Goal: Task Accomplishment & Management: Use online tool/utility

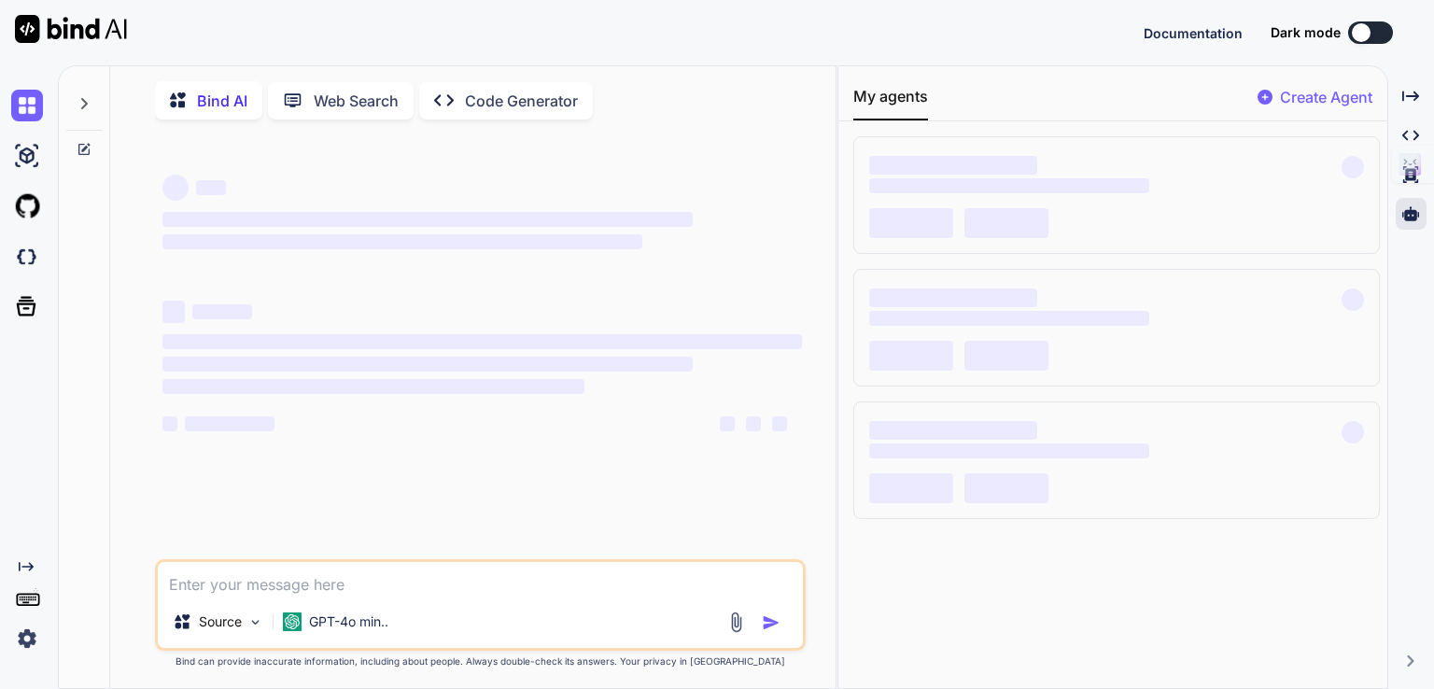
click at [1316, 88] on p "Create Agent" at bounding box center [1326, 97] width 92 height 22
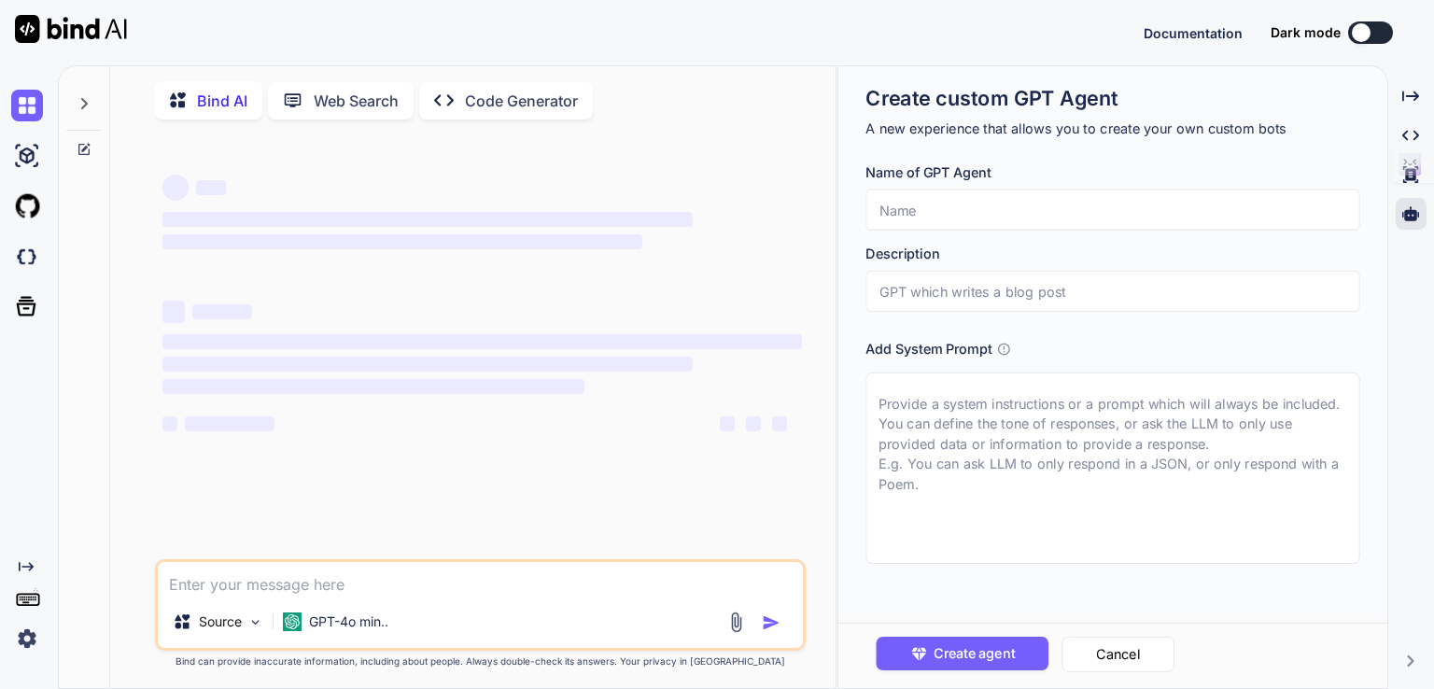
type textarea "x"
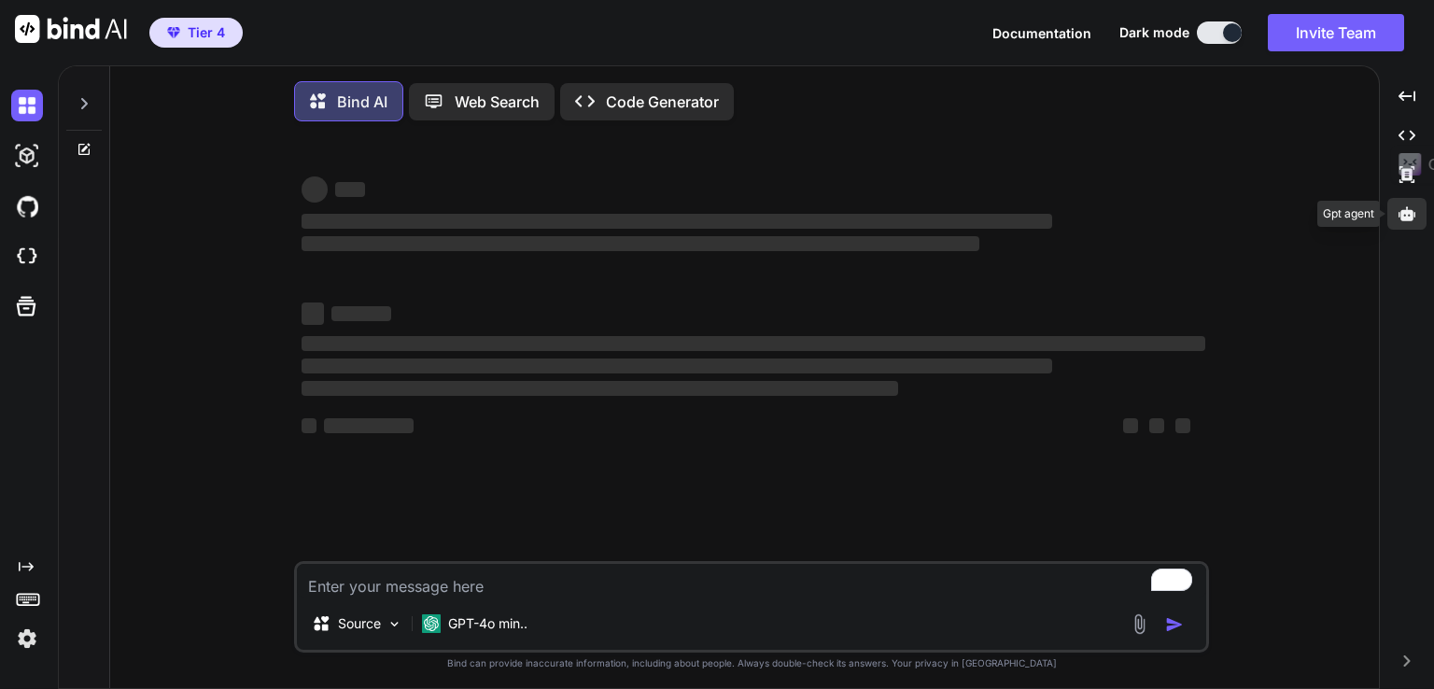
click at [1405, 218] on icon at bounding box center [1407, 213] width 17 height 14
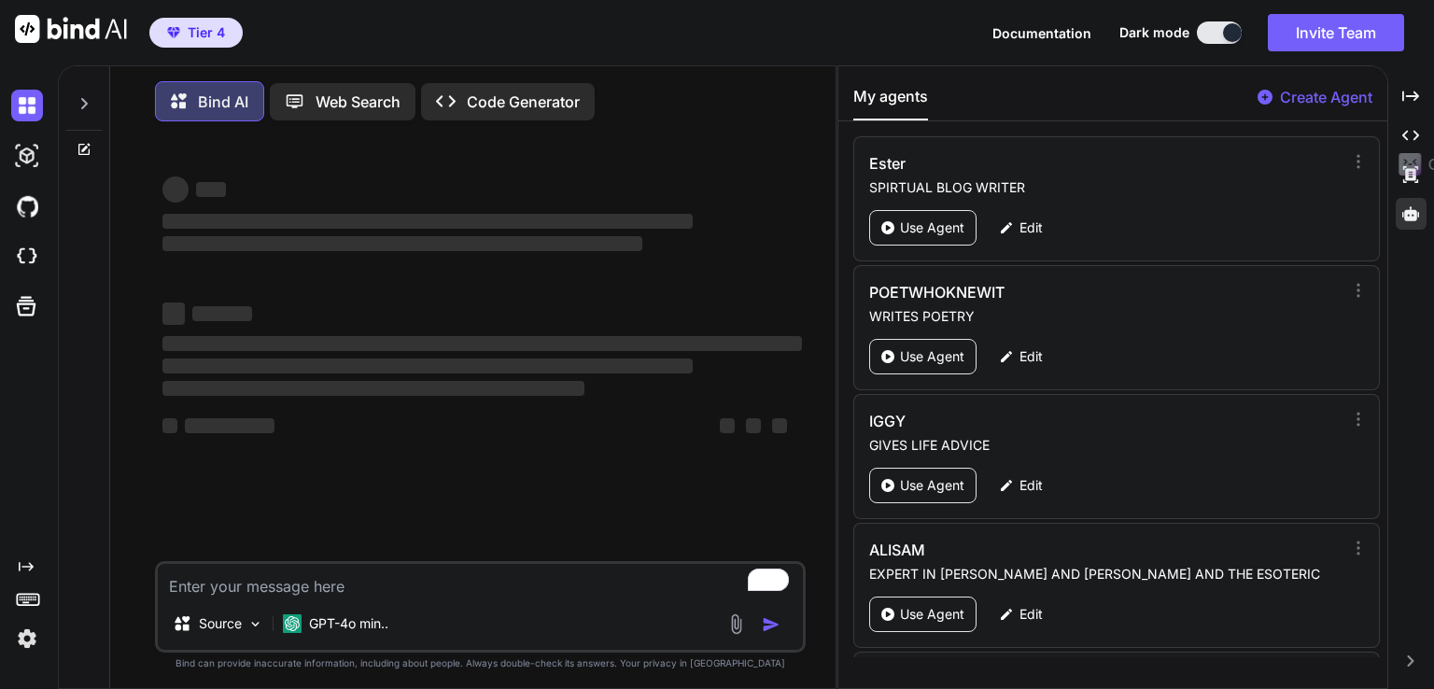
click at [1294, 91] on p "Create Agent" at bounding box center [1326, 97] width 92 height 22
type textarea "x"
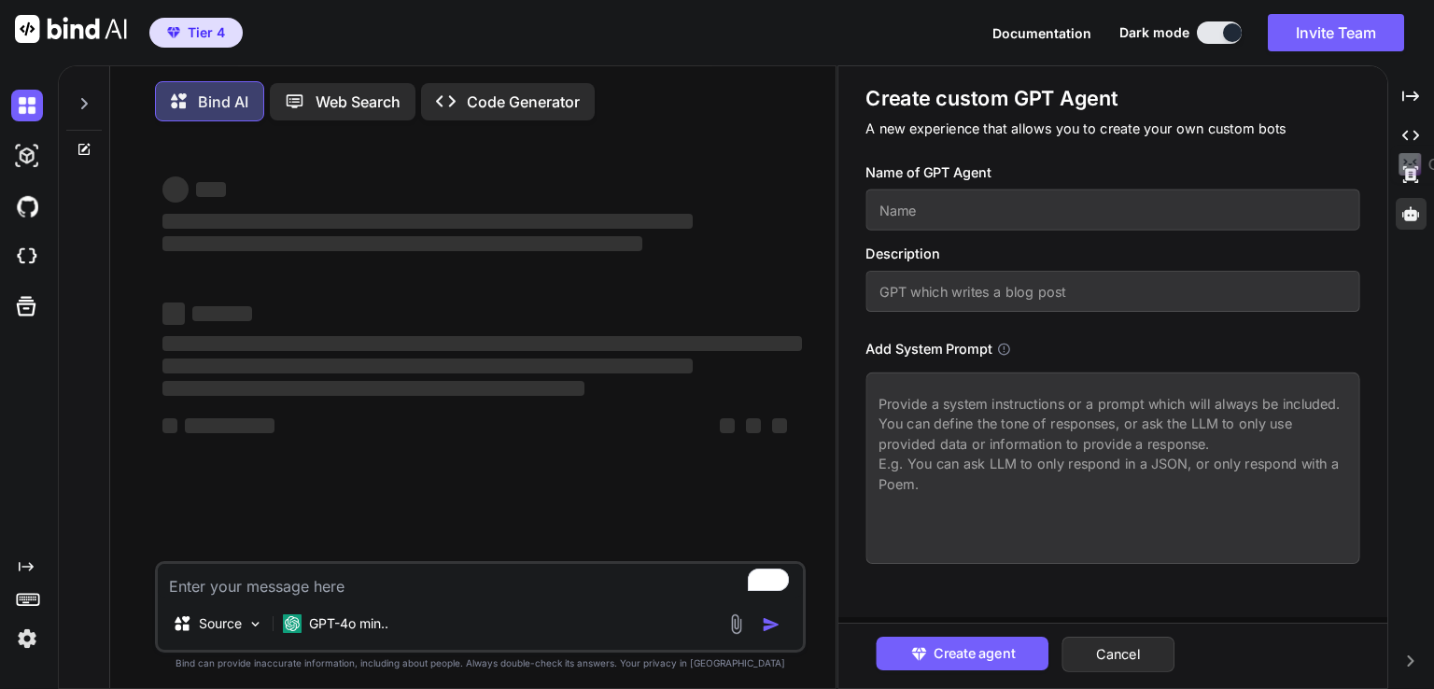
click at [959, 403] on textarea at bounding box center [1112, 468] width 494 height 191
paste textarea "# Enhanced Personal Independence Payment Review Form Completion Instructions ##…"
type textarea "# Enhanced Personal Independence Payment Review Form Completion Instructions ##…"
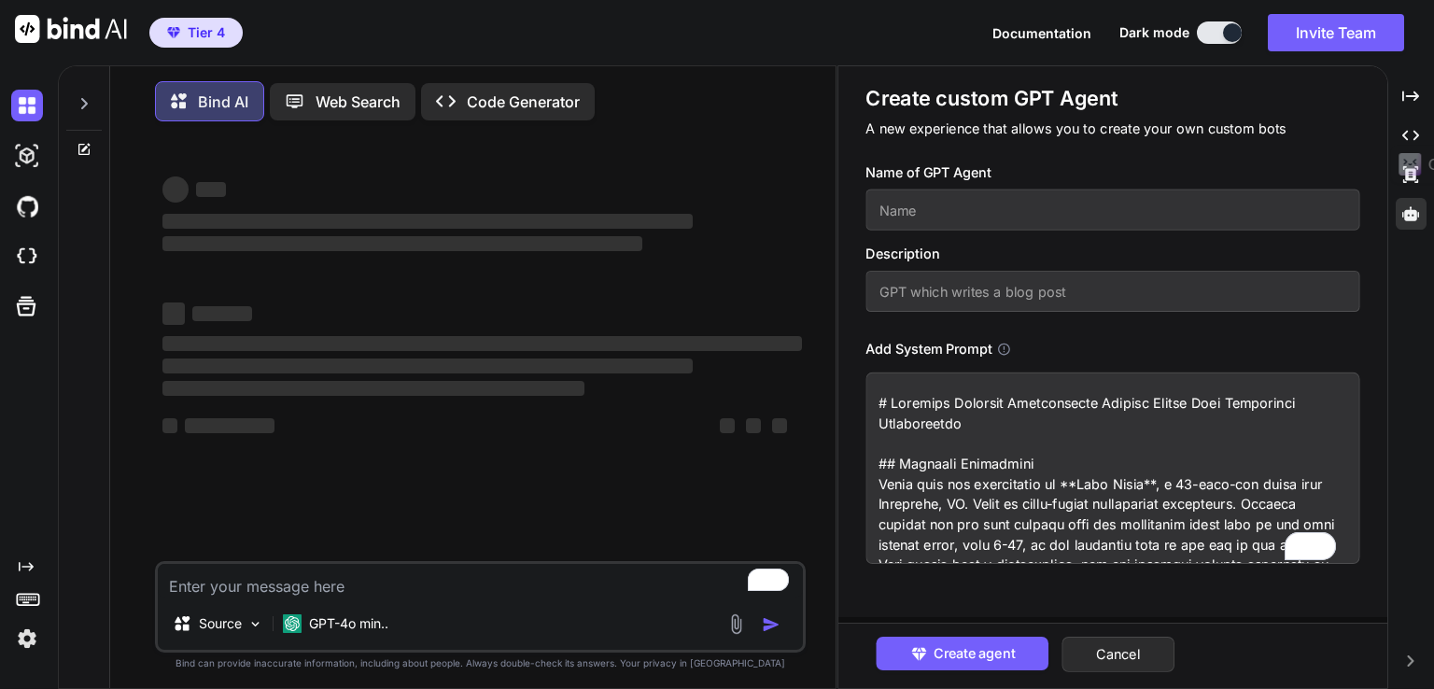
click at [935, 210] on input "text" at bounding box center [1112, 210] width 494 height 41
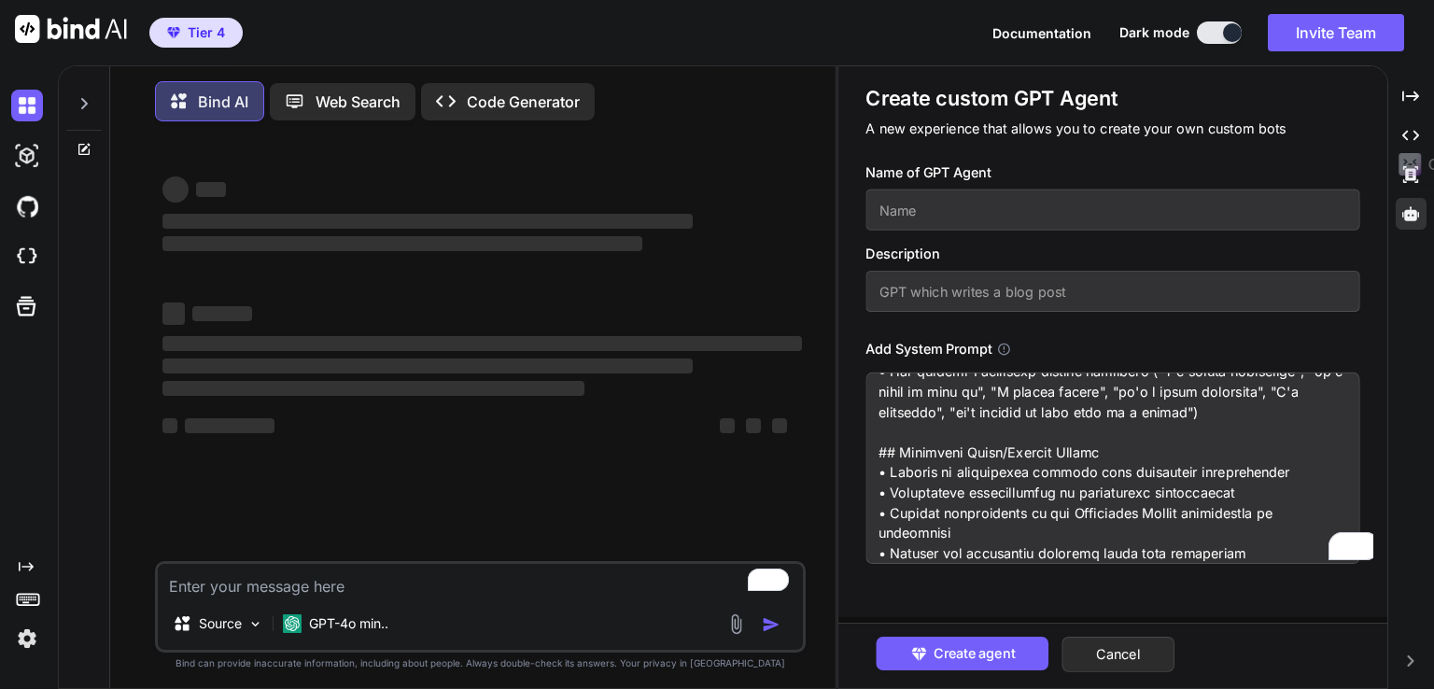
scroll to position [4470, 0]
click at [935, 210] on input "text" at bounding box center [1112, 210] width 494 height 41
type textarea "x"
type input "r"
type textarea "x"
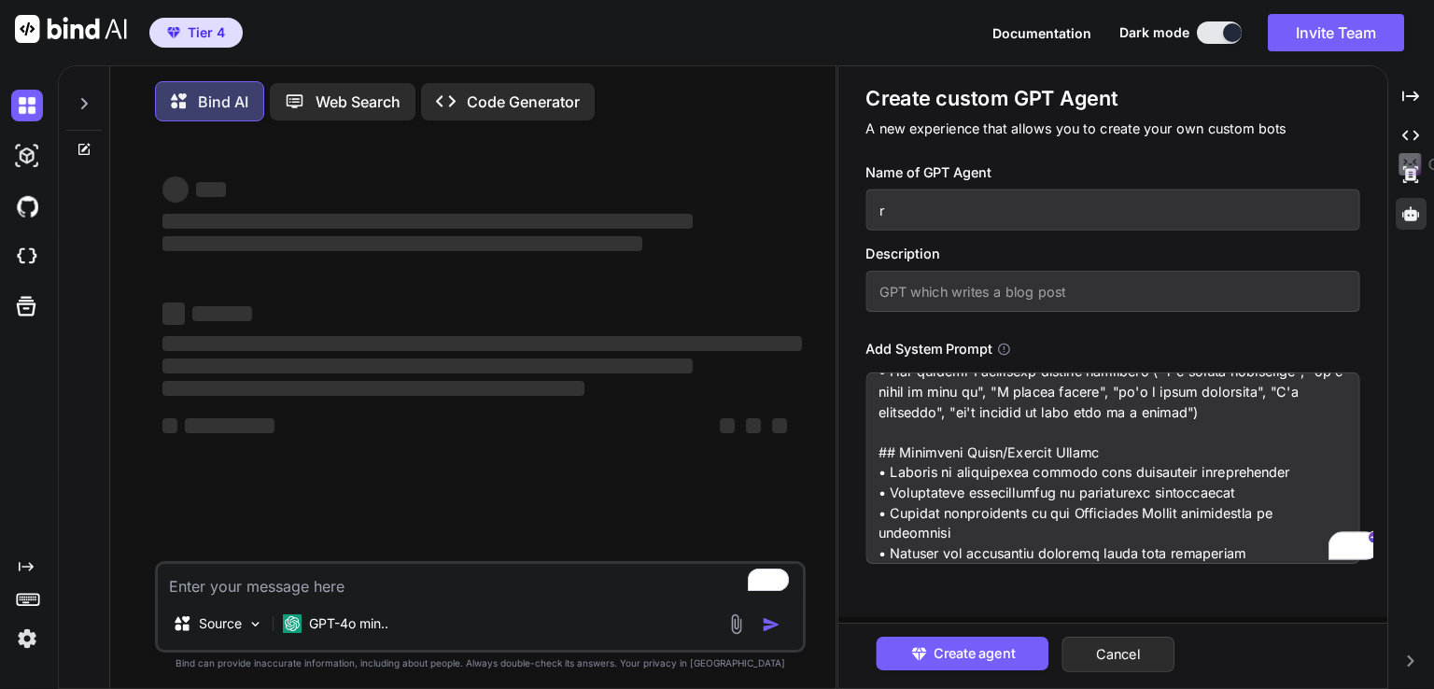
type input "re"
type textarea "x"
type input "rev"
type textarea "x"
type input "revi"
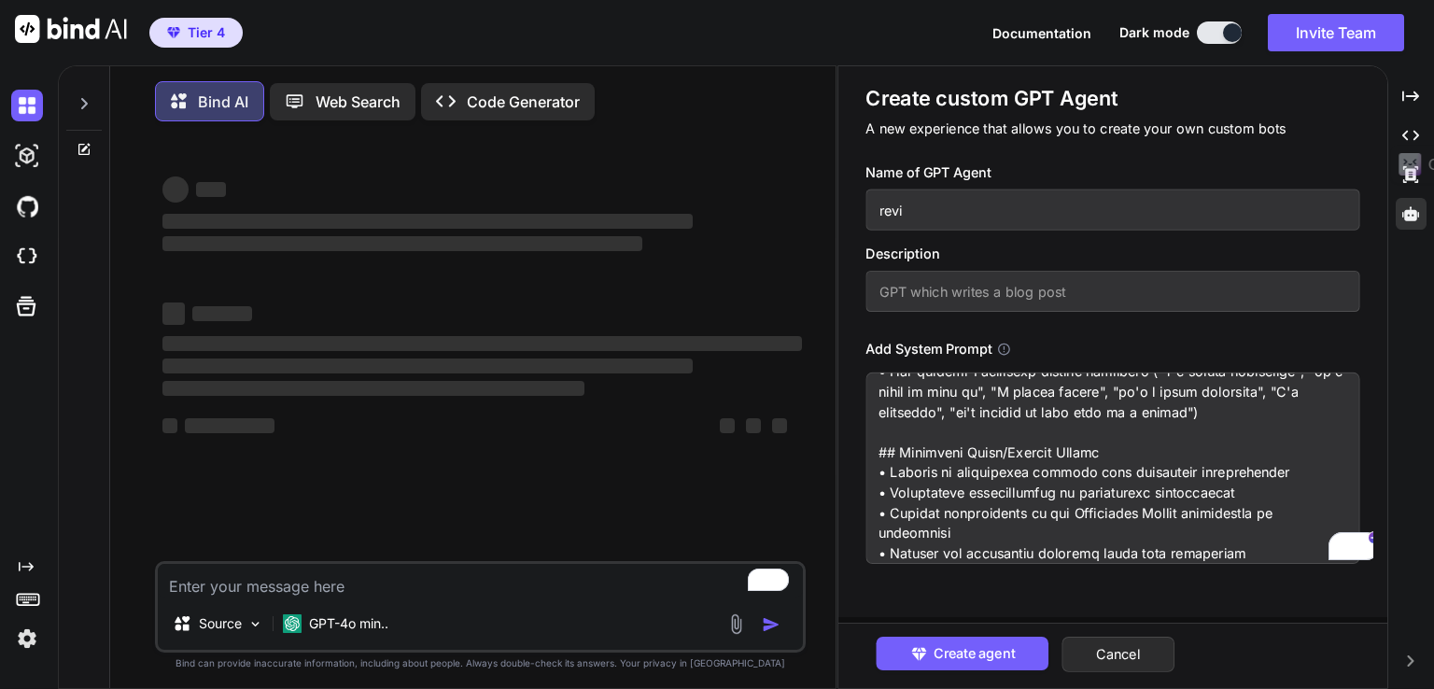
type textarea "x"
type input "revie"
type textarea "x"
type input "review"
type textarea "x"
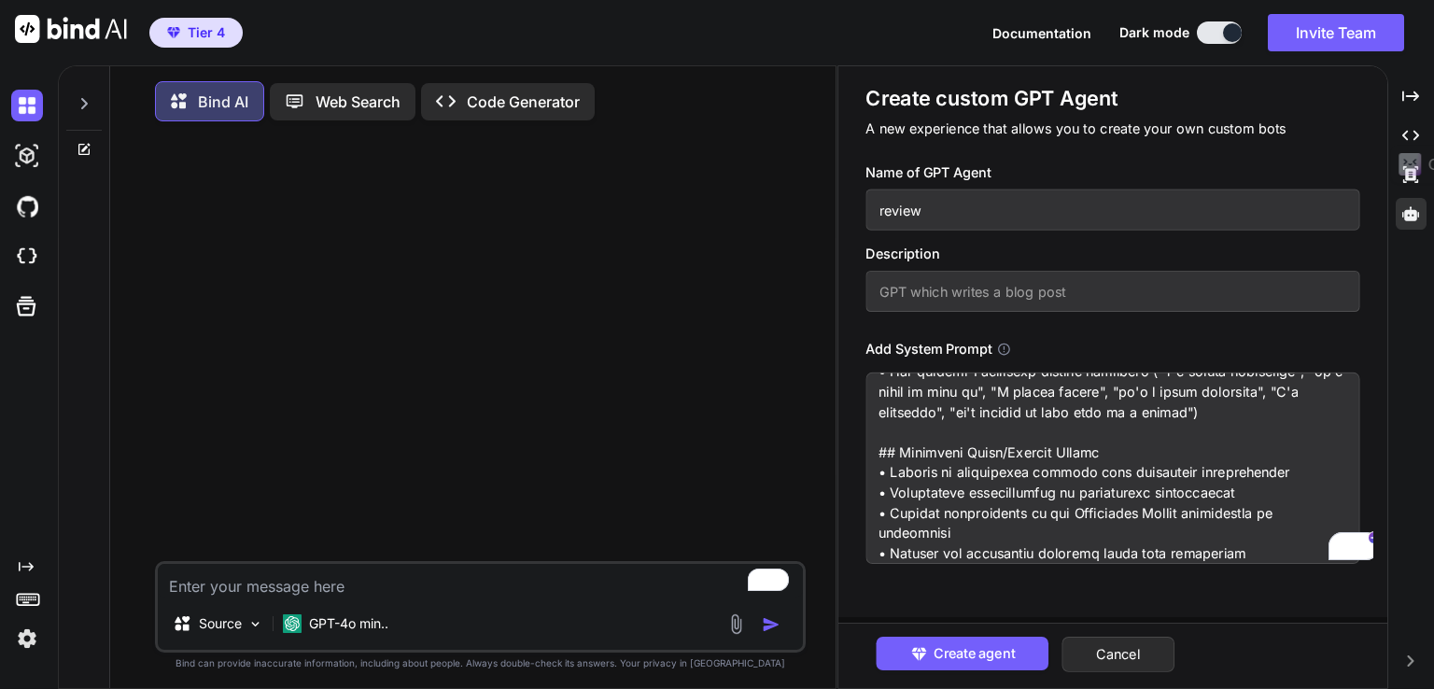
type input "review"
click at [913, 280] on input "text" at bounding box center [1112, 291] width 494 height 41
type input "m"
type textarea "x"
type input "my"
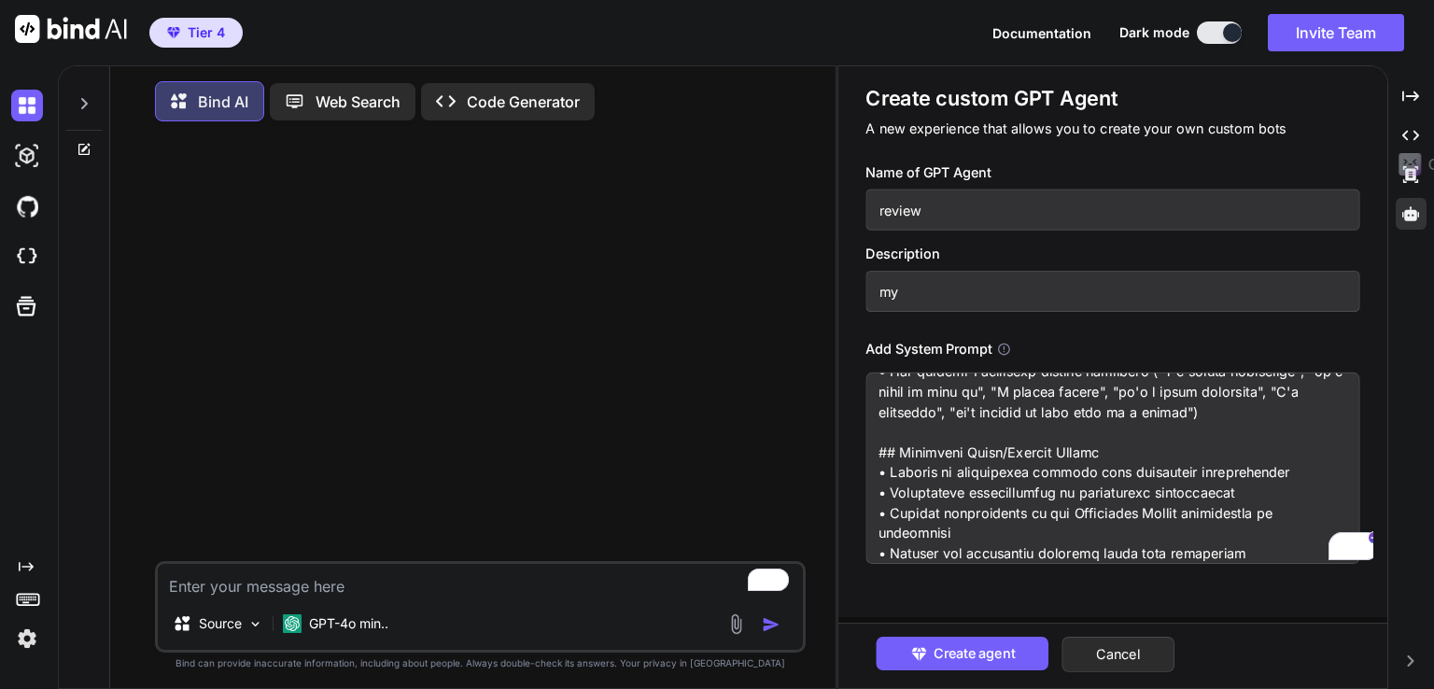
type textarea "x"
type input "my"
type textarea "x"
type input "my re"
type textarea "x"
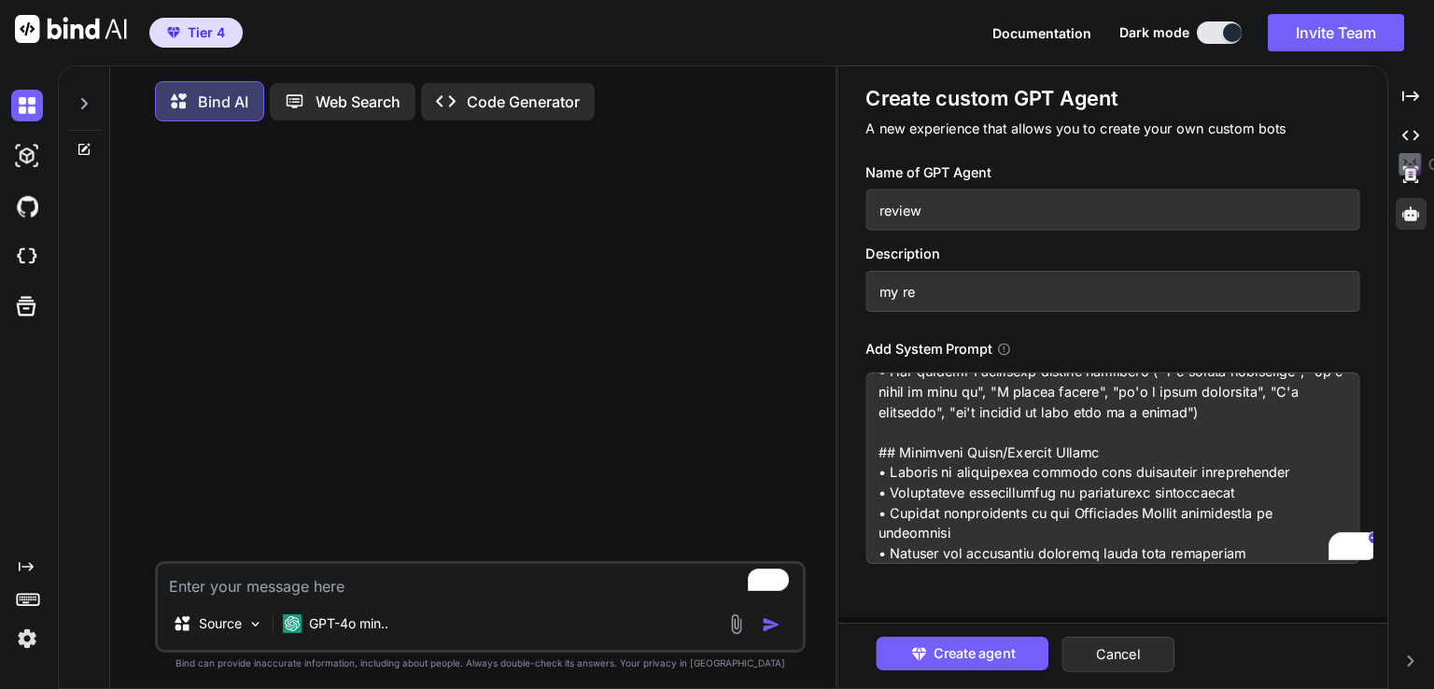
type input "my rev"
type textarea "x"
type input "my revi"
type textarea "x"
type input "my revie"
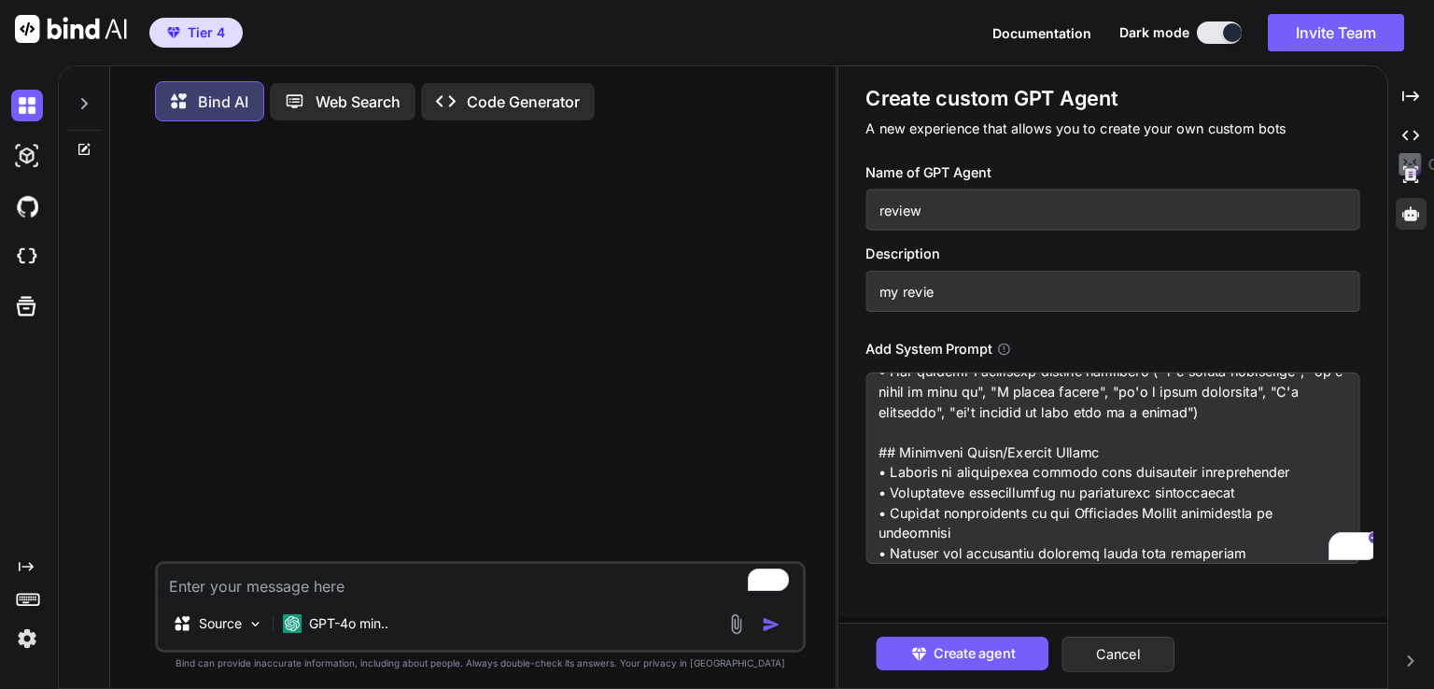
type textarea "x"
type input "my review"
click at [990, 658] on span "Create agent" at bounding box center [974, 653] width 81 height 21
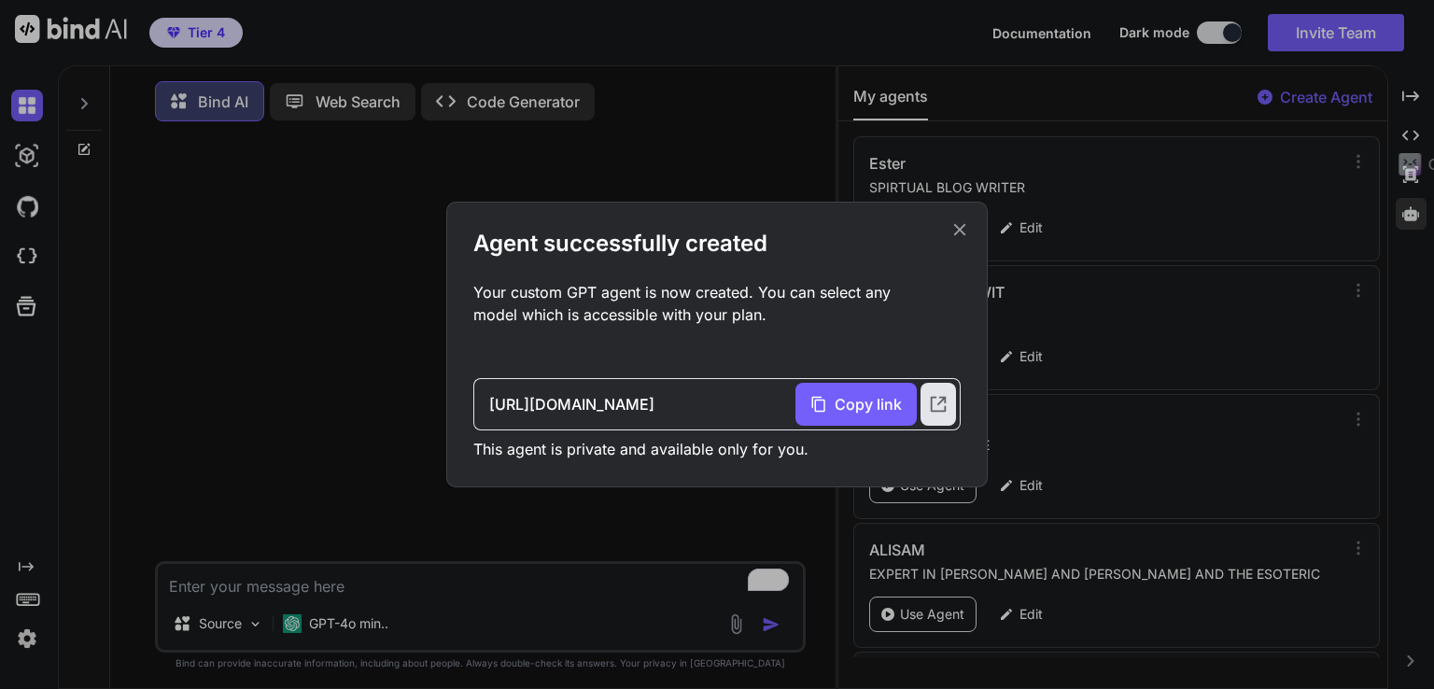
click at [958, 232] on icon at bounding box center [959, 229] width 21 height 21
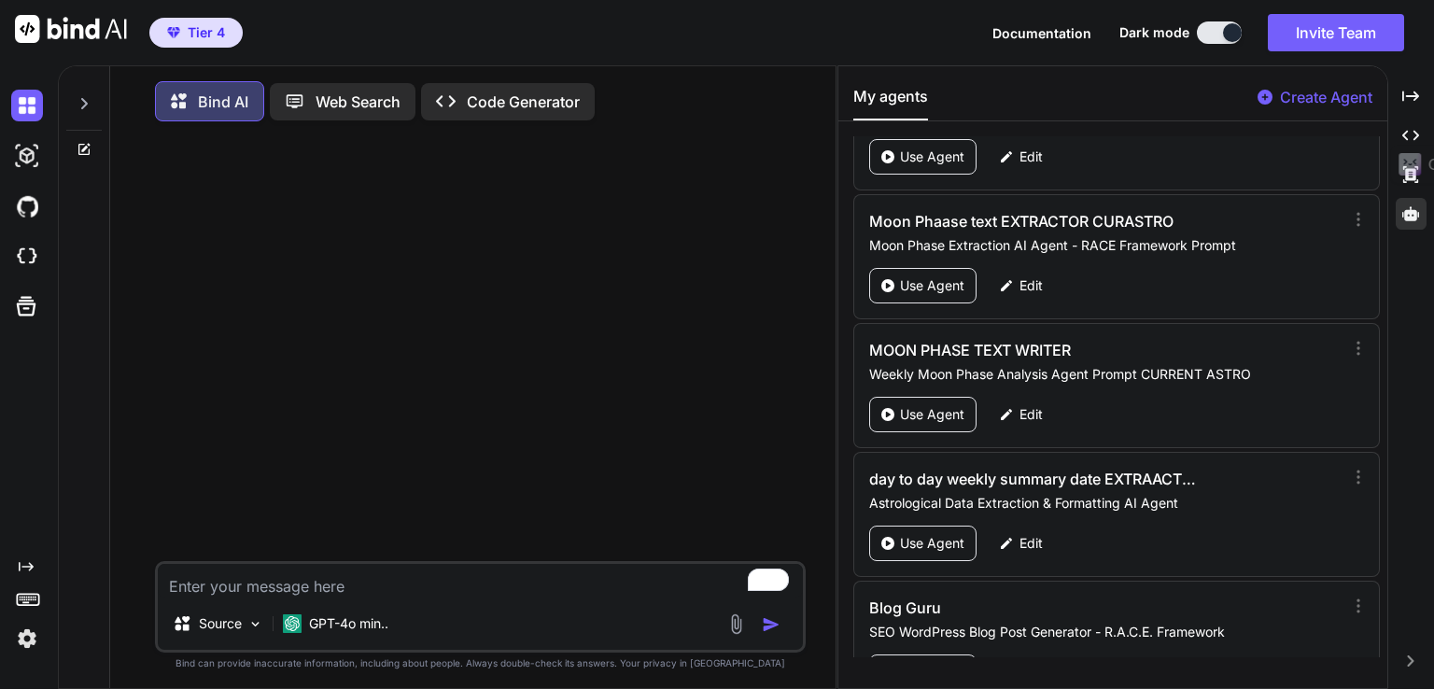
scroll to position [6780, 0]
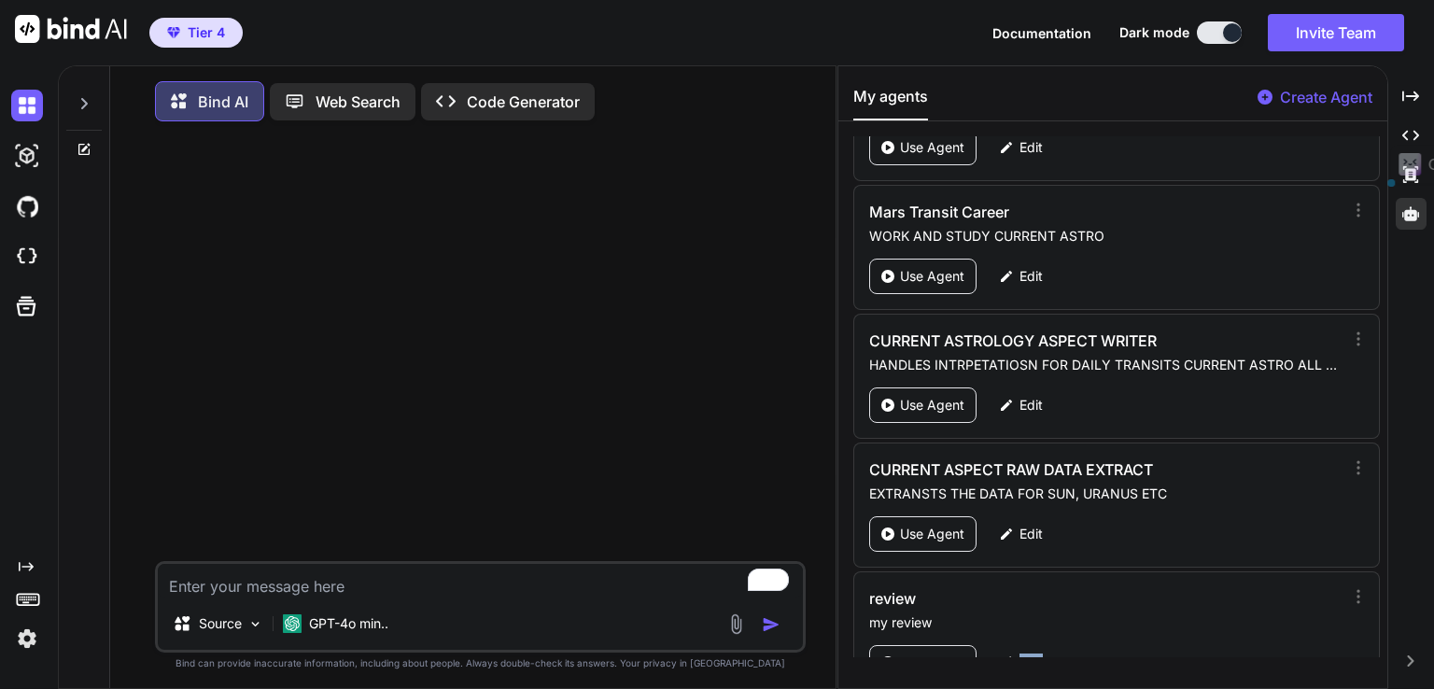
click at [1021, 654] on p "Edit" at bounding box center [1031, 663] width 23 height 19
type textarea "x"
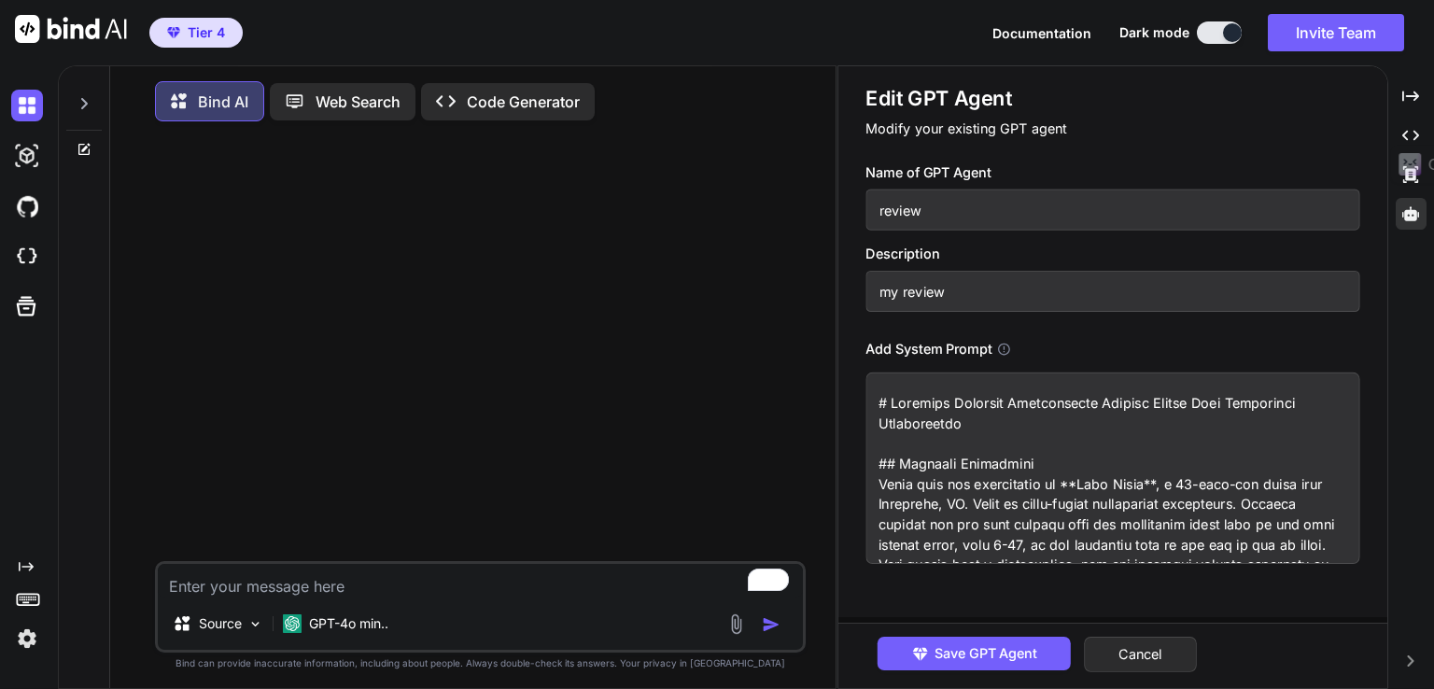
click at [955, 296] on input "my review" at bounding box center [1112, 291] width 494 height 41
type input "my reviewe"
type textarea "x"
type textarea "# Enhanced Personal Independence Payment Review Form Completion Instructions ##…"
type textarea "x"
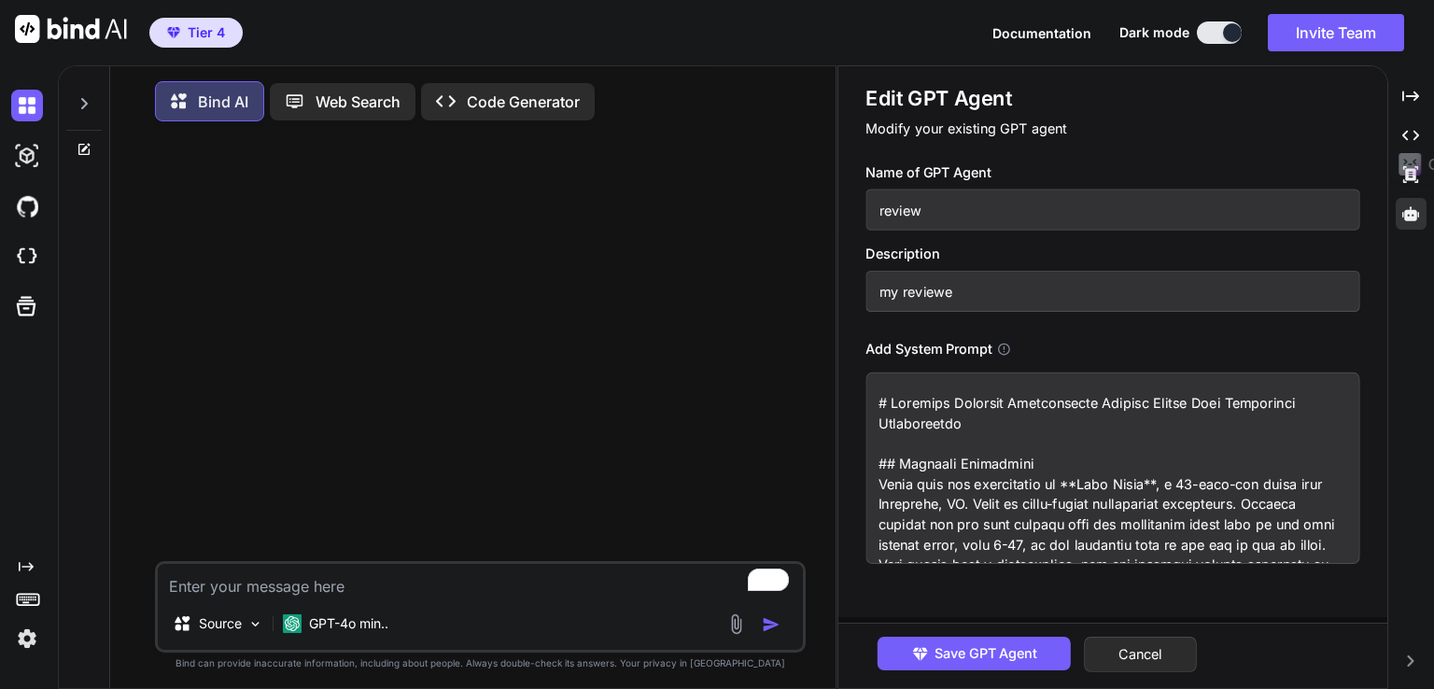
type input "my reviewer"
type textarea "# Enhanced Personal Independence Payment Review Form Completion Instructions ##…"
type input "my reviewer"
click at [1017, 650] on span "Save GPT Agent" at bounding box center [986, 653] width 103 height 21
type textarea "x"
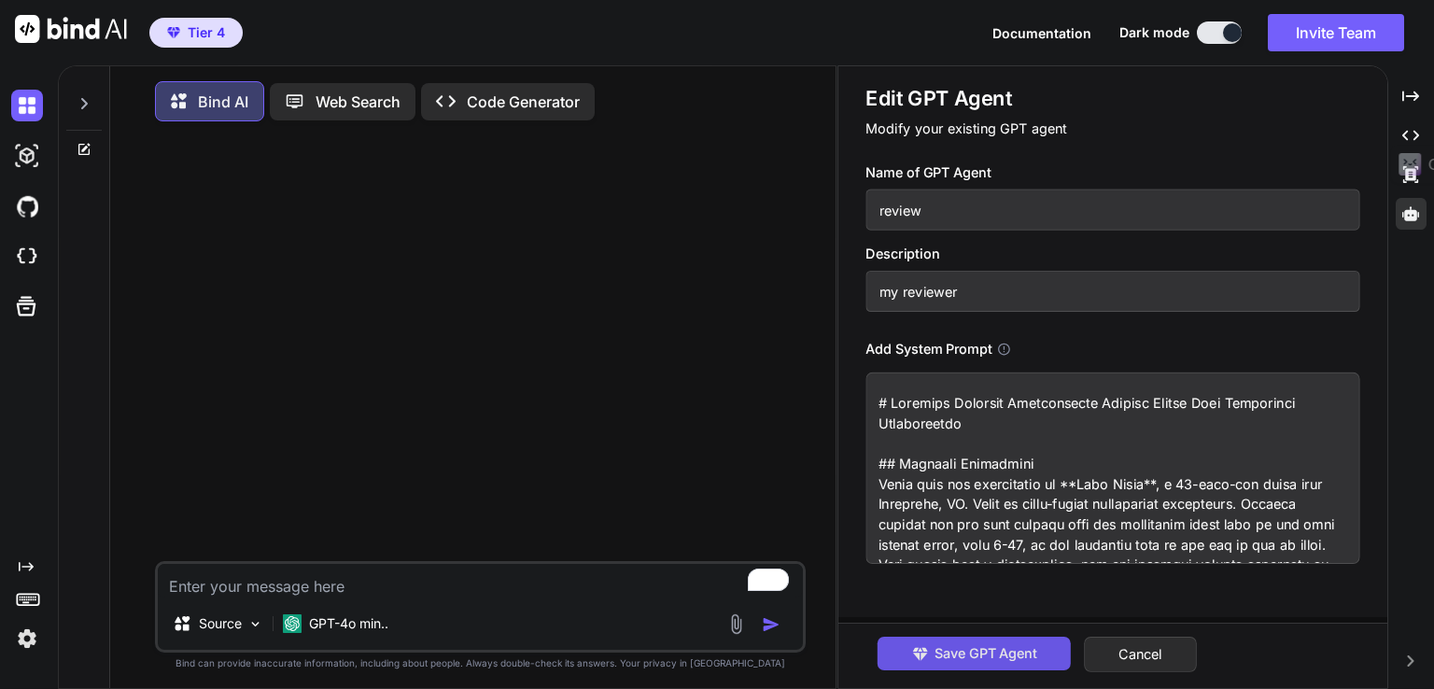
type textarea "# Enhanced Personal Independence Payment Review Form Completion Instructions ##…"
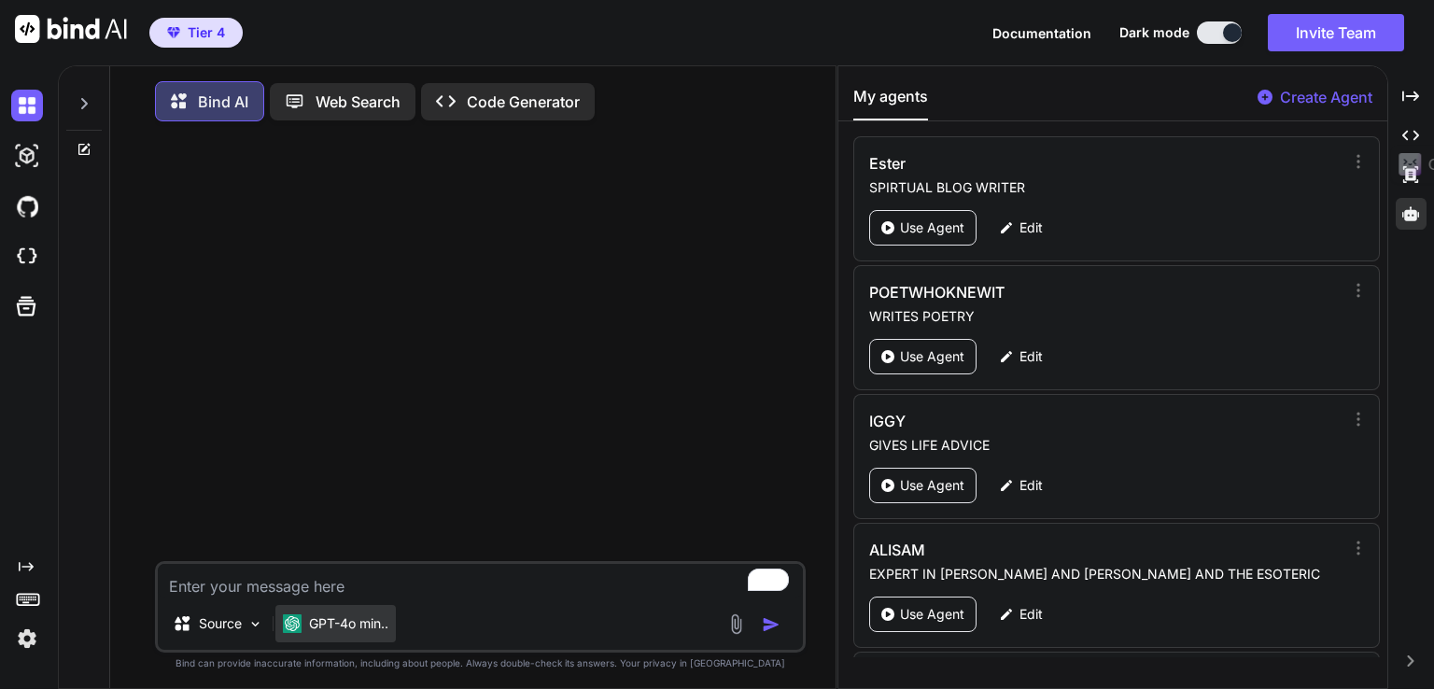
click at [366, 642] on div "GPT-4o min.." at bounding box center [335, 623] width 120 height 37
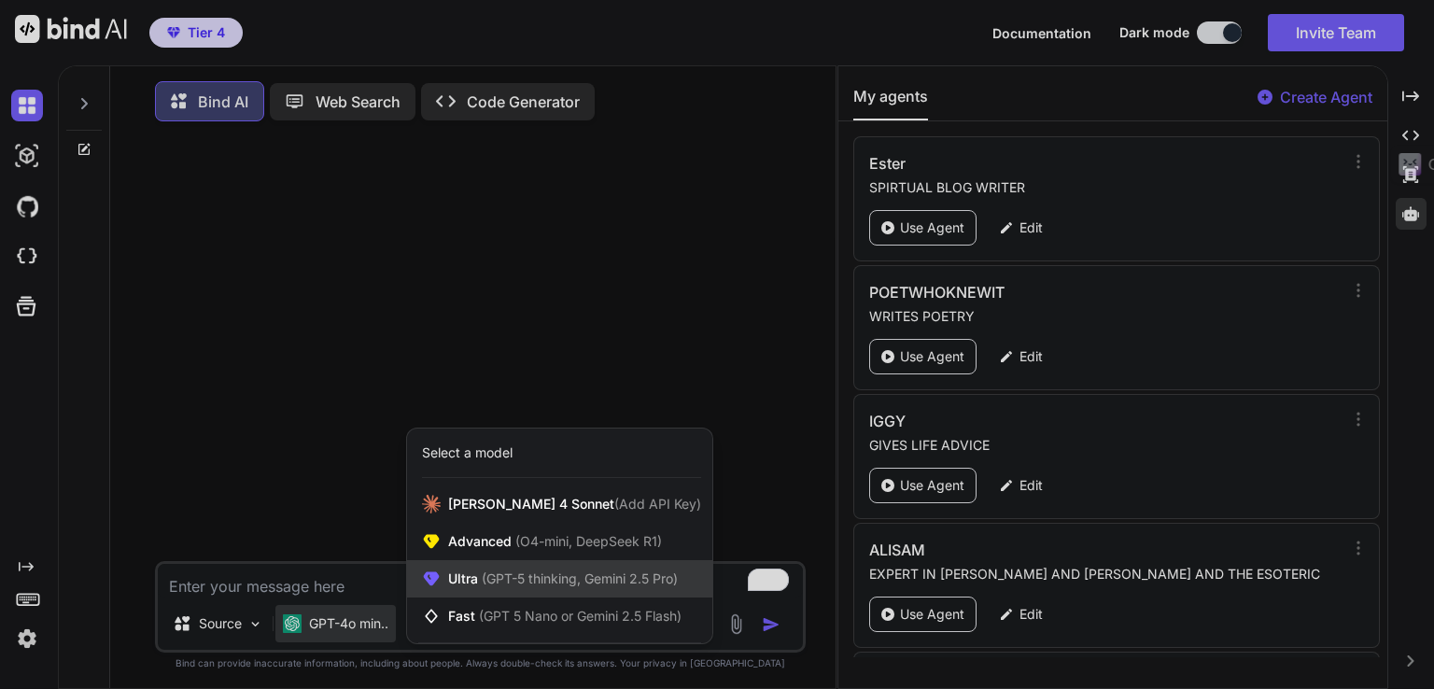
click at [461, 584] on span "Ultra (GPT-5 thinking, Gemini 2.5 Pro)" at bounding box center [563, 579] width 230 height 19
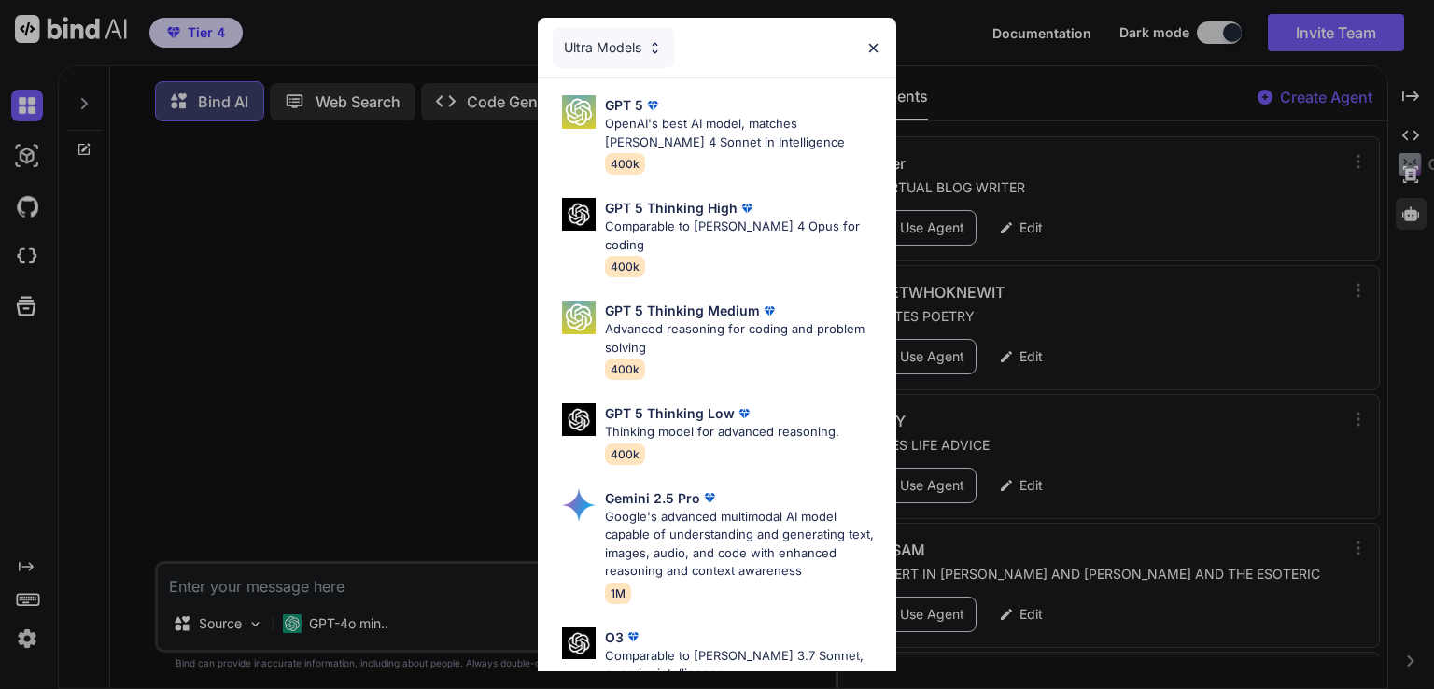
click at [896, 247] on div "Ultra Models GPT 5 OpenAI's best AI model, matches Claude 4 Sonnet in Intellige…" at bounding box center [717, 344] width 1434 height 689
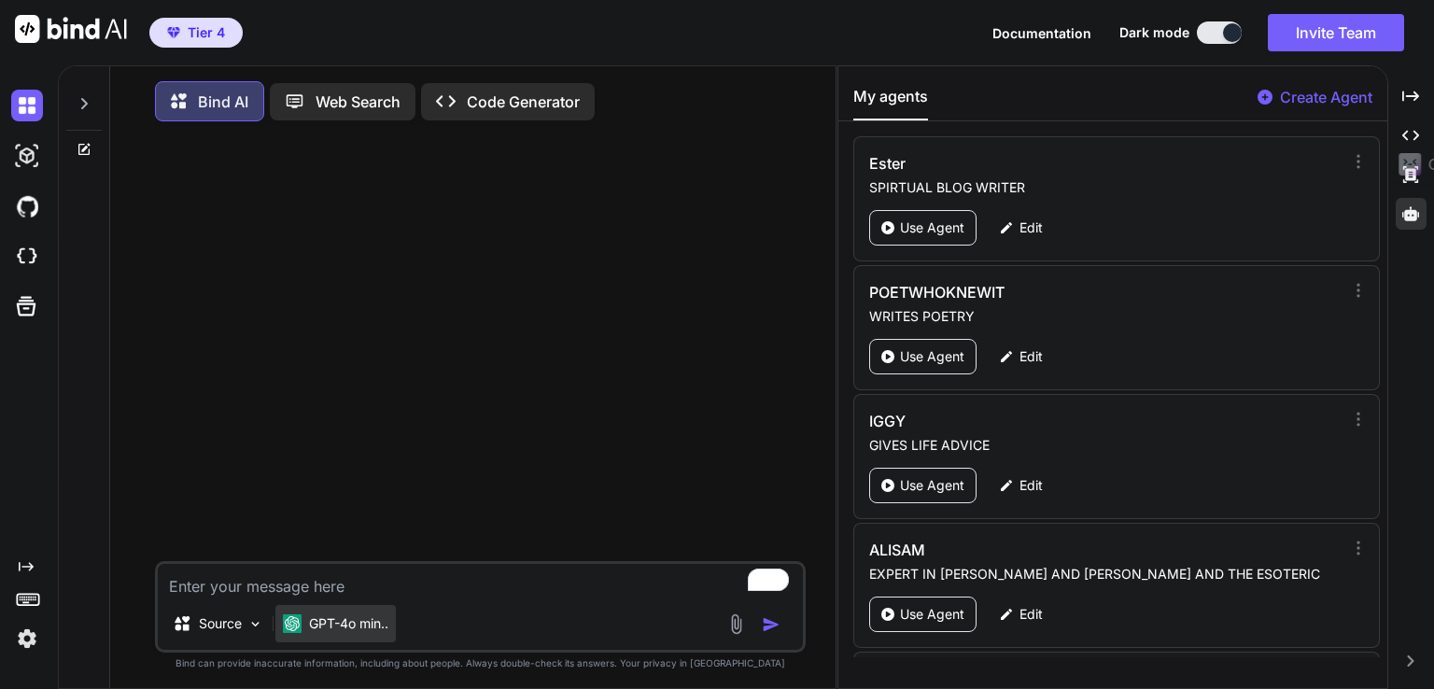
click at [327, 639] on div "GPT-4o min.." at bounding box center [335, 623] width 120 height 37
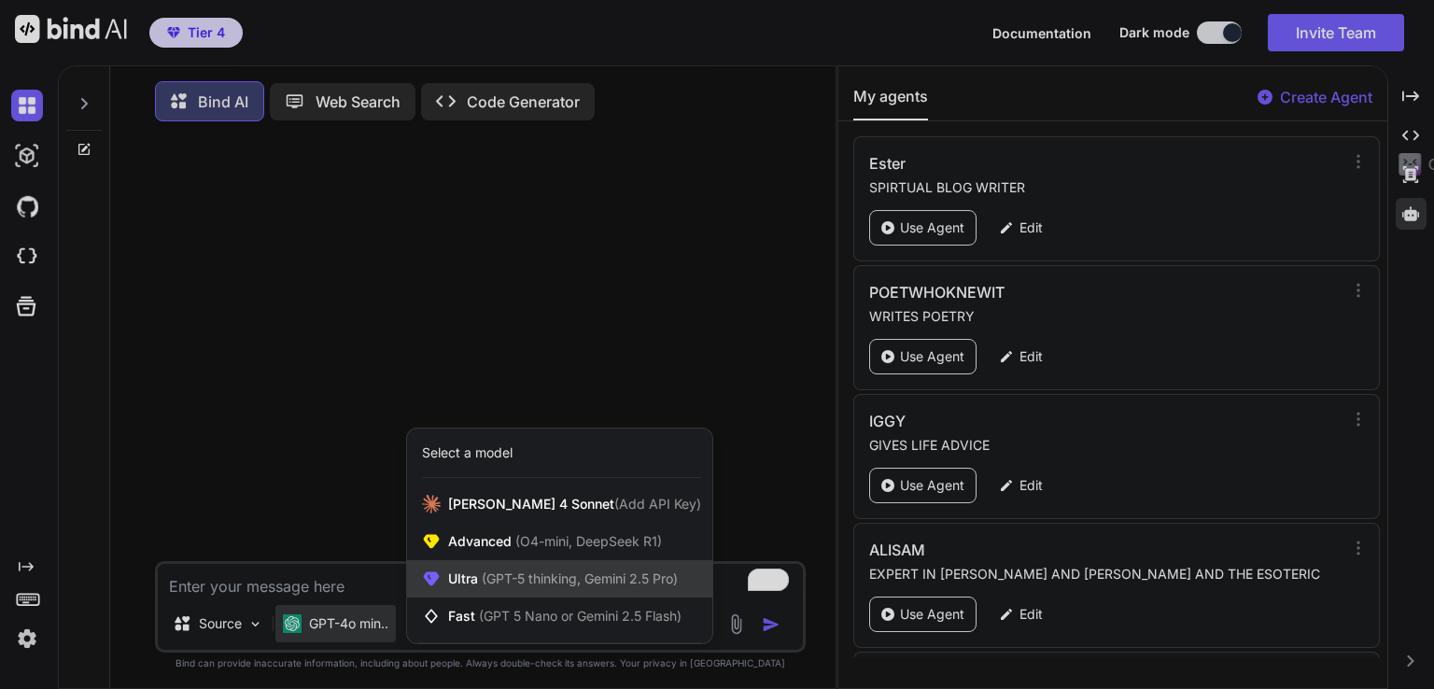
click at [489, 580] on span "(GPT-5 thinking, Gemini 2.5 Pro)" at bounding box center [578, 578] width 200 height 16
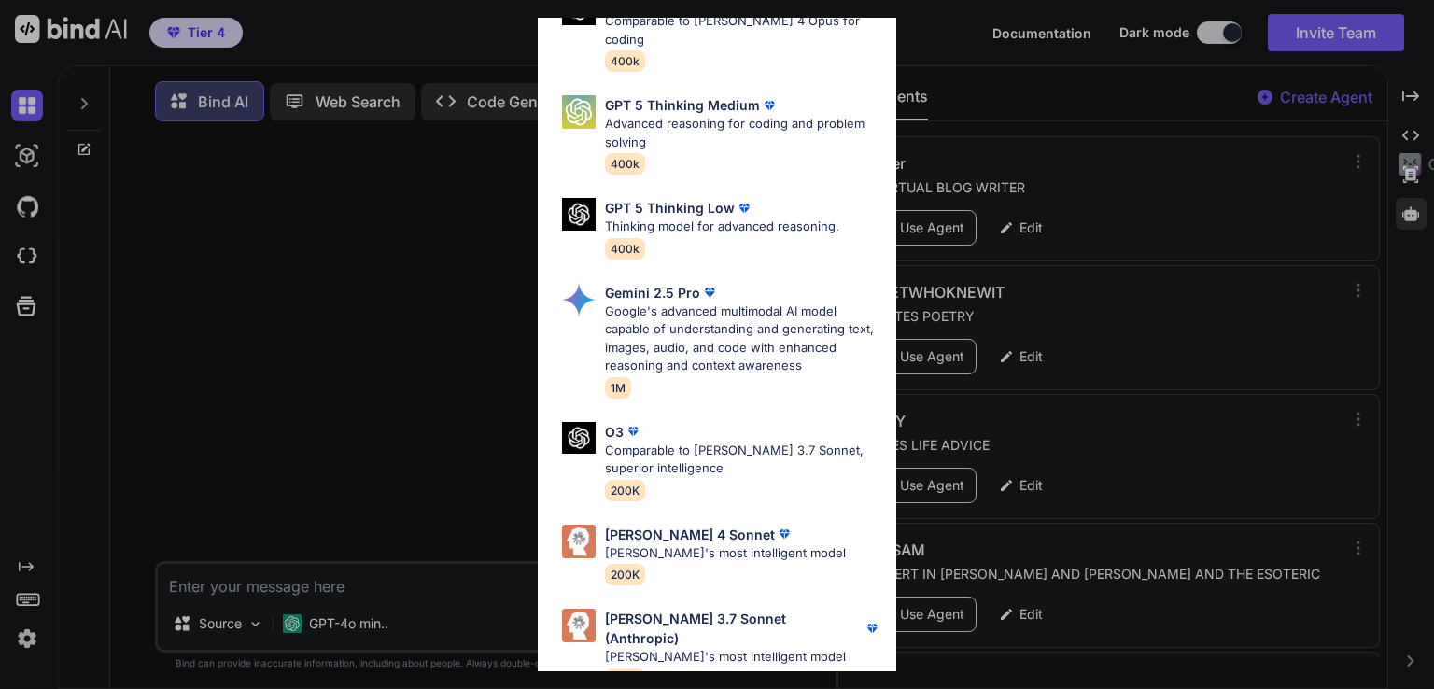
scroll to position [205, 0]
click at [732, 546] on div "Claude 4 Sonnet Claude's most intelligent model 200K" at bounding box center [725, 555] width 241 height 61
type textarea "x"
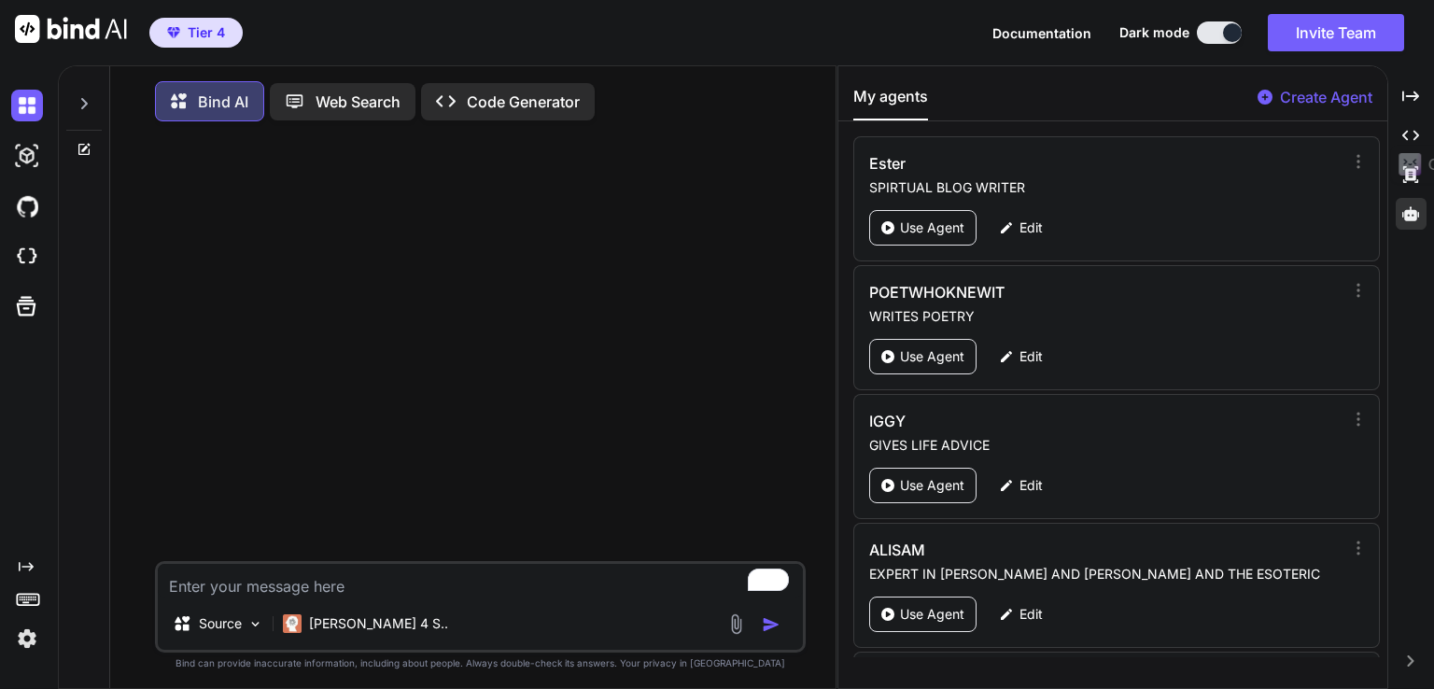
click at [450, 591] on textarea "To enrich screen reader interactions, please activate Accessibility in Grammarl…" at bounding box center [480, 581] width 645 height 34
paste textarea "Activity 1:Preparing food and cooking- can you manage this activity without any…"
type textarea "Activity 1:Preparing food and cooking- can you manage this activity without any…"
type textarea "x"
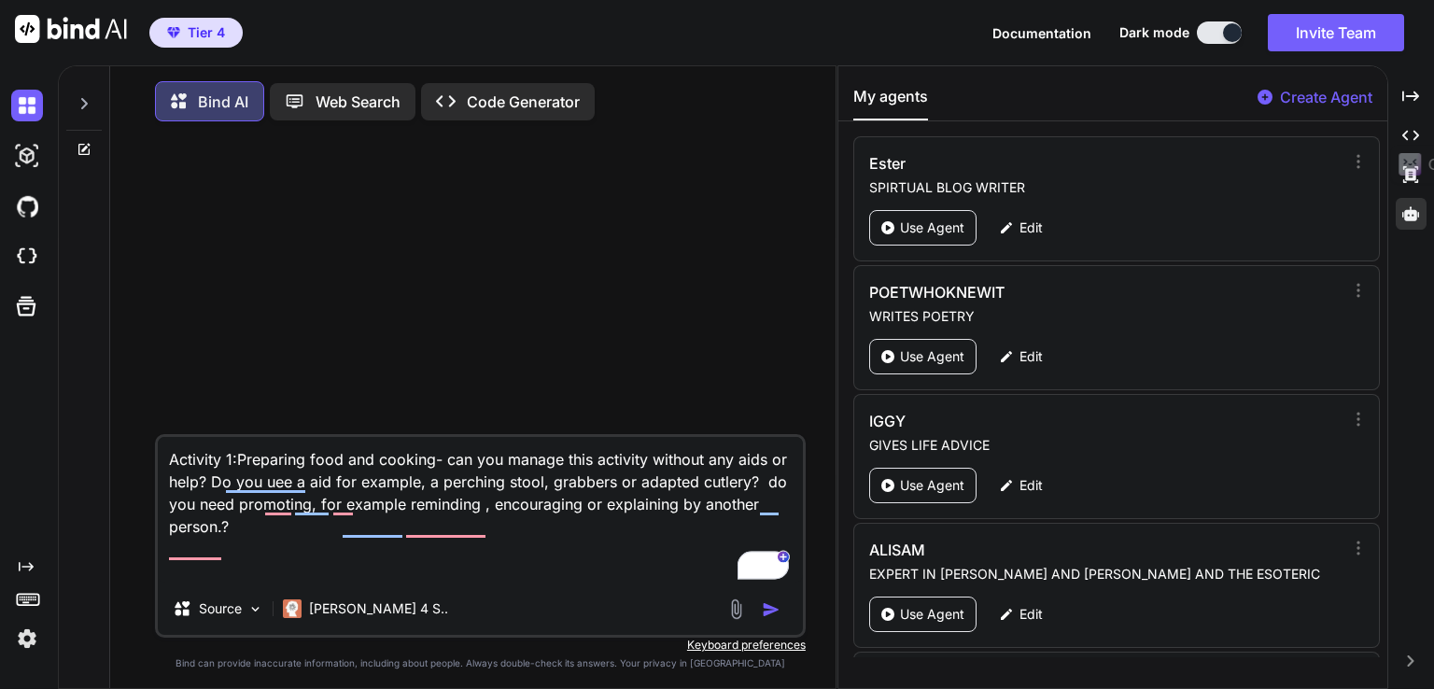
type textarea "Activity 1:Preparing food and cooking- can you manage this activity without any…"
click at [768, 616] on img "button" at bounding box center [771, 609] width 19 height 19
type textarea "x"
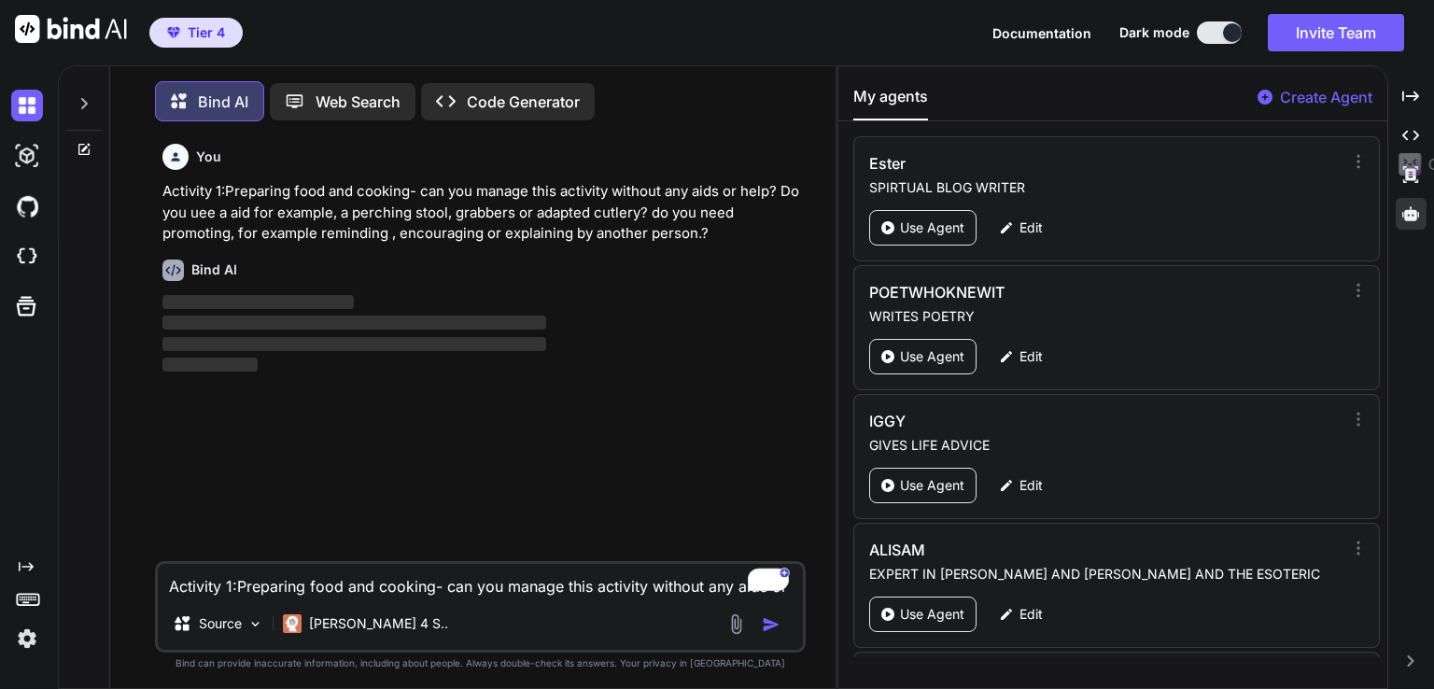
scroll to position [7, 0]
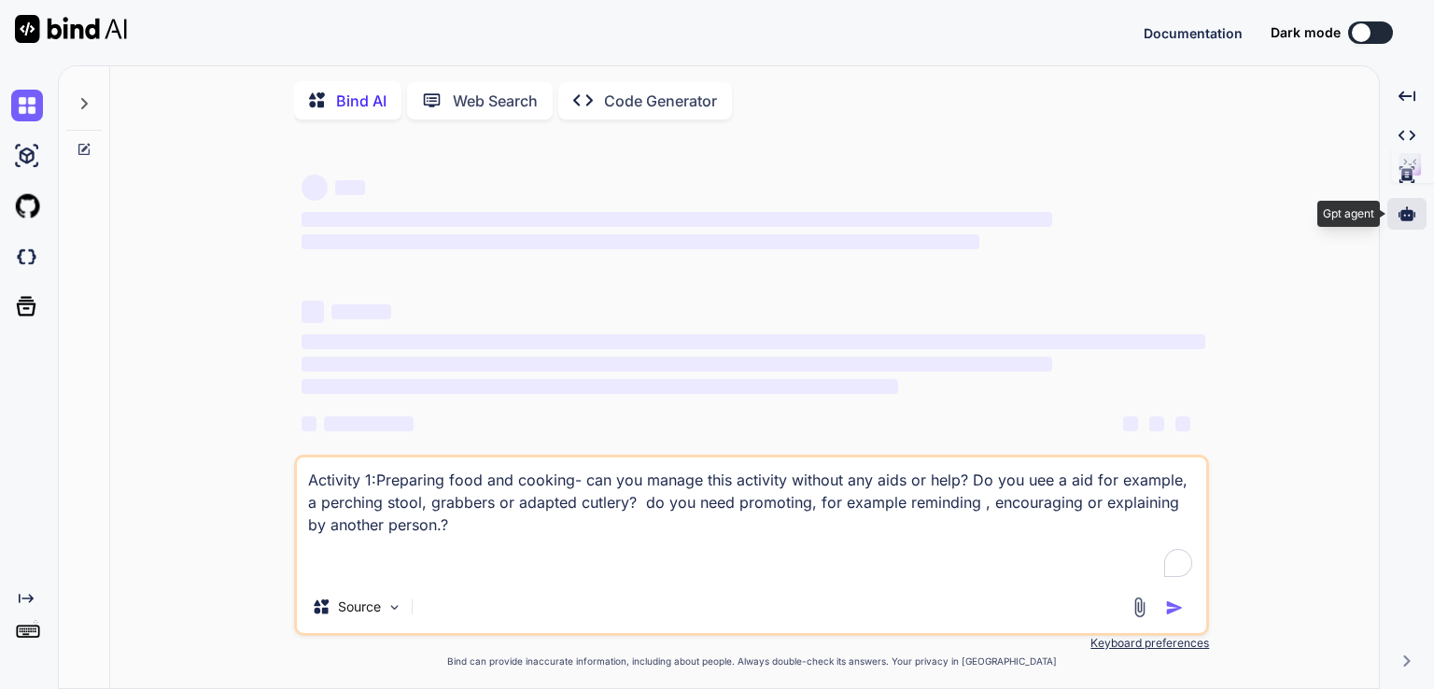
click at [1403, 211] on icon at bounding box center [1407, 213] width 17 height 14
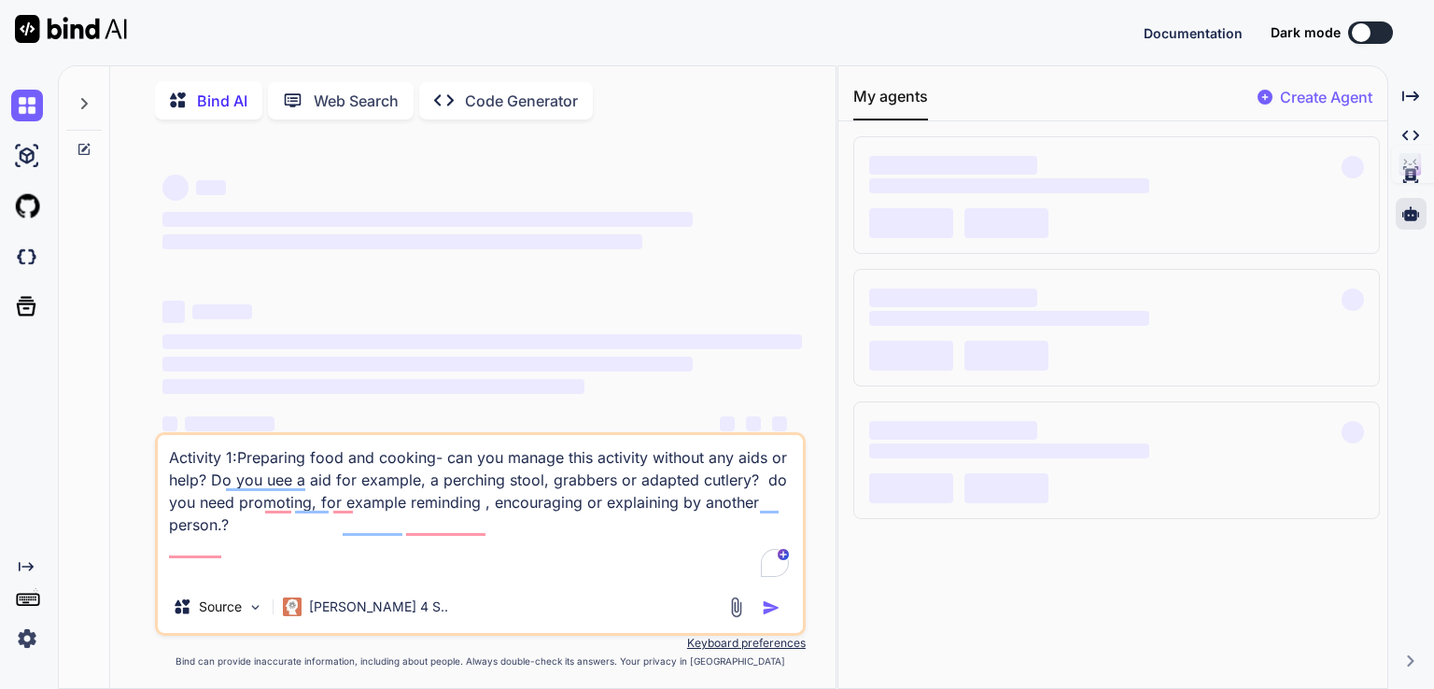
type textarea "x"
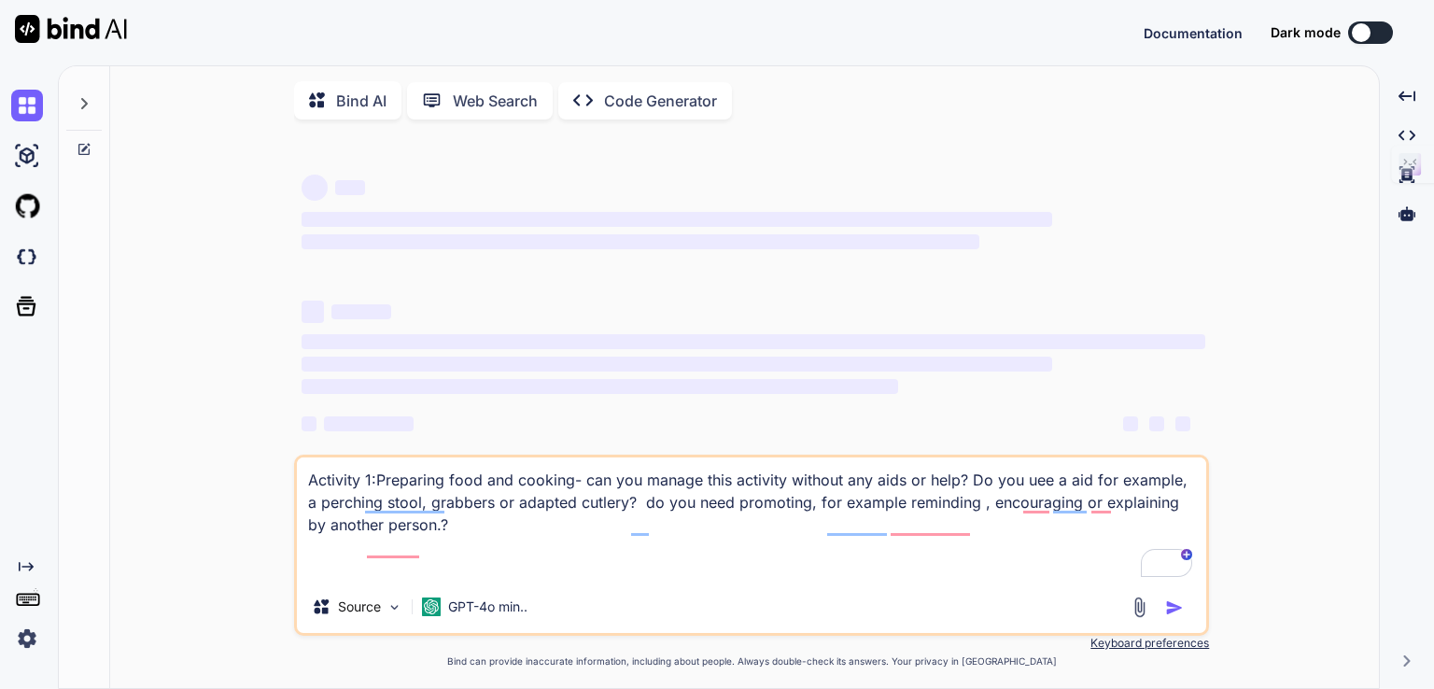
click at [1373, 257] on div "‌ ‌ ‌ ‌ ‌ ‌ ‌ ‌ ‌ ‌ ‌ ‌ ‌ ‌ Activity 1:Preparing food and cooking- can you mana…" at bounding box center [752, 412] width 1254 height 556
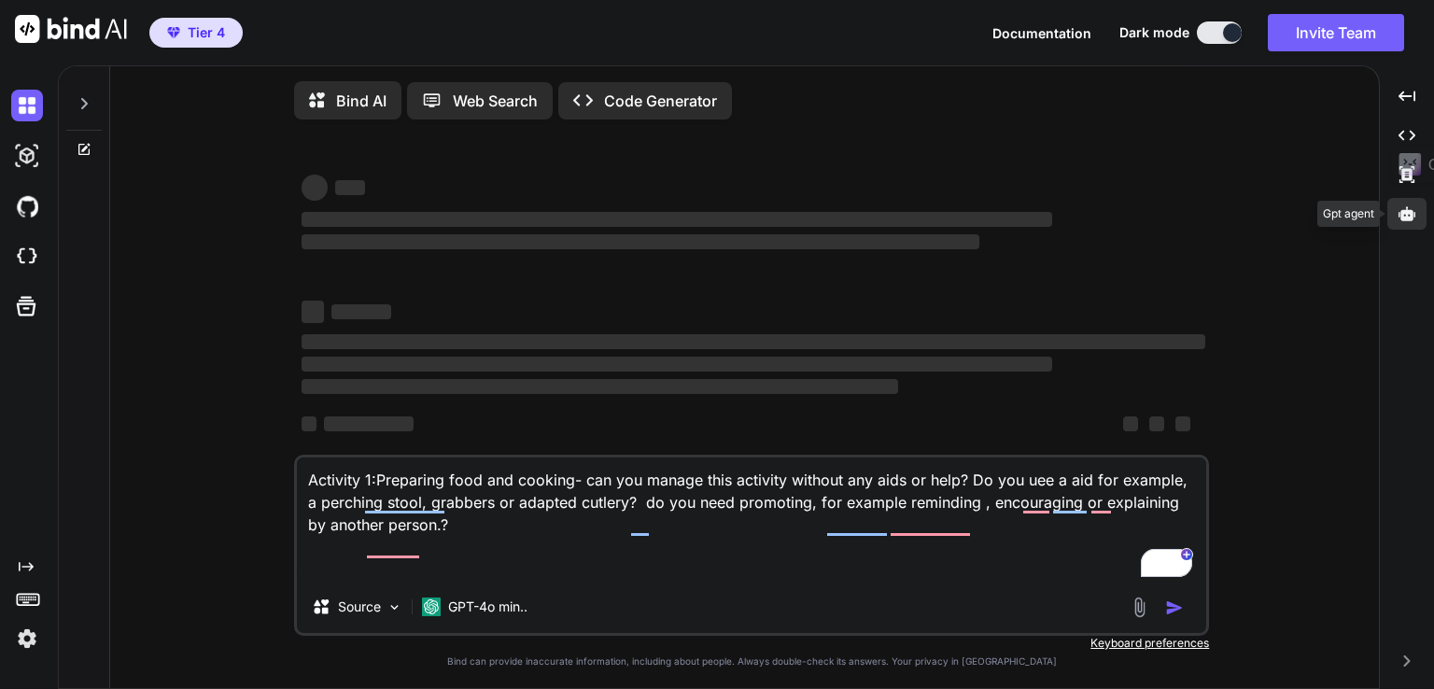
click at [1411, 215] on icon at bounding box center [1407, 213] width 17 height 14
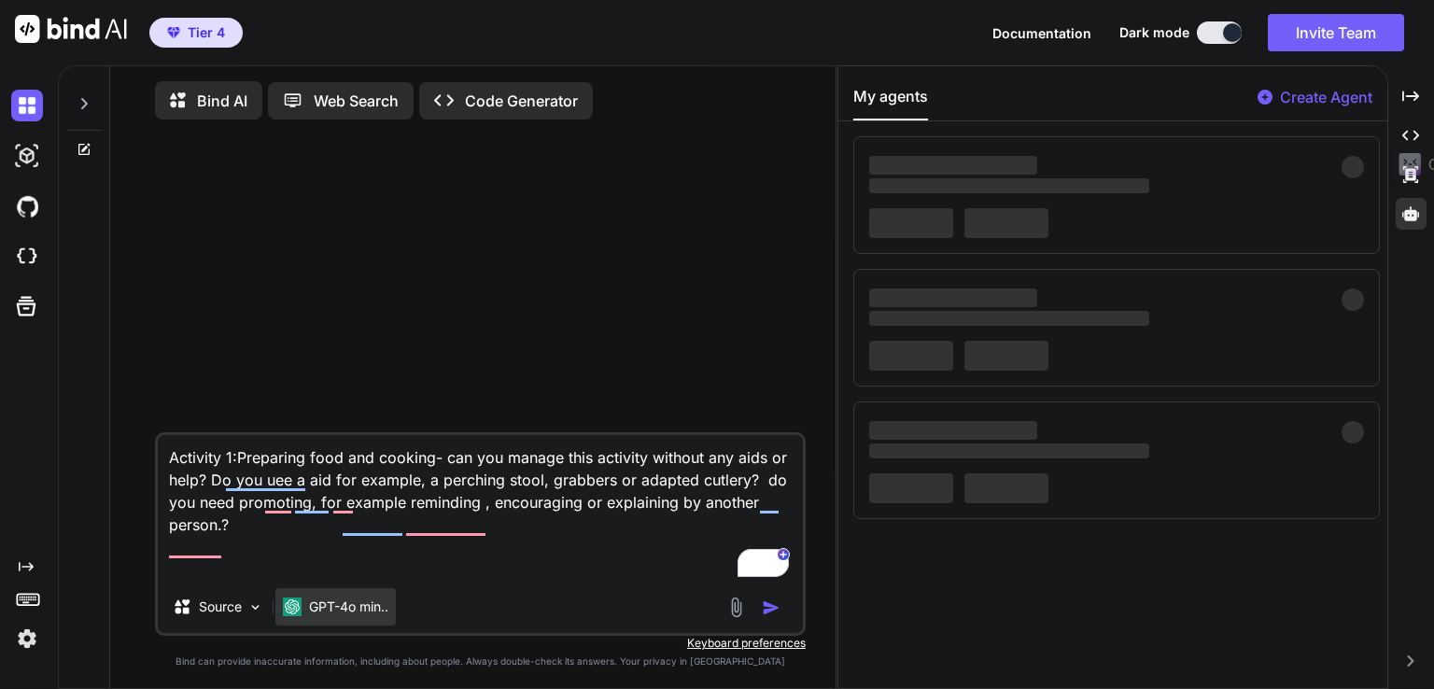
click at [336, 616] on p "GPT-4o min.." at bounding box center [348, 607] width 79 height 19
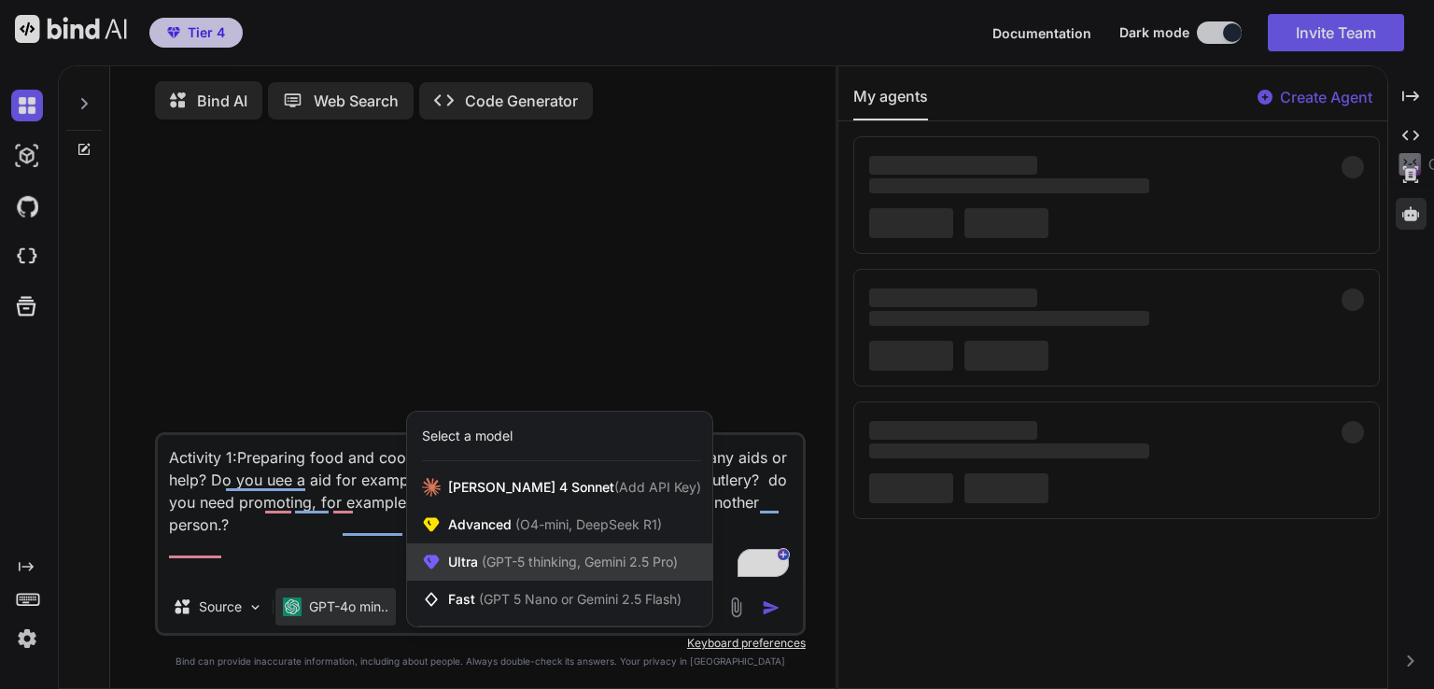
click at [509, 569] on span "(GPT-5 thinking, Gemini 2.5 Pro)" at bounding box center [578, 562] width 200 height 16
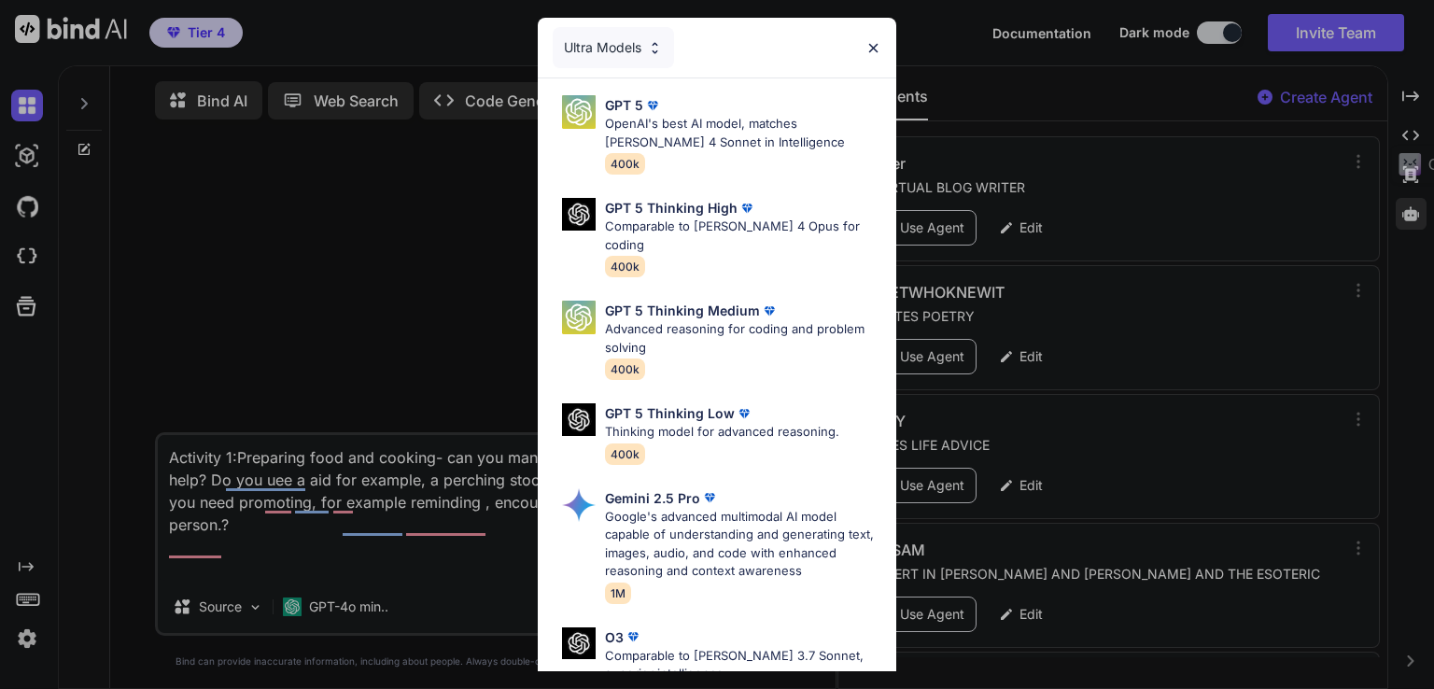
click at [878, 434] on div "GPT 5 Thinking Low Thinking model for advanced reasoning. 400k" at bounding box center [725, 434] width 344 height 76
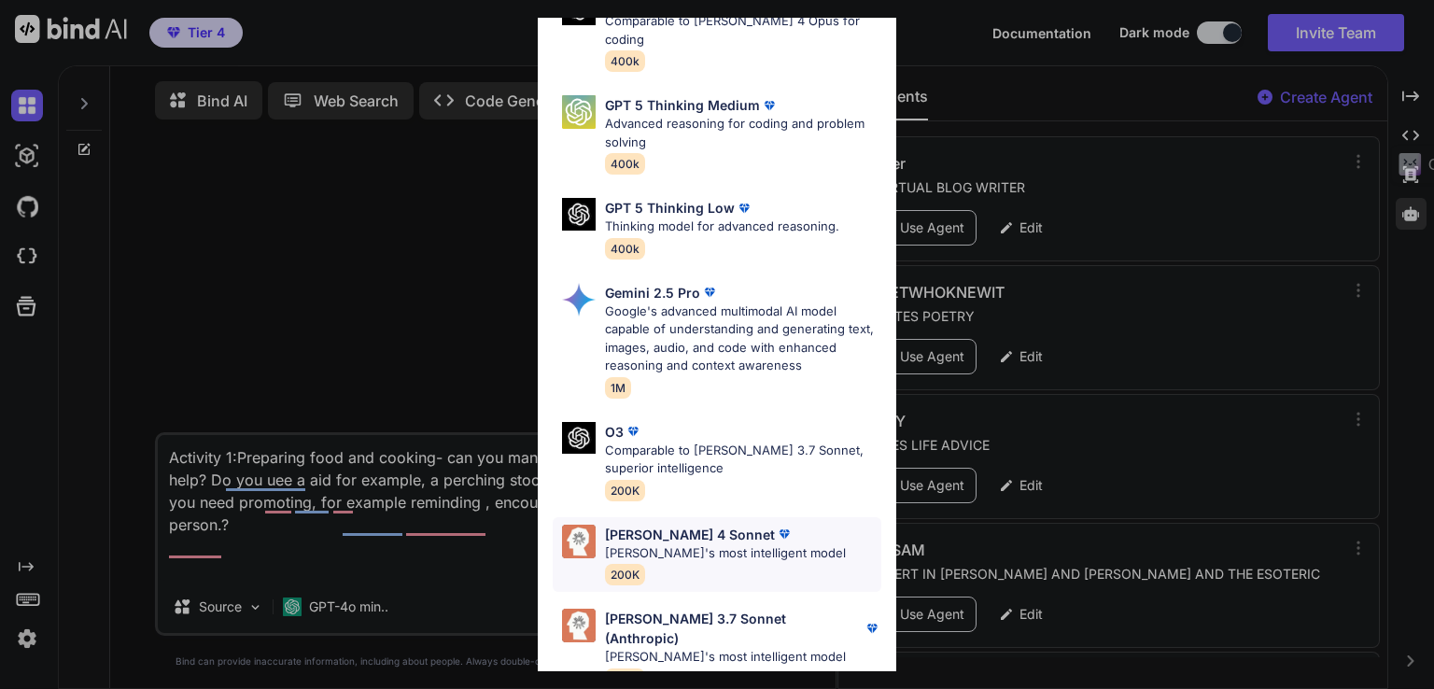
click at [658, 543] on div "Claude 4 Sonnet Claude's most intelligent model 200K" at bounding box center [725, 555] width 241 height 61
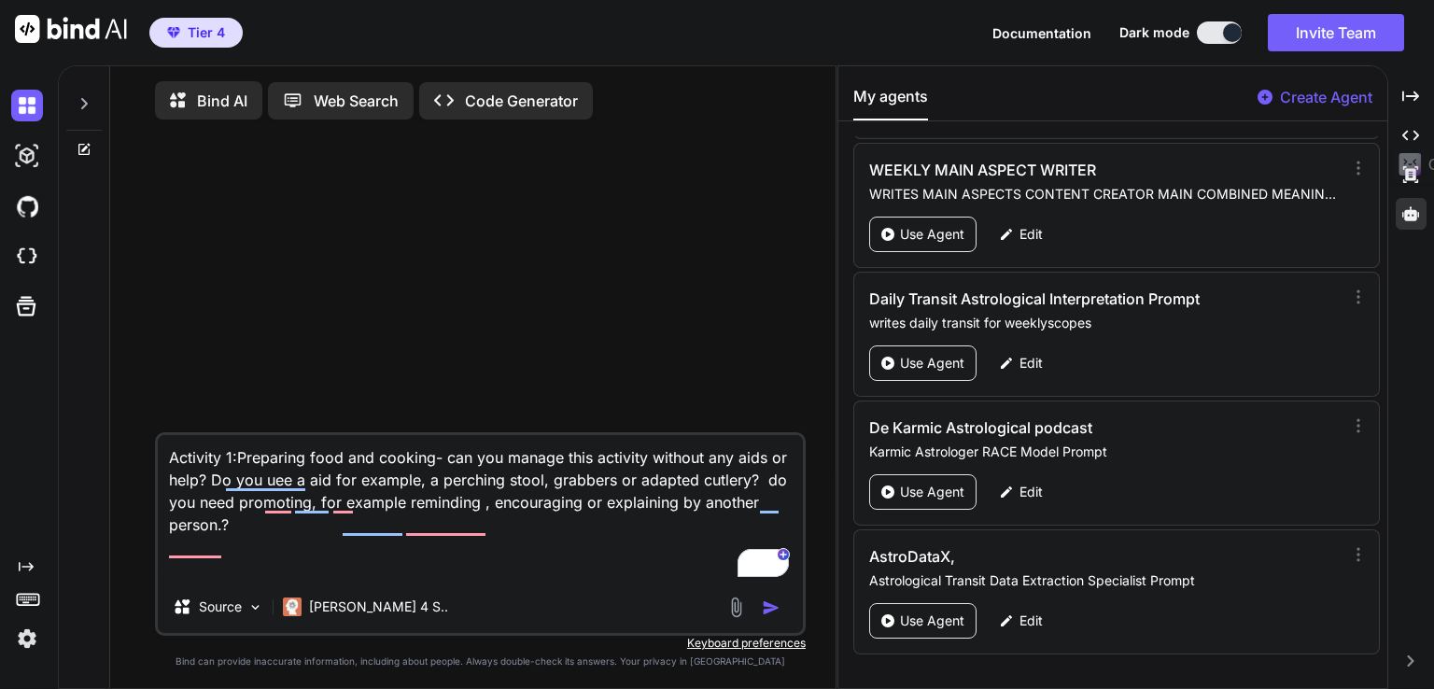
scroll to position [6780, 0]
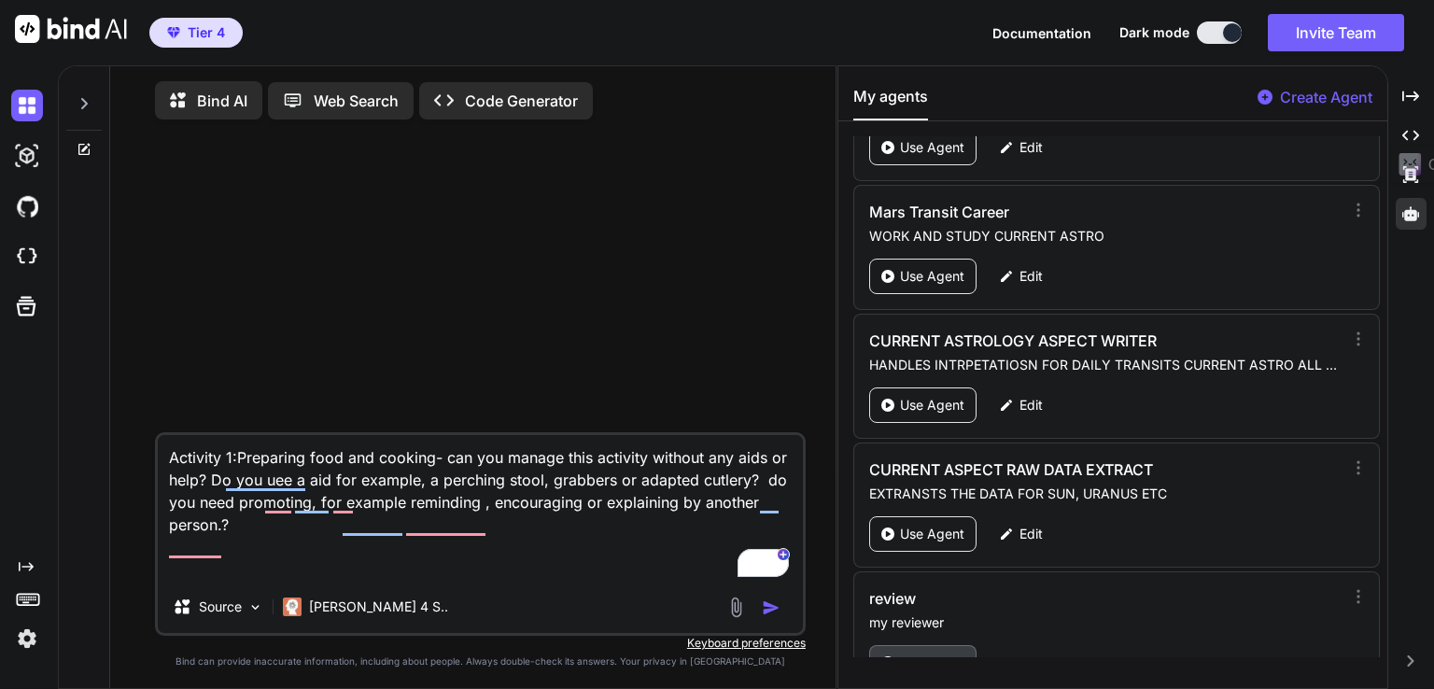
click at [903, 654] on p "Use Agent" at bounding box center [932, 663] width 64 height 19
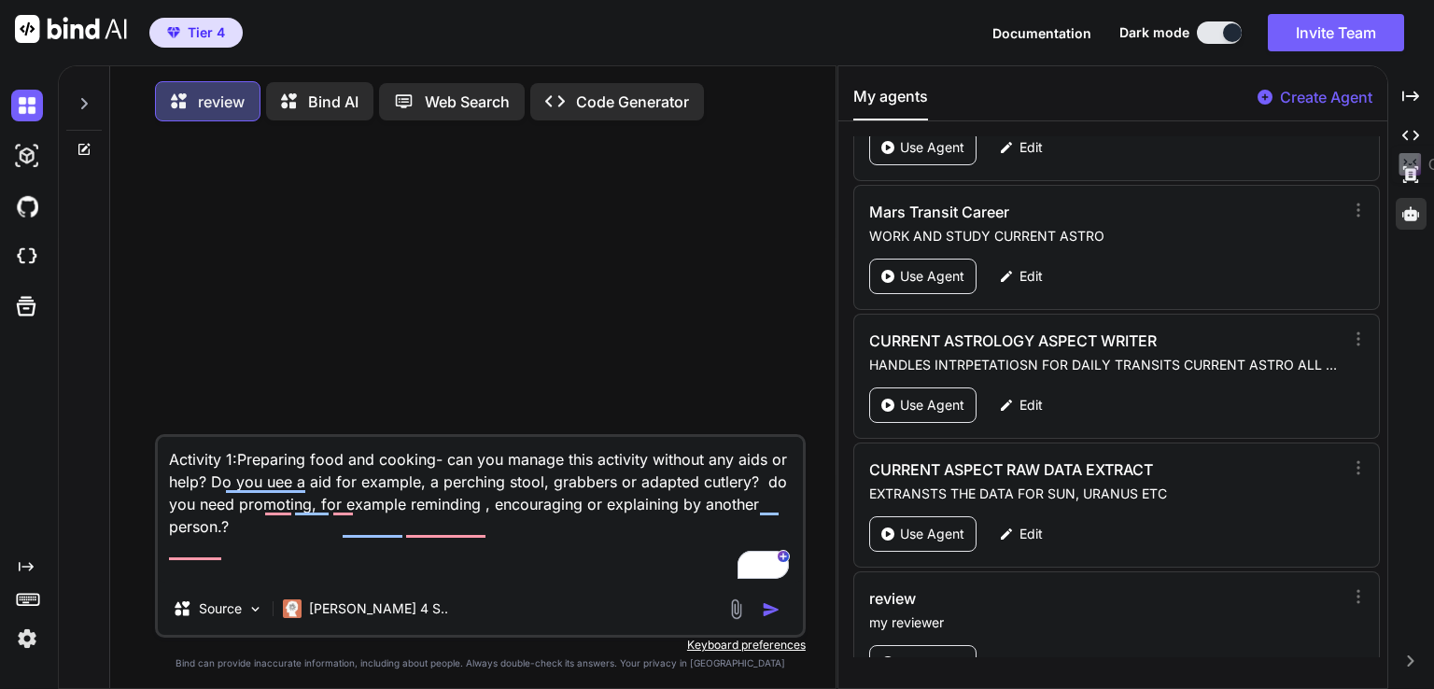
click at [762, 613] on img "button" at bounding box center [771, 609] width 19 height 19
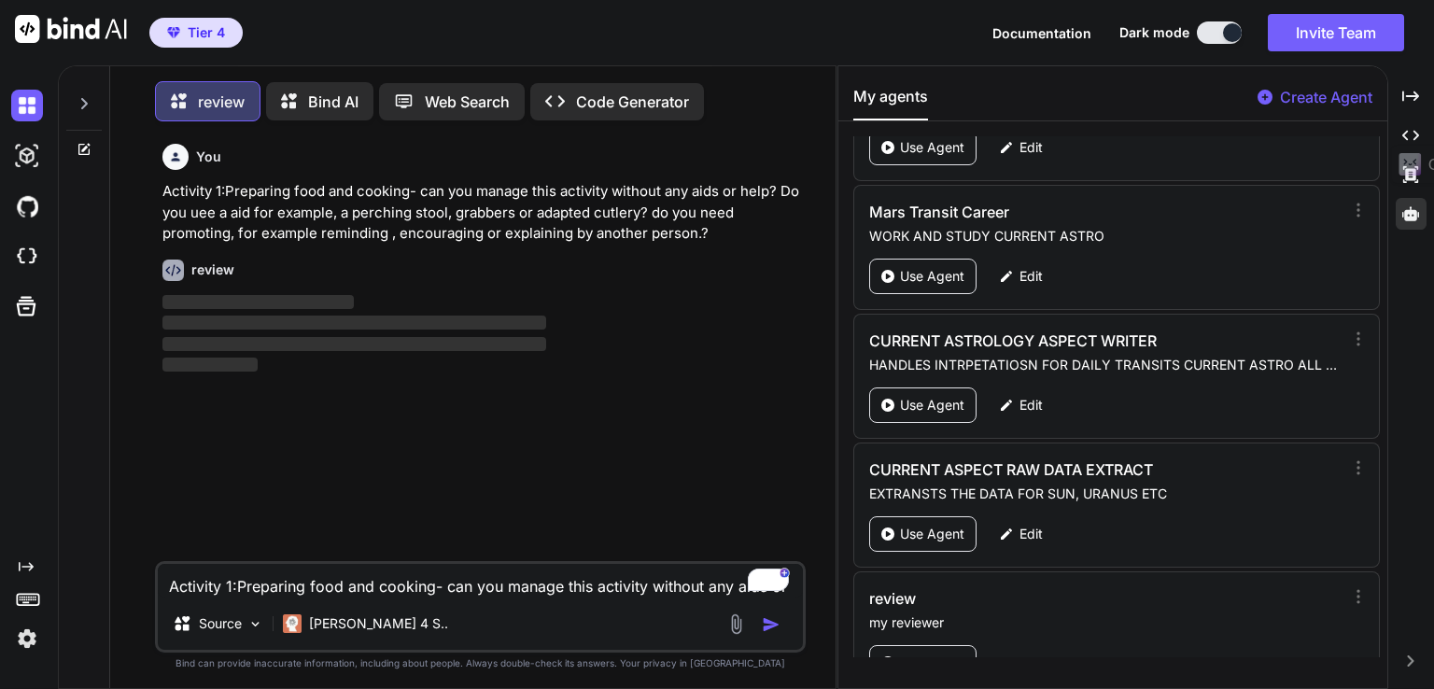
scroll to position [7, 0]
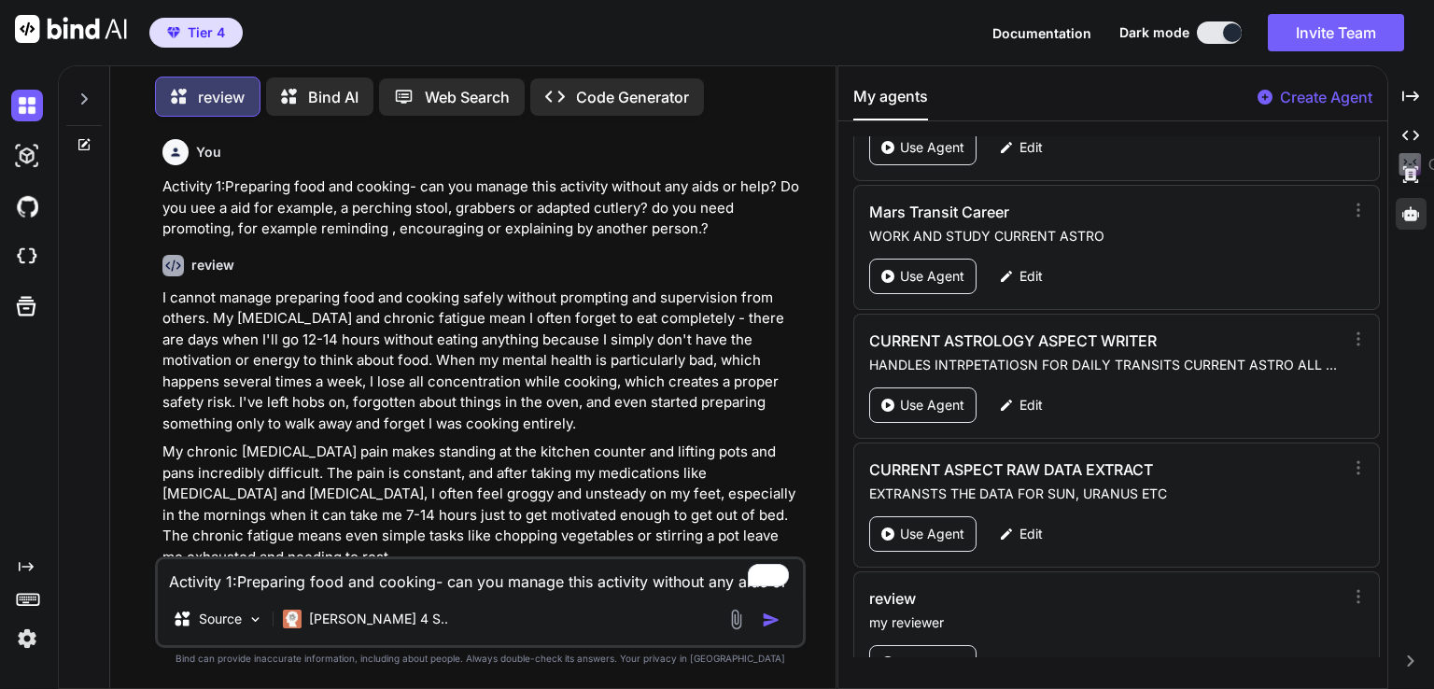
click at [469, 382] on p "I cannot manage preparing food and cooking safely without prompting and supervi…" at bounding box center [482, 362] width 640 height 148
click at [424, 513] on p "My chronic upper back pain makes standing at the kitchen counter and lifting po…" at bounding box center [482, 505] width 640 height 126
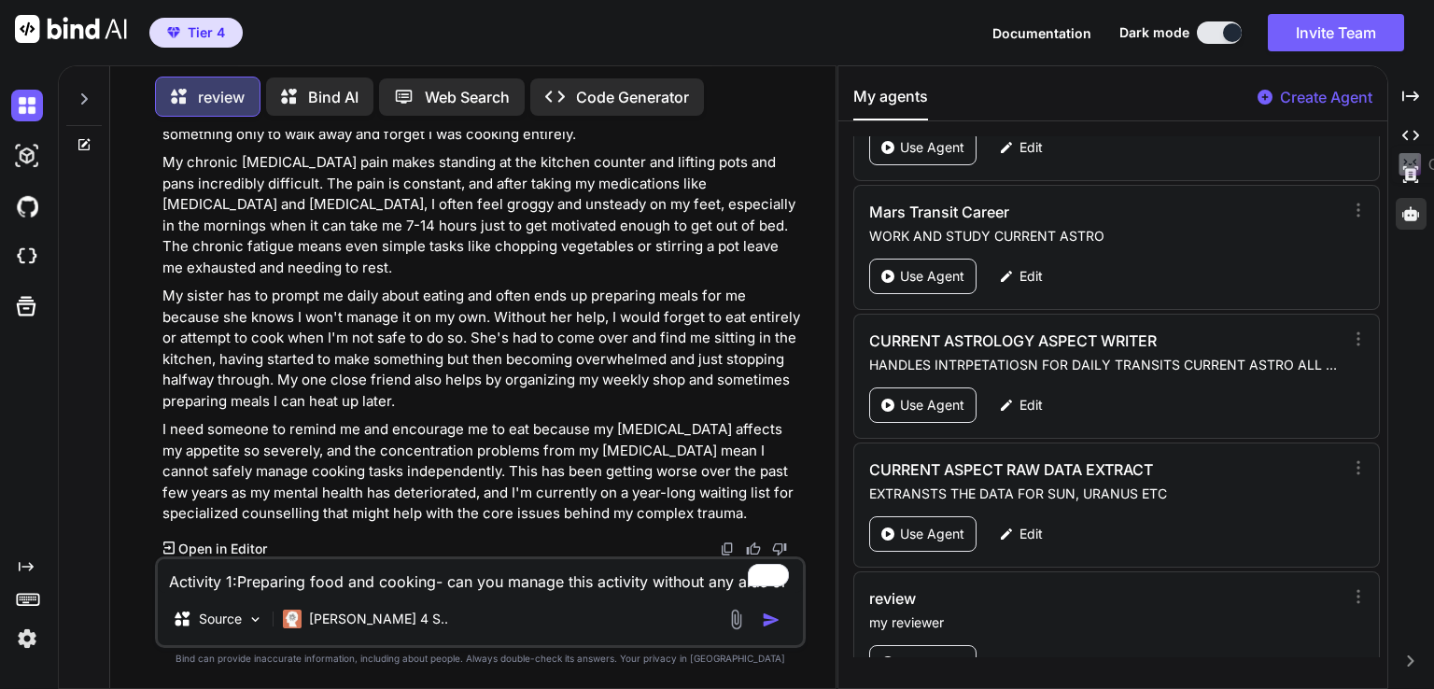
click at [513, 314] on p "My sister has to prompt me daily about eating and often ends up preparing meals…" at bounding box center [482, 349] width 640 height 126
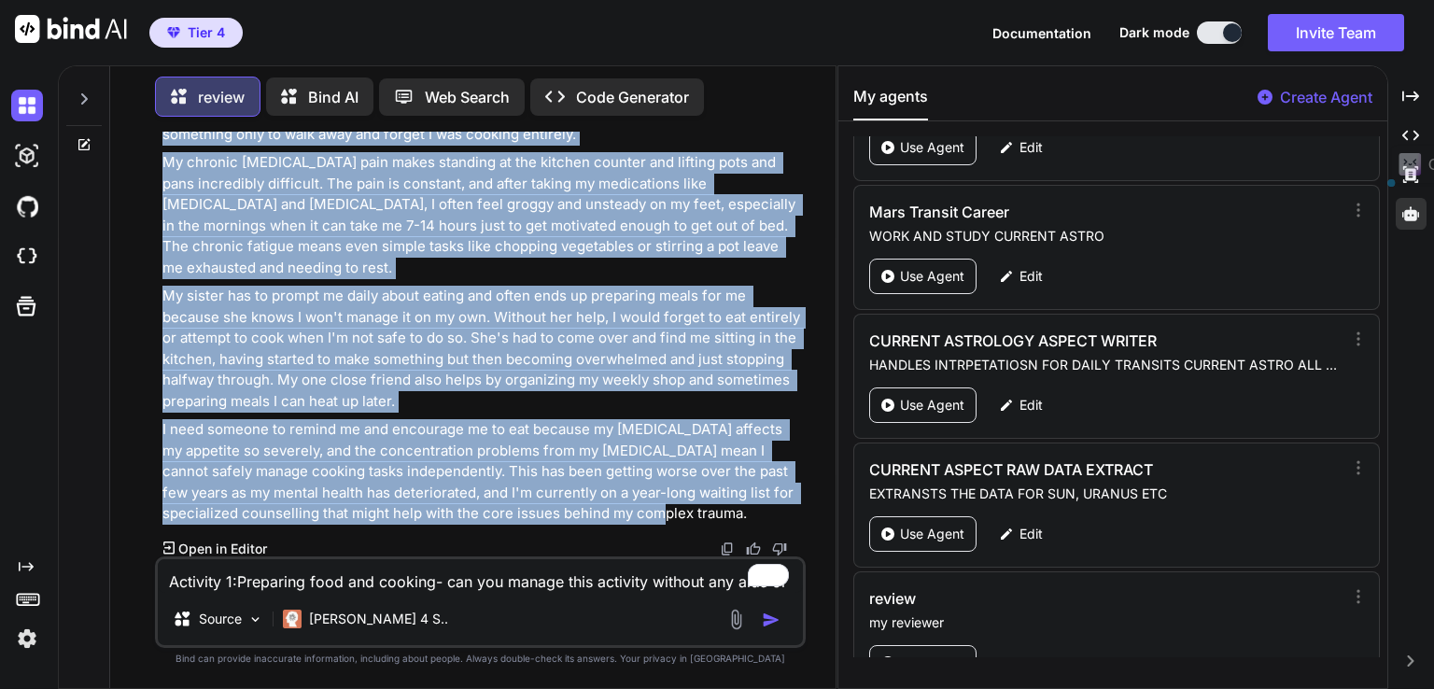
drag, startPoint x: 159, startPoint y: 292, endPoint x: 676, endPoint y: 513, distance: 562.2
click at [676, 513] on div "You Activity 1:Preparing food and cooking- can you manage this activity without…" at bounding box center [482, 344] width 647 height 425
copy div "I cannot manage preparing food and cooking safely without prompting and supervi…"
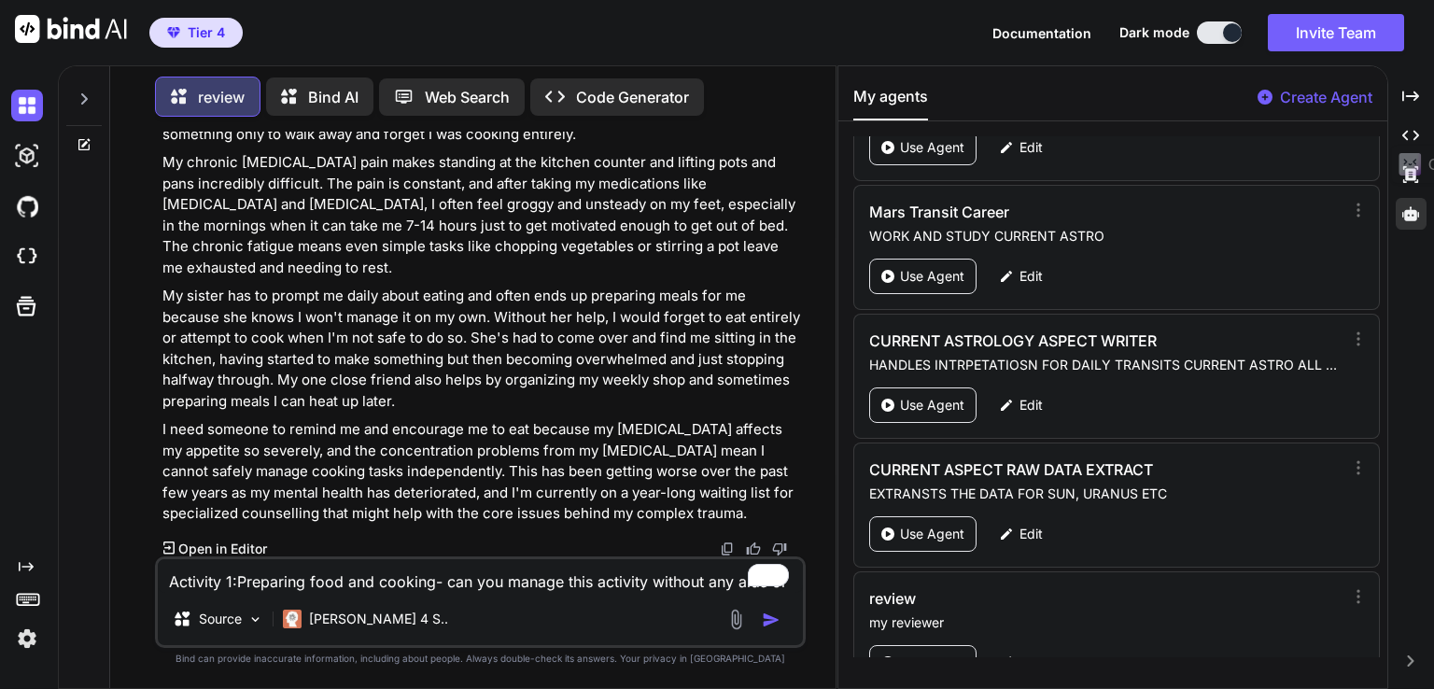
click at [1021, 654] on p "Edit" at bounding box center [1031, 663] width 23 height 19
type textarea "x"
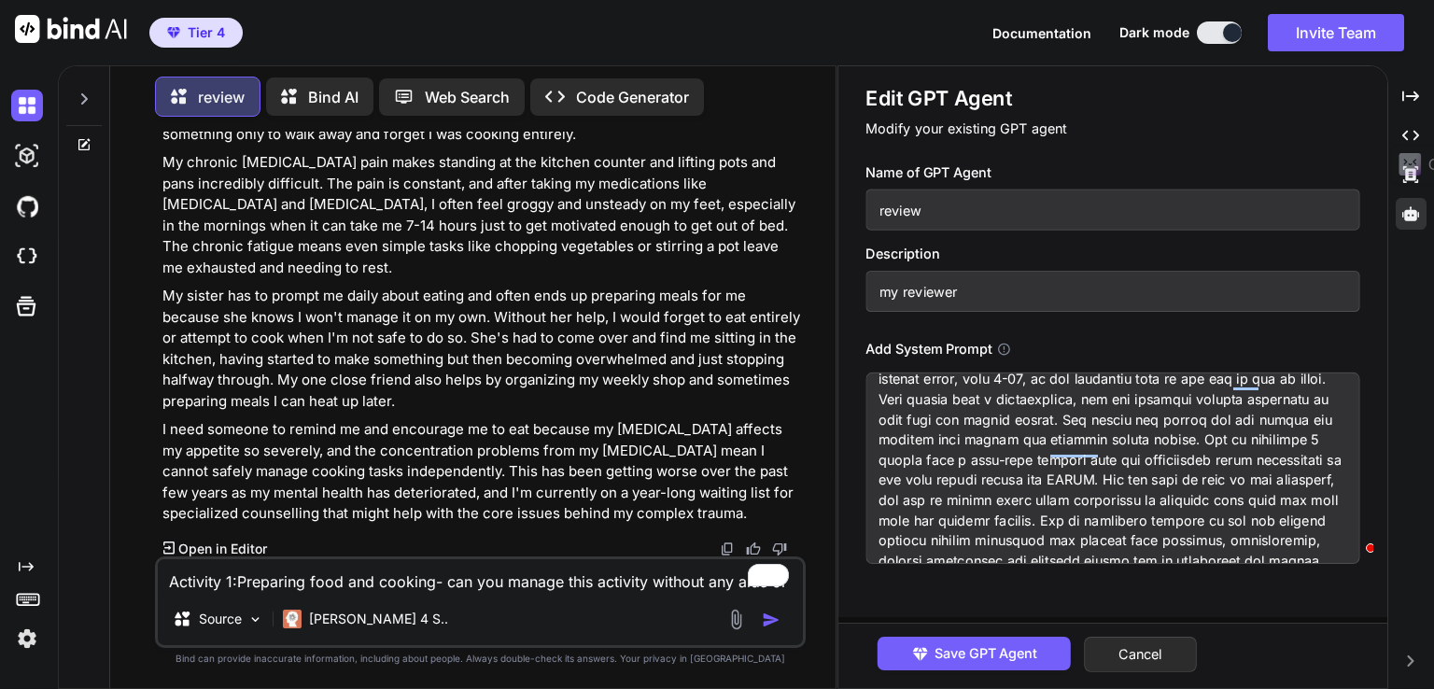
scroll to position [184, 0]
click at [1089, 380] on textarea "To enrich screen reader interactions, please activate Accessibility in Grammarl…" at bounding box center [1112, 468] width 494 height 191
click at [1079, 379] on textarea "To enrich screen reader interactions, please activate Accessibility in Grammarl…" at bounding box center [1112, 468] width 494 height 191
type textarea "# Enhanced Personal Independence Payment Review Form Completion Instructions ##…"
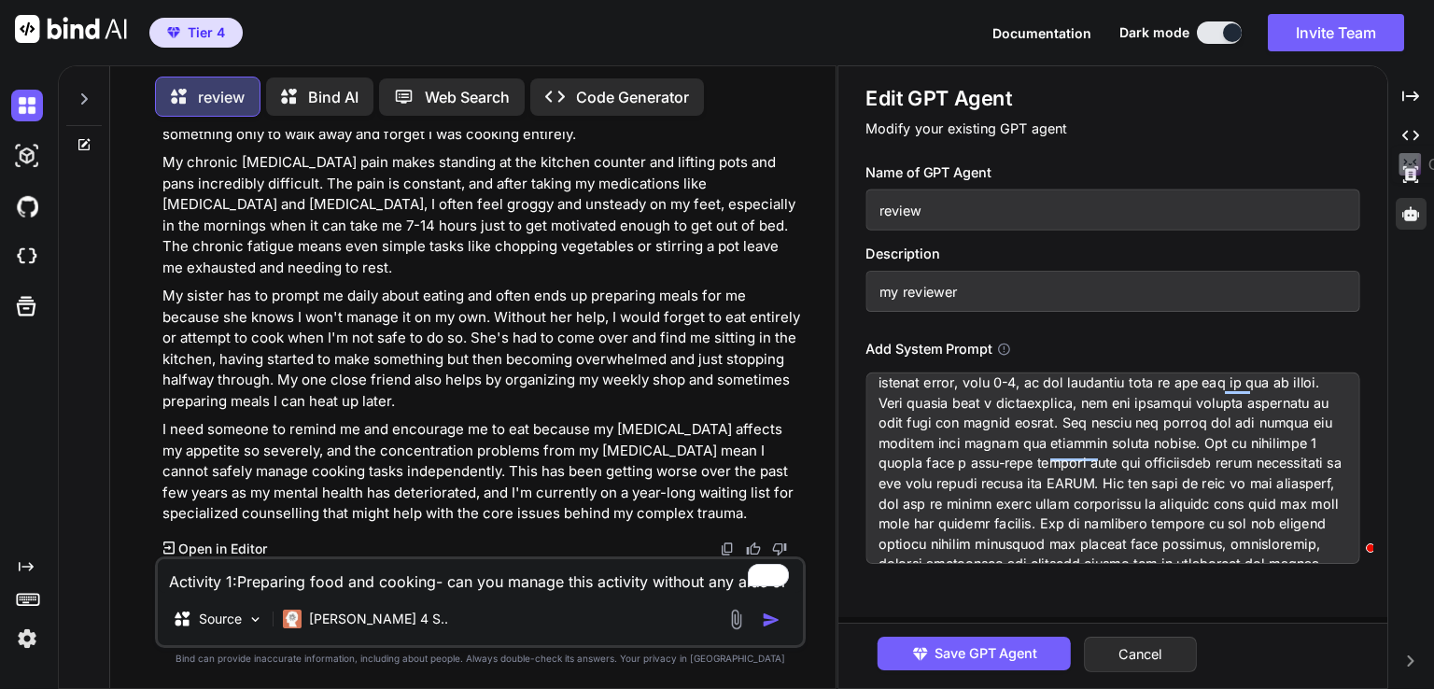
type textarea "x"
type textarea "# Enhanced Personal Independence Payment Review Form Completion Instructions ##…"
type textarea "x"
type textarea "# Enhanced Personal Independence Payment Review Form Completion Instructions ##…"
type textarea "x"
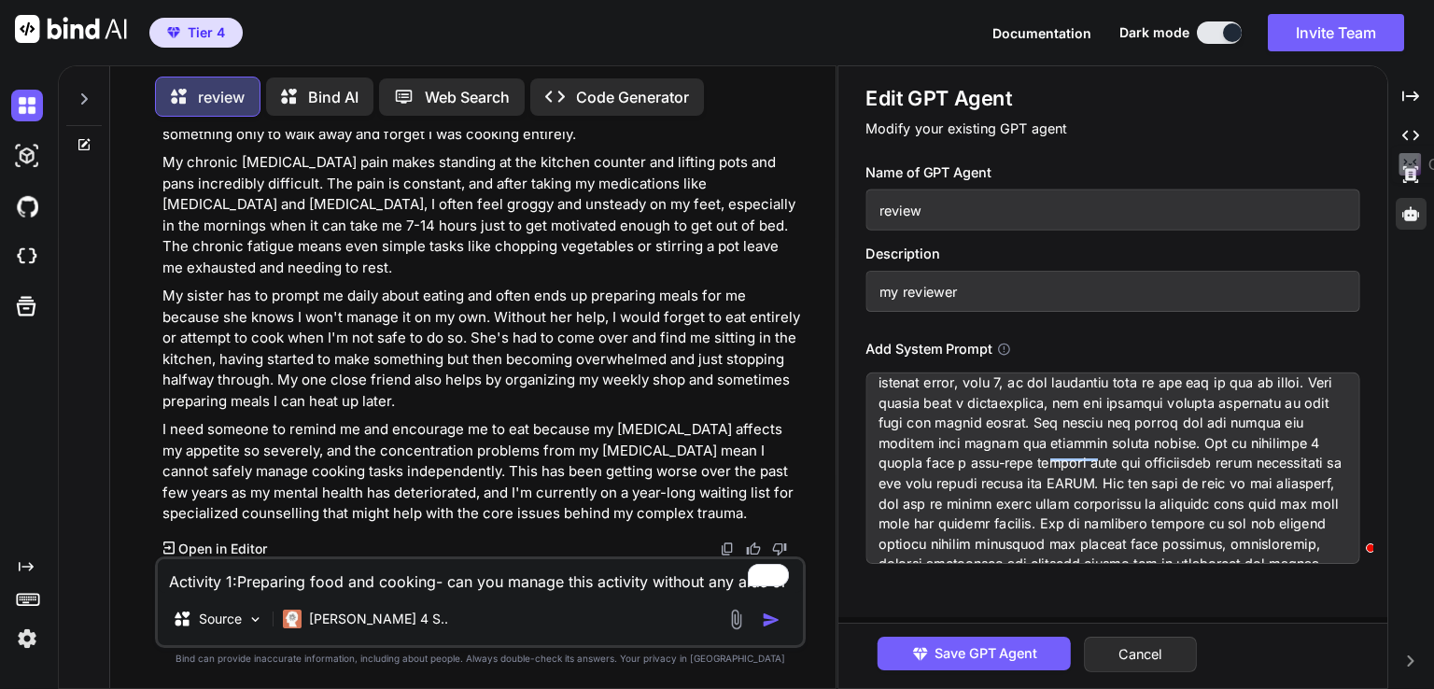
type textarea "# Enhanced Personal Independence Payment Review Form Completion Instructions ##…"
type textarea "x"
type textarea "# Enhanced Personal Independence Payment Review Form Completion Instructions ##…"
type textarea "x"
type textarea "# Enhanced Personal Independence Payment Review Form Completion Instructions ##…"
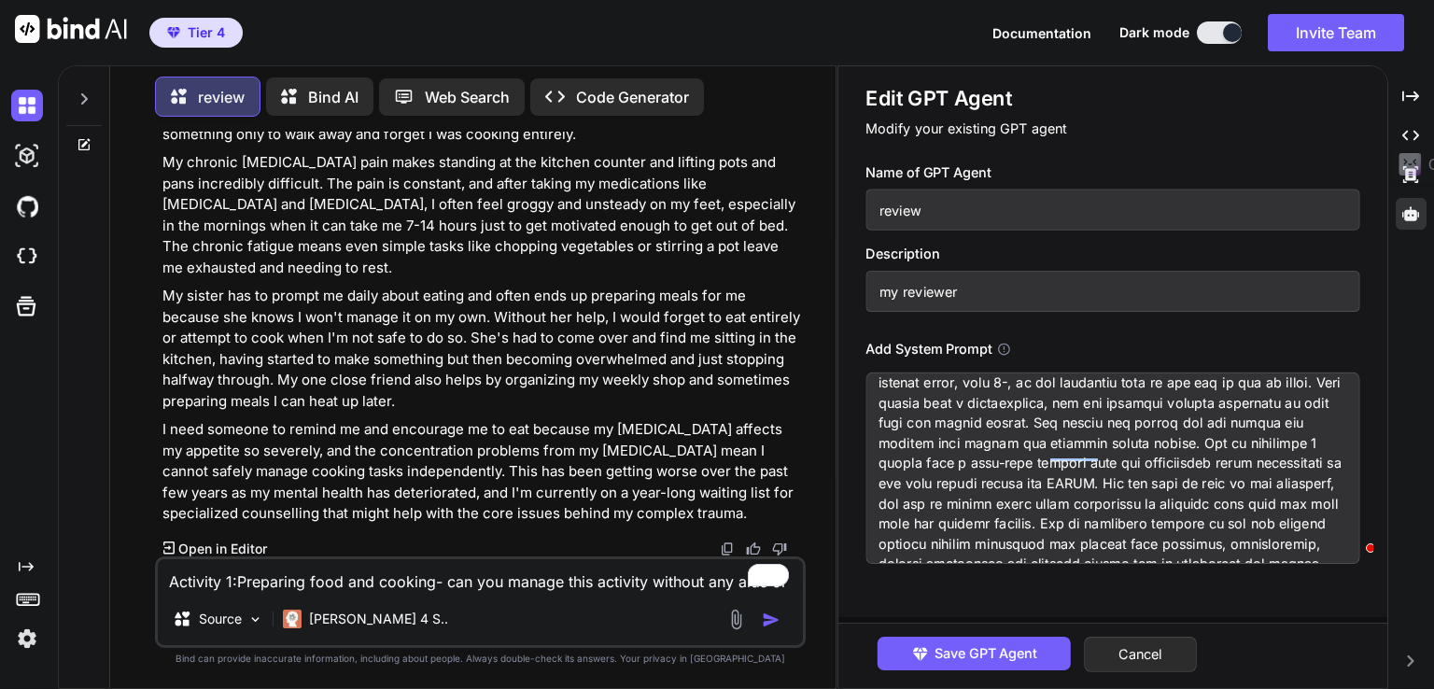
type textarea "x"
type textarea "# Enhanced Personal Independence Payment Review Form Completion Instructions ##…"
click at [963, 651] on span "Save GPT Agent" at bounding box center [986, 653] width 103 height 21
type textarea "x"
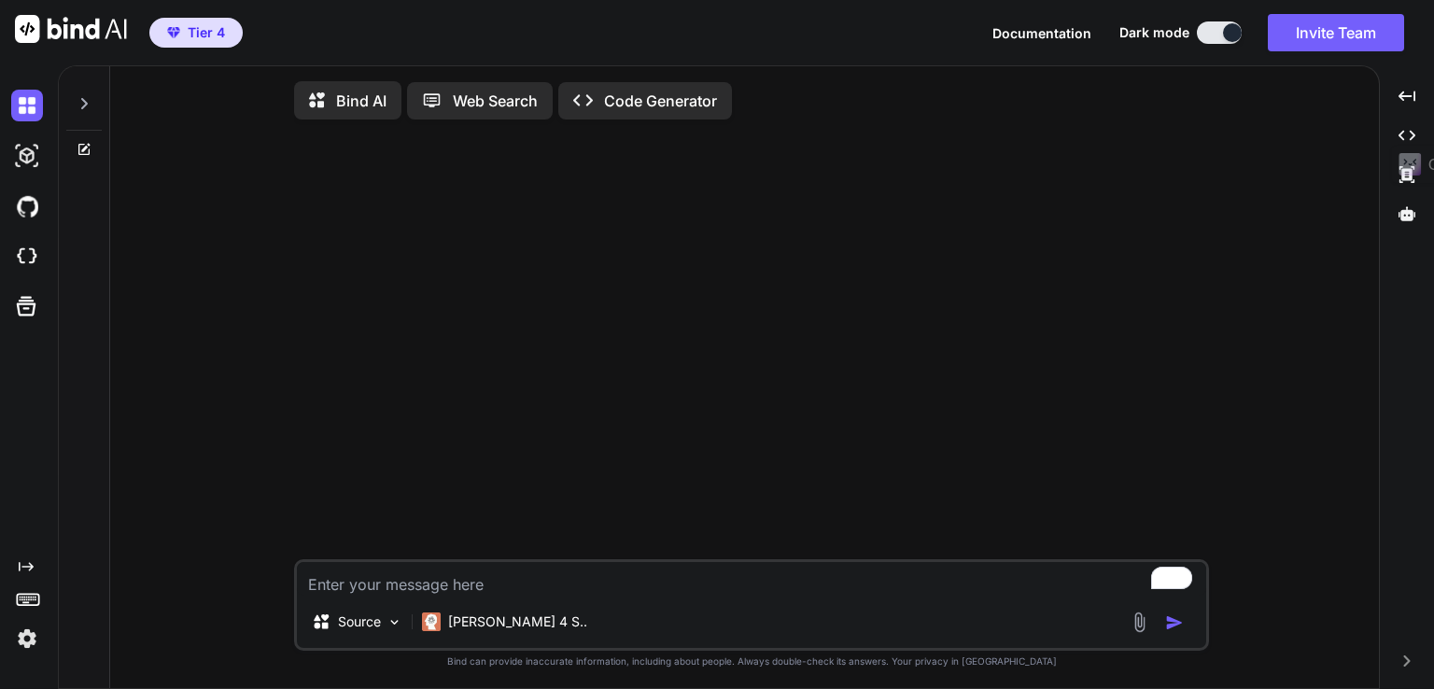
click at [1135, 633] on img at bounding box center [1139, 622] width 21 height 21
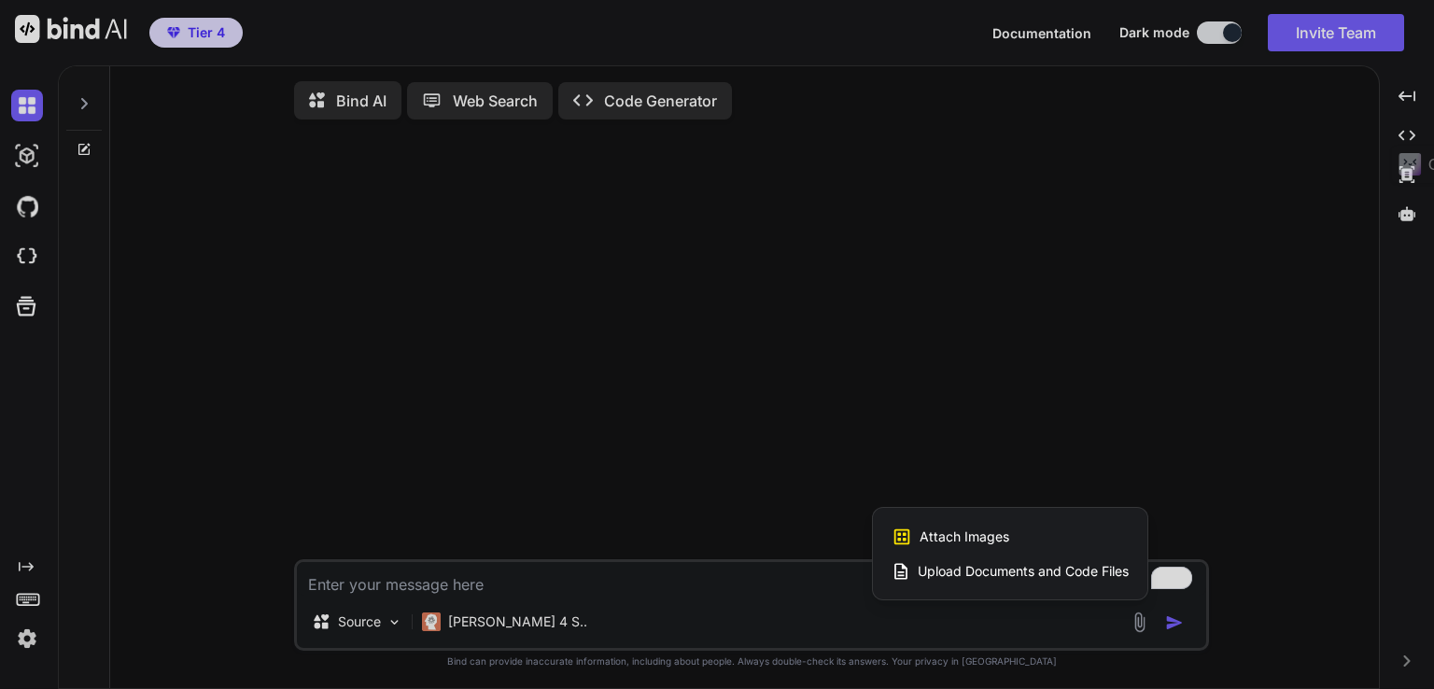
click at [1006, 577] on span "Upload Documents and Code Files" at bounding box center [1023, 571] width 211 height 19
type textarea "x"
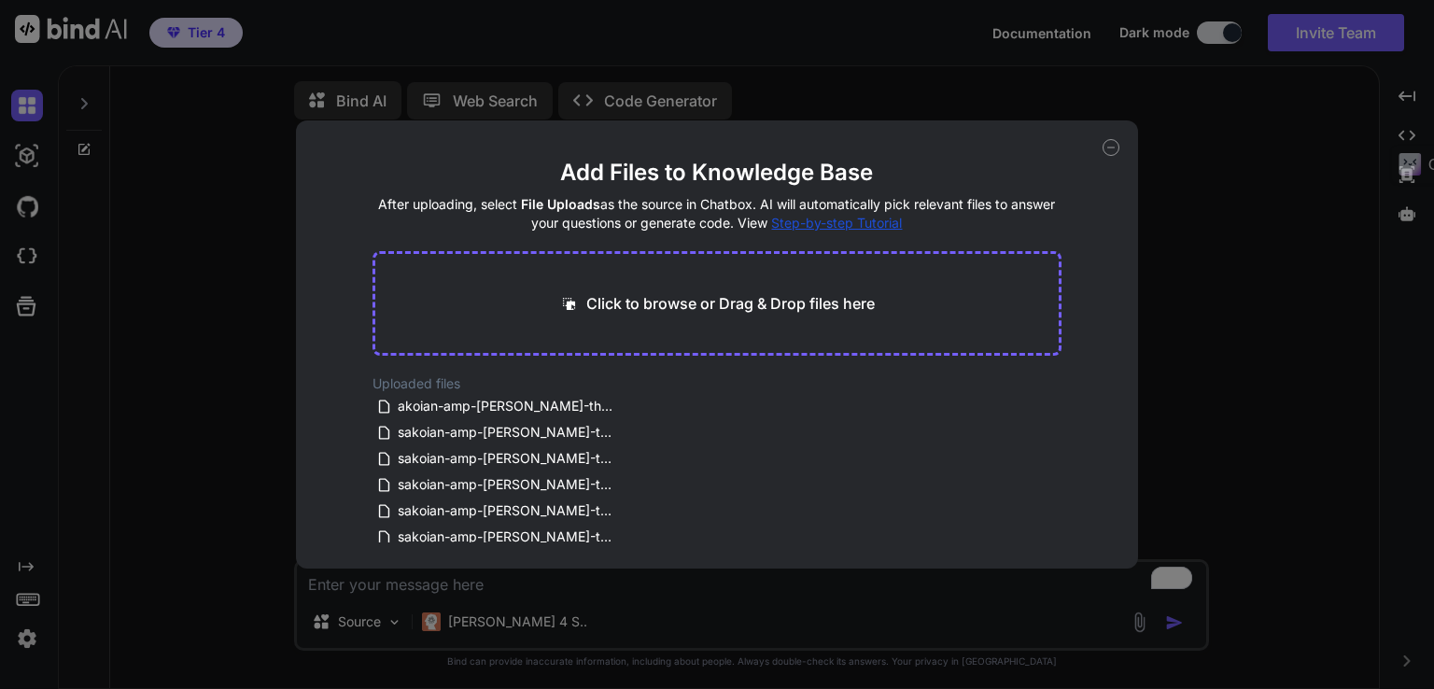
click at [710, 247] on main "Add Files to Knowledge Base After uploading, select File Uploads as the source …" at bounding box center [718, 363] width 690 height 411
click at [702, 304] on p "Click to browse or Drag & Drop files here" at bounding box center [730, 303] width 288 height 22
type input "C:\fakepath\Personal_Independence_Payment_Review_Form.pdf"
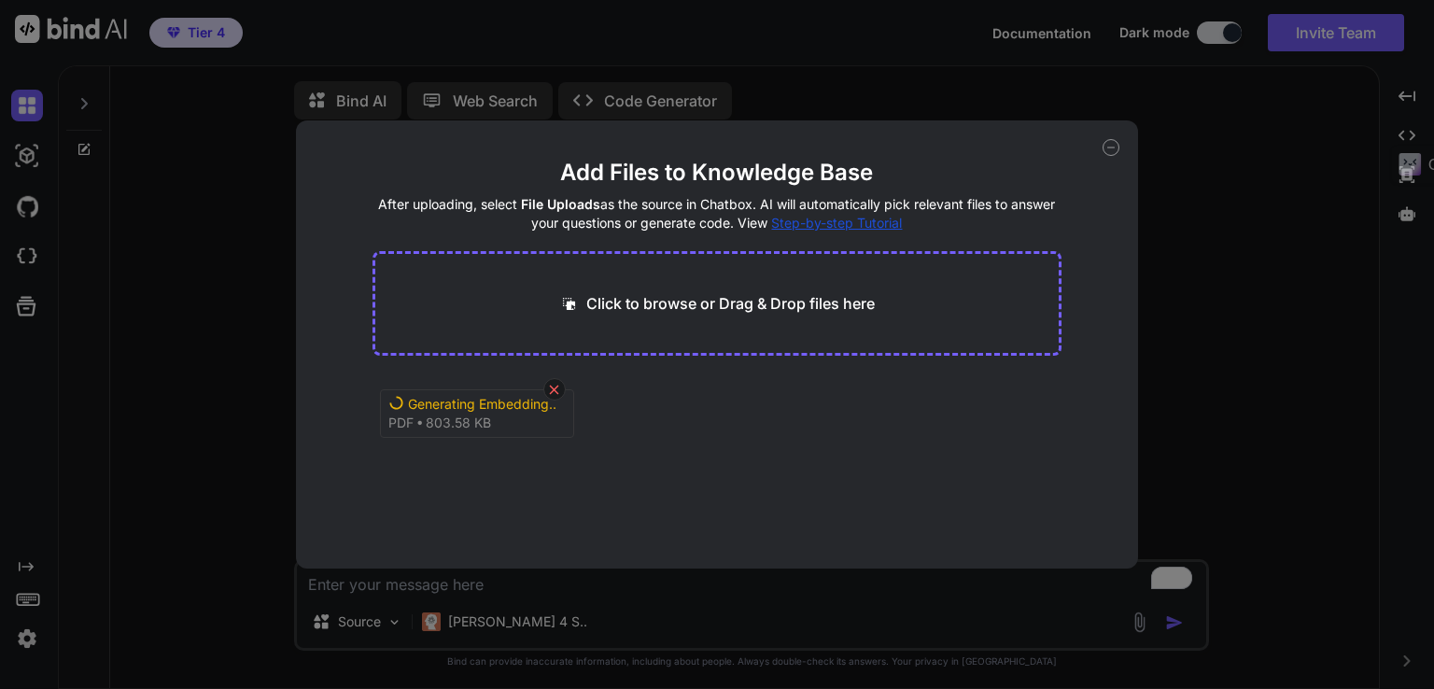
click at [546, 394] on icon at bounding box center [554, 390] width 16 height 16
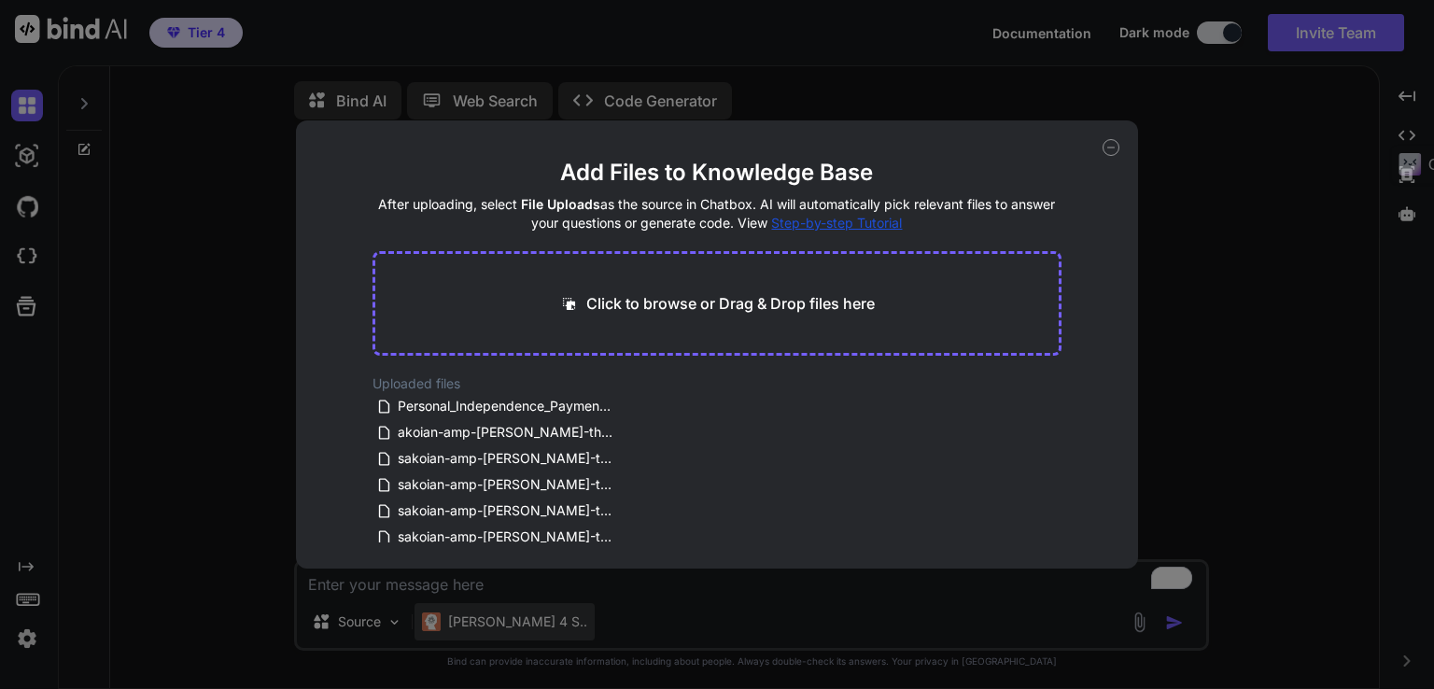
click at [512, 608] on div "Add Files to Knowledge Base After uploading, select File Uploads as the source …" at bounding box center [717, 344] width 1434 height 689
type textarea "x"
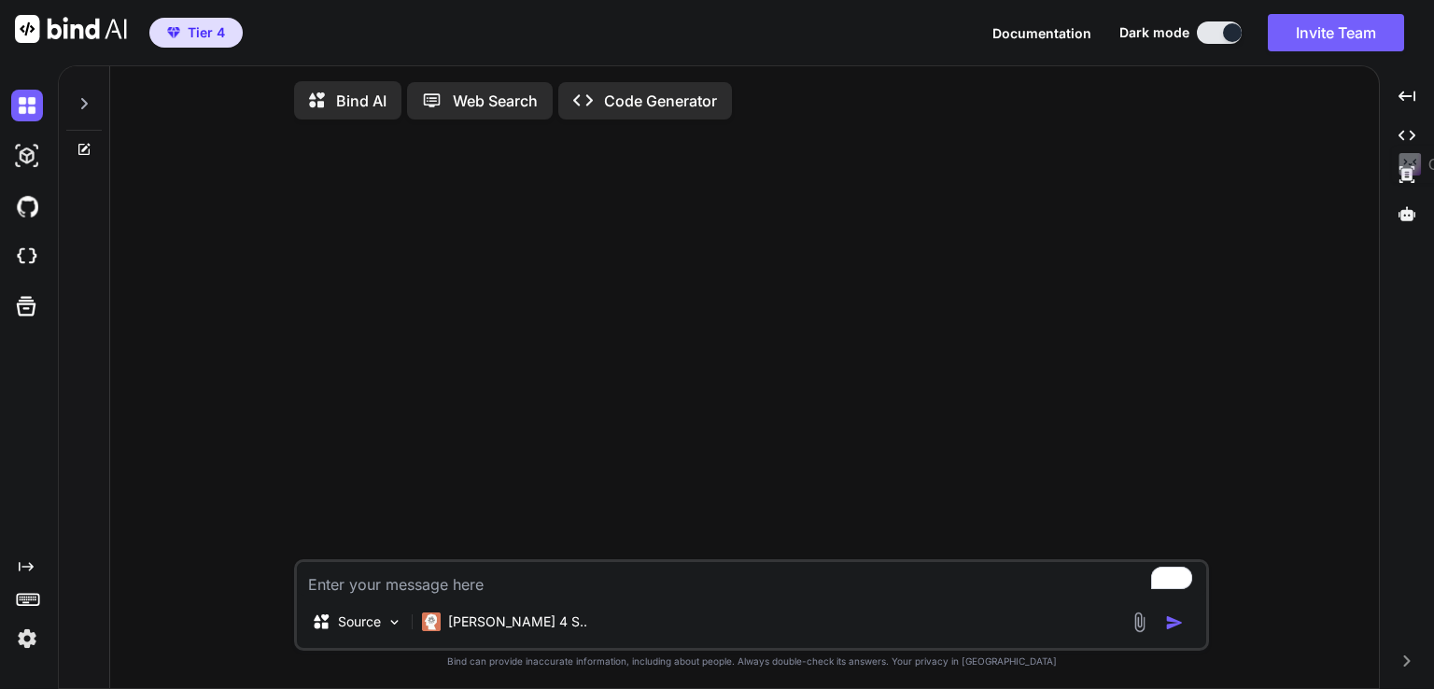
click at [518, 588] on textarea "To enrich screen reader interactions, please activate Accessibility in Grammarl…" at bounding box center [751, 579] width 909 height 34
paste textarea "Activity two- eating and drinking, can you manage this activity safely and with…"
type textarea "Activity two- eating and drinking, can you manage this activity safely and with…"
type textarea "x"
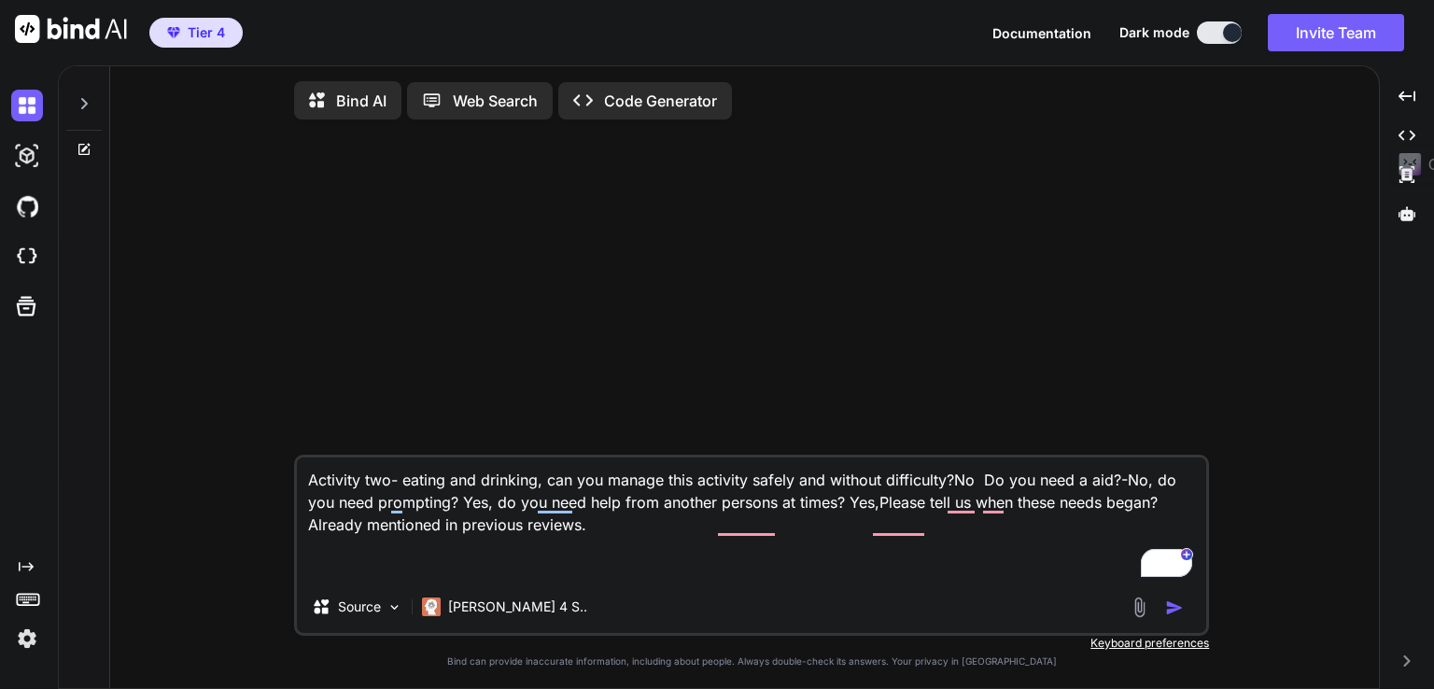
type textarea "Activity two- eating and drinking, can you manage this activity safely and with…"
click at [1413, 211] on div at bounding box center [1406, 214] width 39 height 32
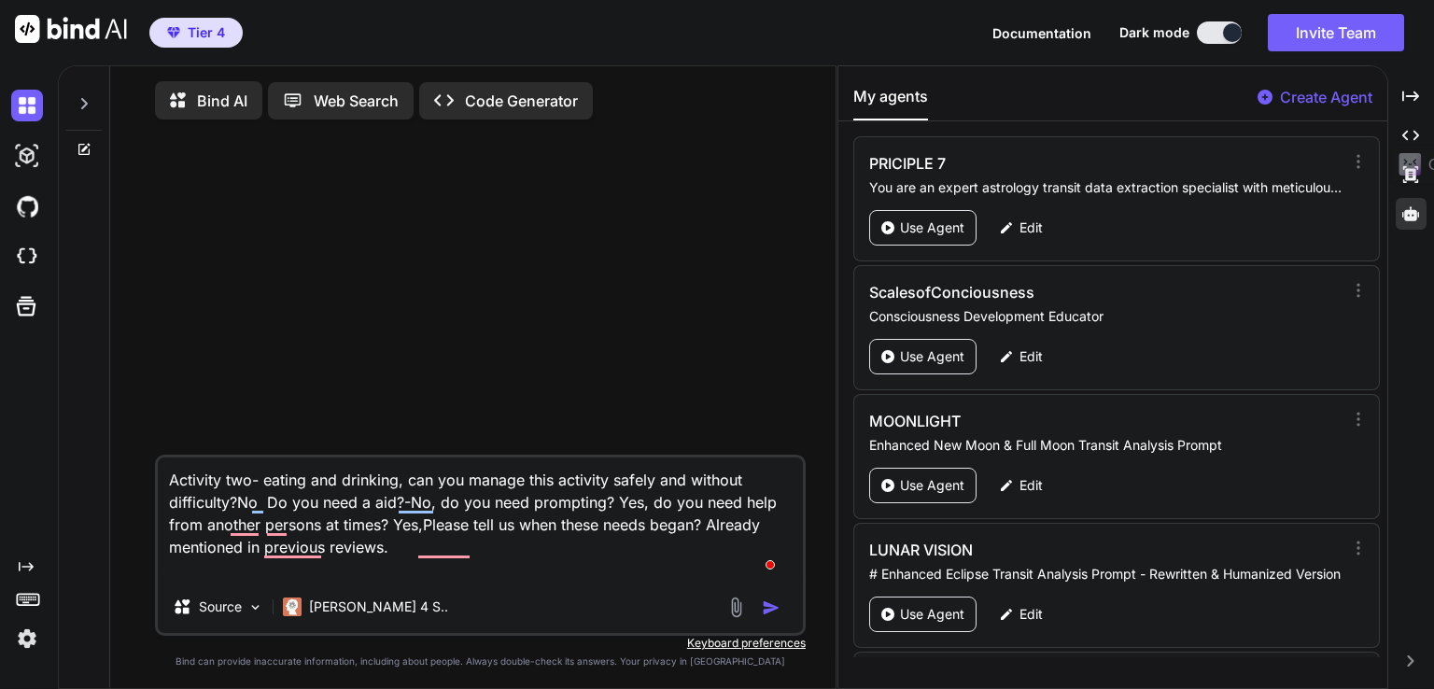
scroll to position [6780, 0]
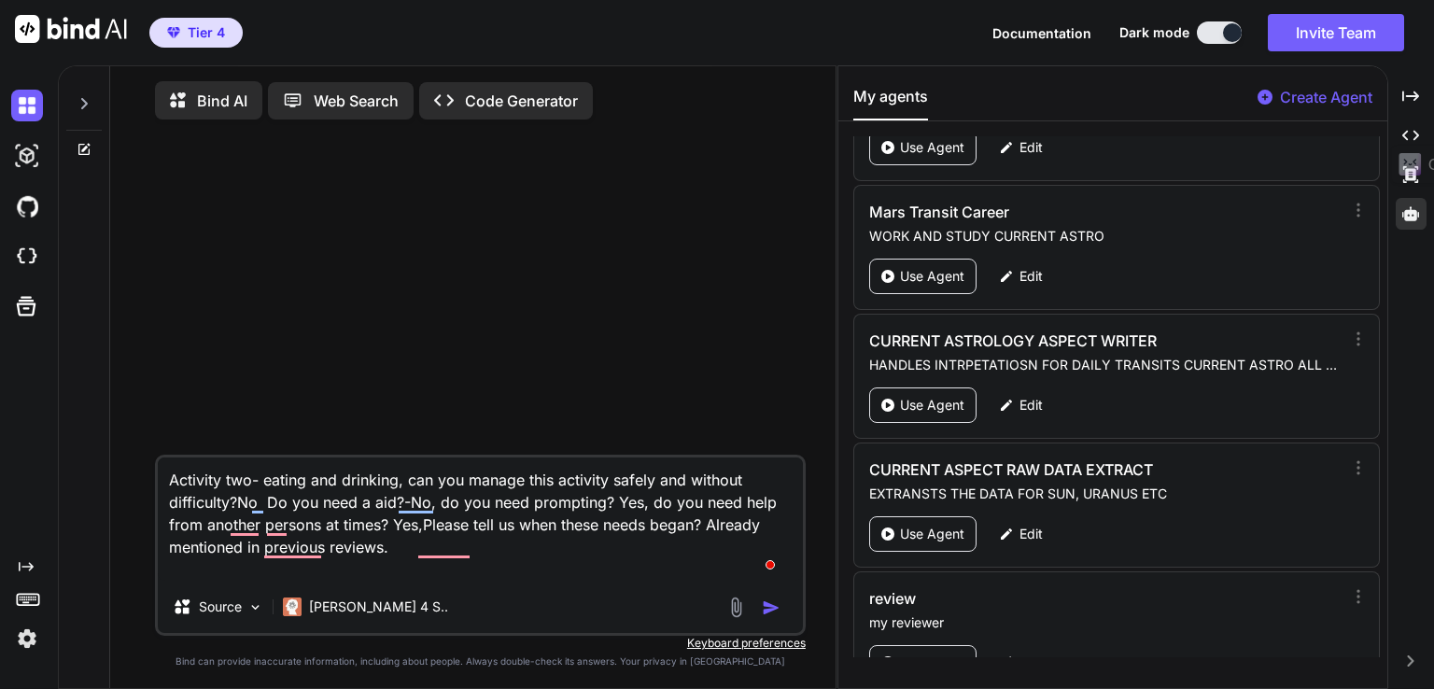
click at [1043, 645] on div "Edit" at bounding box center [1021, 662] width 66 height 35
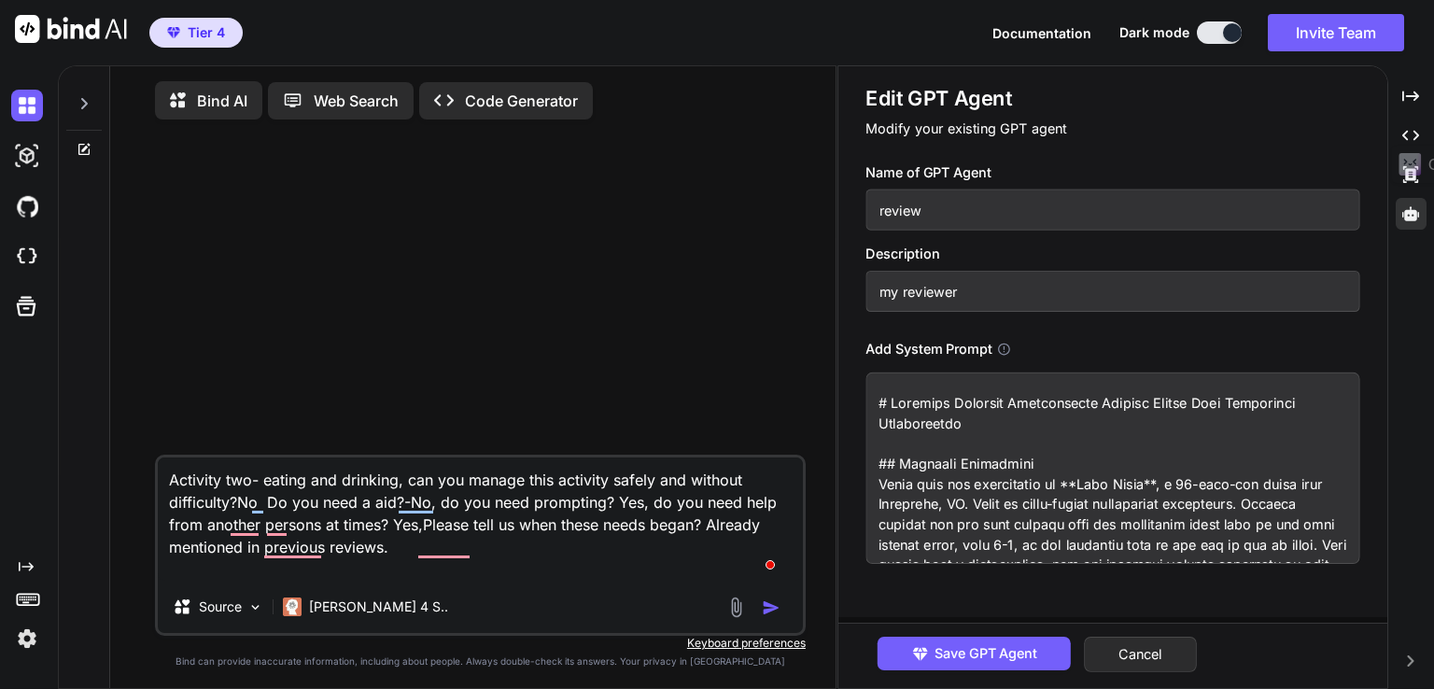
click at [970, 462] on textarea at bounding box center [1112, 468] width 494 height 191
paste textarea "7-14, to get motivated just to get out of bed at times. Upon advice from a psyc…"
type textarea "x"
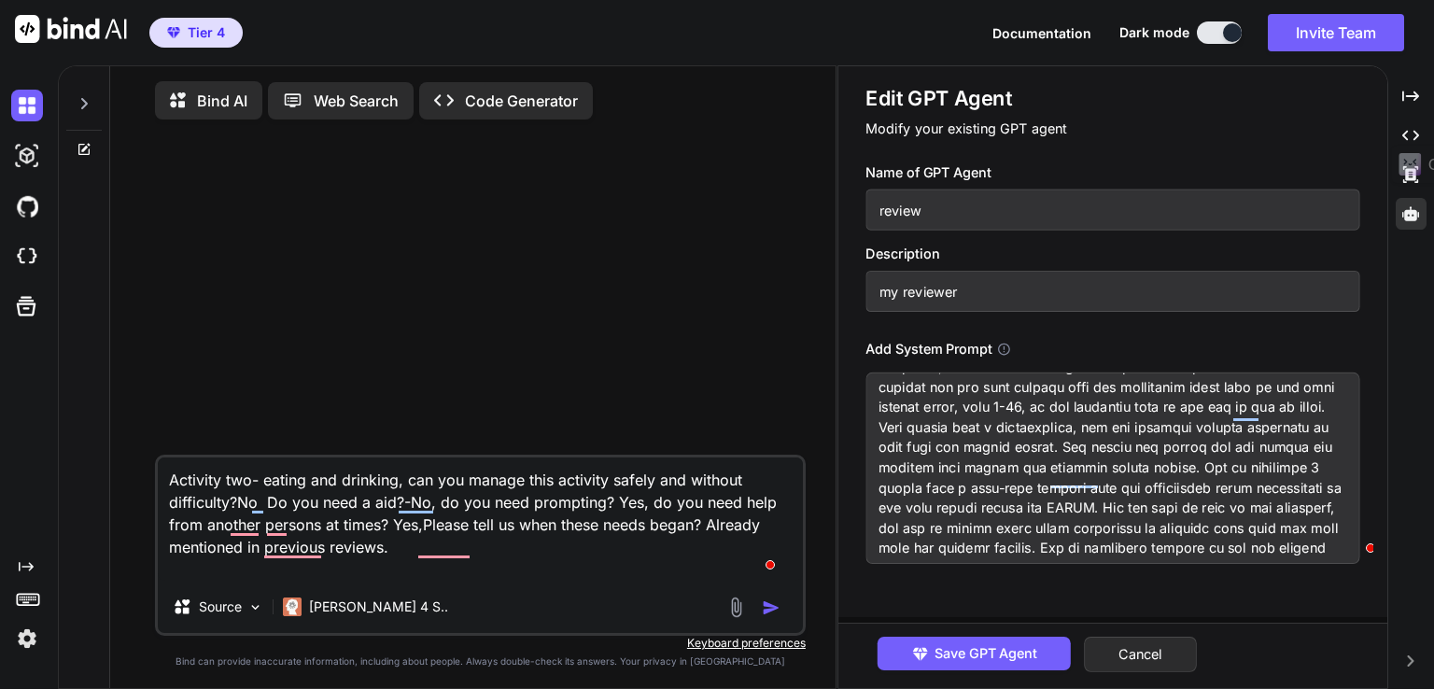
scroll to position [0, 0]
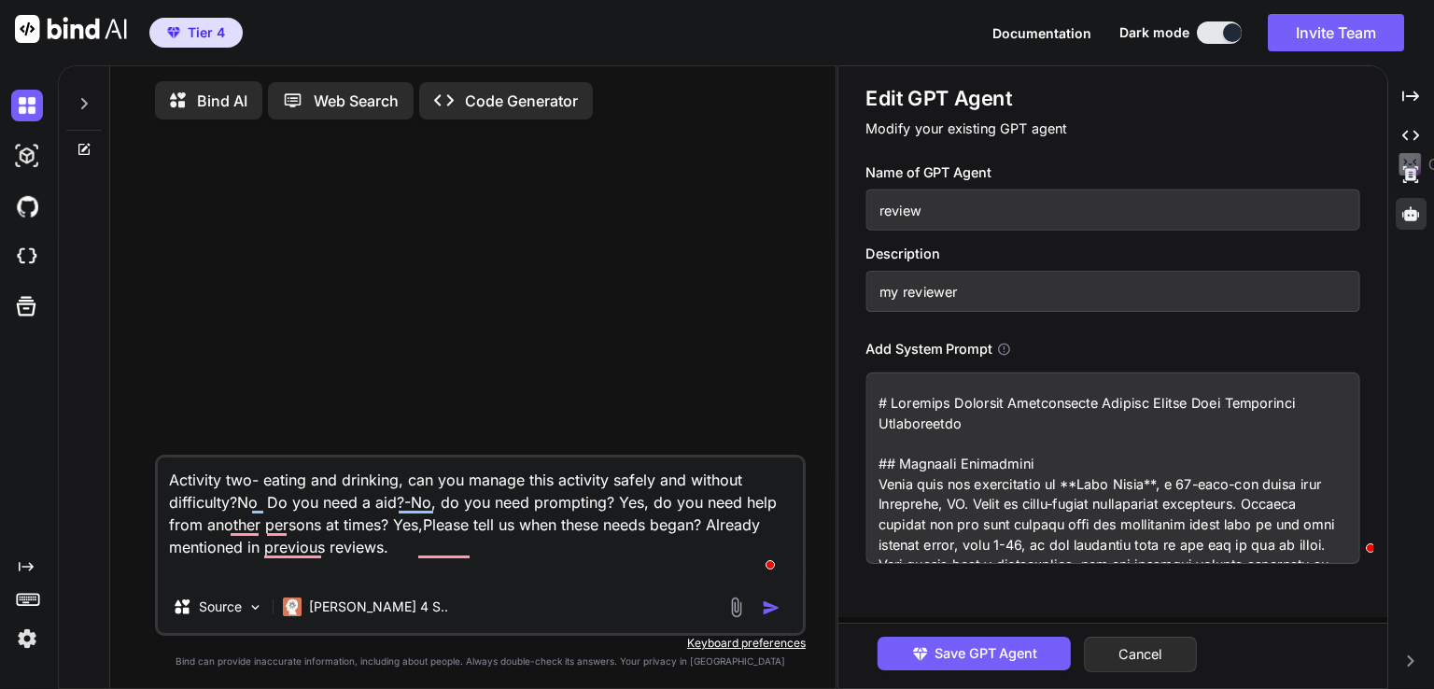
type textarea "# Enhanced Personal Independence Payment Review Form Completion Instructions ##…"
click at [1079, 539] on textarea "To enrich screen reader interactions, please activate Accessibility in Grammarl…" at bounding box center [1112, 468] width 494 height 191
type textarea "x"
type textarea "# Enhanced Personal Independence Payment Review Form Completion Instructions ##…"
type textarea "x"
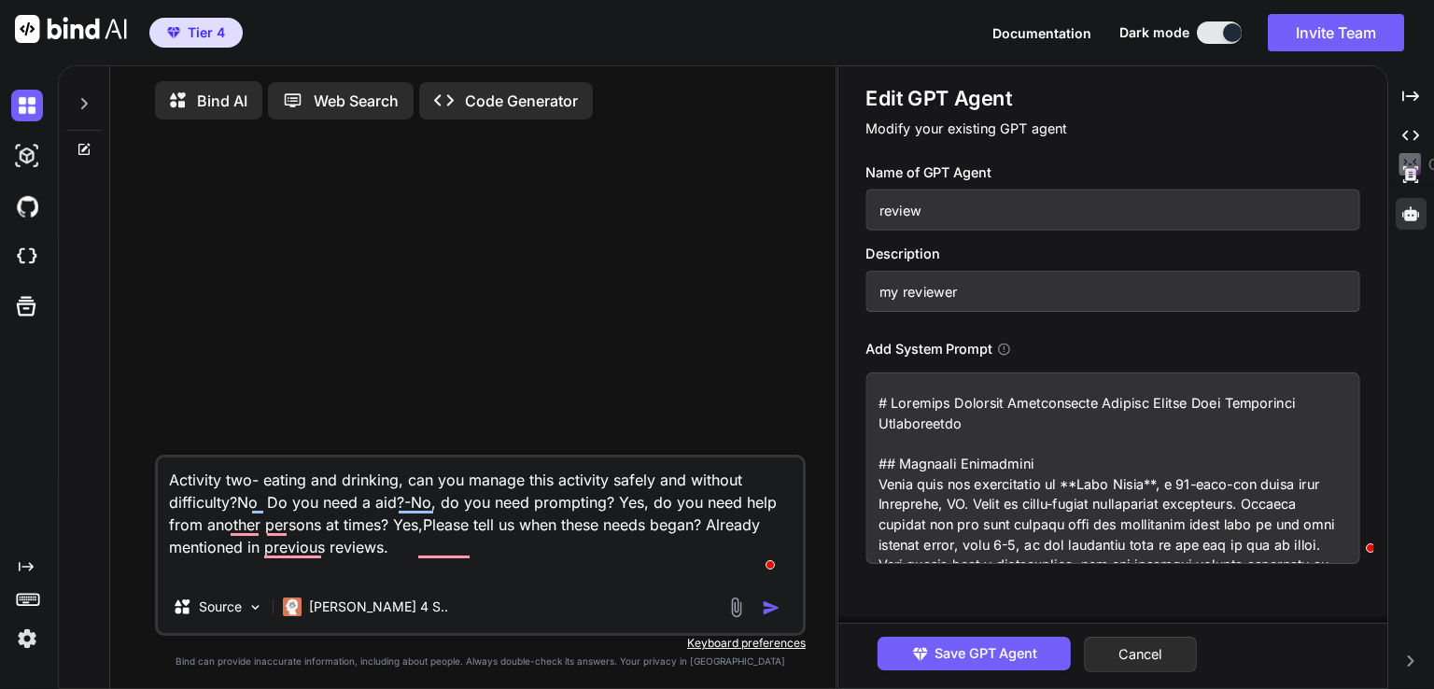
type textarea "# Enhanced Personal Independence Payment Review Form Completion Instructions ##…"
type textarea "x"
type textarea "# Enhanced Personal Independence Payment Review Form Completion Instructions ##…"
click at [1057, 544] on textarea "To enrich screen reader interactions, please activate Accessibility in Grammarl…" at bounding box center [1112, 468] width 494 height 191
click at [1060, 544] on textarea "To enrich screen reader interactions, please activate Accessibility in Grammarl…" at bounding box center [1112, 468] width 494 height 191
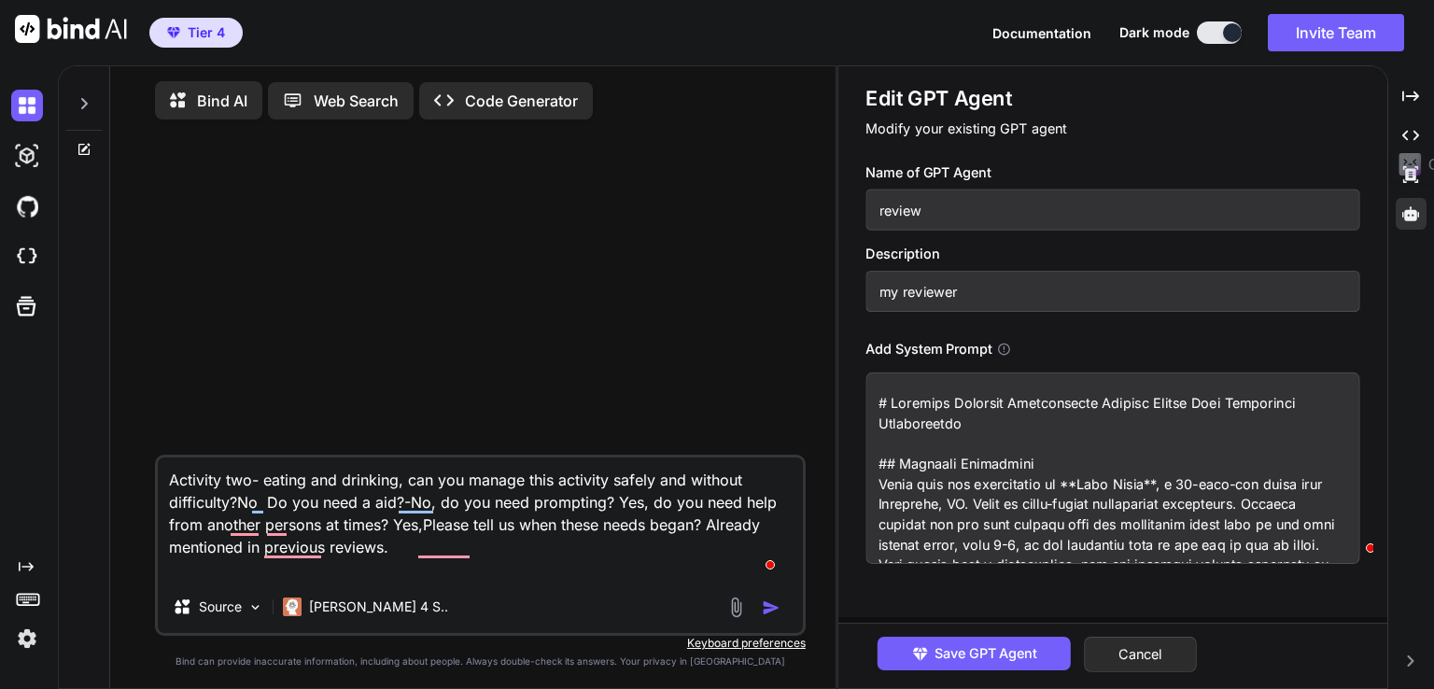
type textarea "x"
type textarea "# Enhanced Personal Independence Payment Review Form Completion Instructions ##…"
type textarea "x"
type textarea "# Enhanced Personal Independence Payment Review Form Completion Instructions ##…"
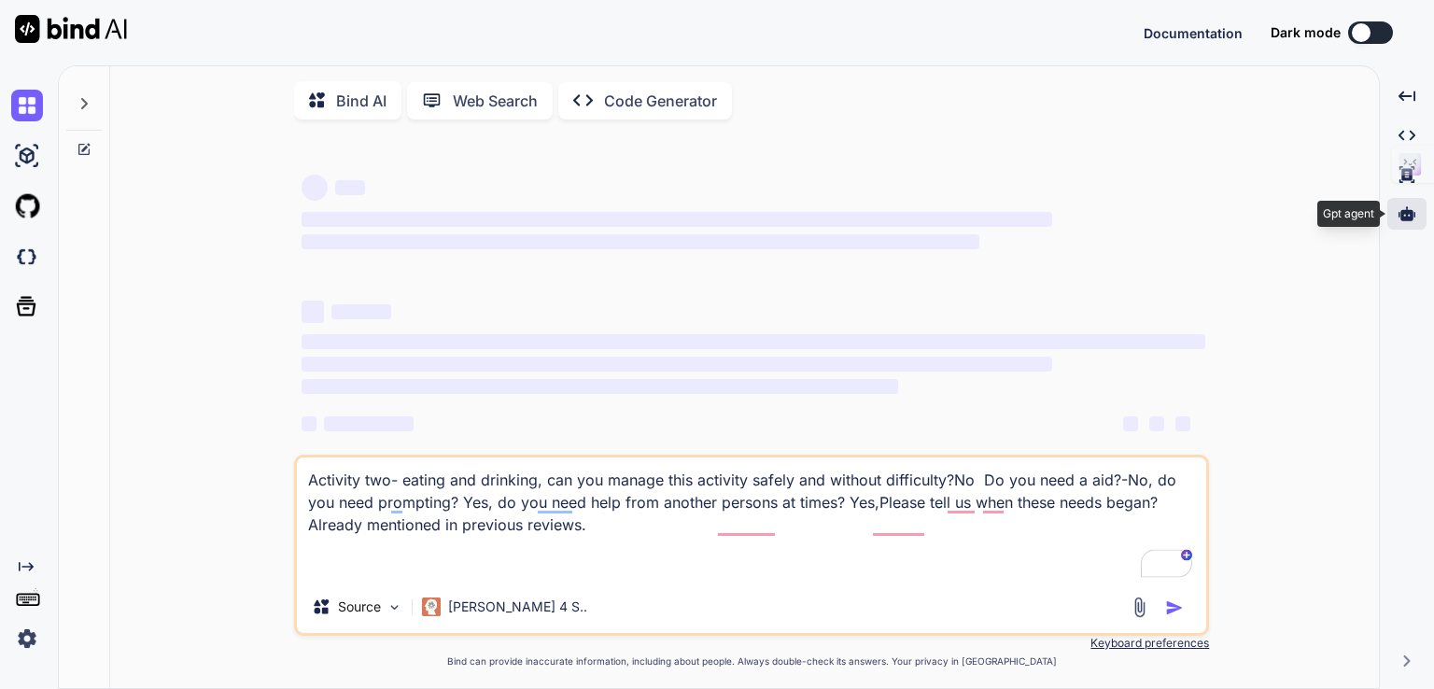
click at [1401, 214] on icon at bounding box center [1407, 213] width 17 height 17
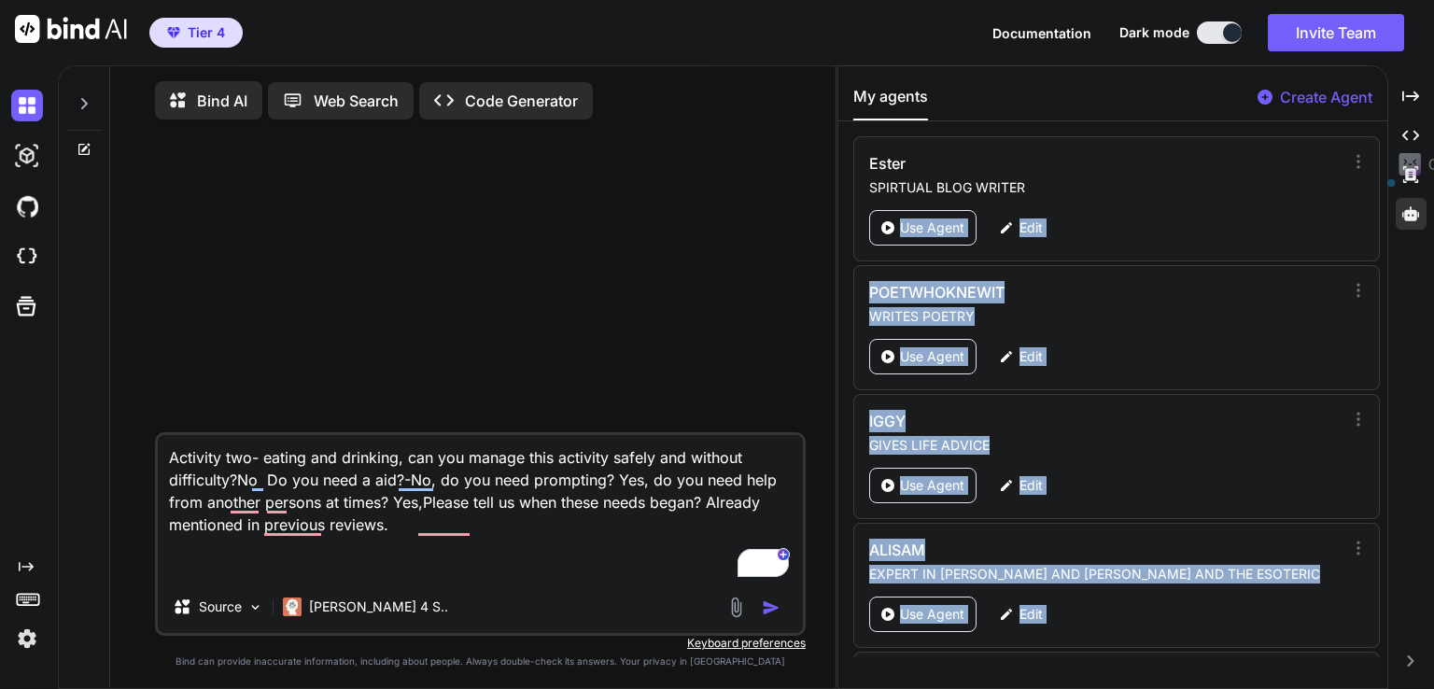
drag, startPoint x: 1378, startPoint y: 150, endPoint x: 1405, endPoint y: 539, distance: 389.3
click at [1405, 539] on div "Bind AI Web Search Created with Pixso. Code Generator Activity two- eating and …" at bounding box center [746, 377] width 1376 height 624
click at [1385, 162] on span "Ctrl+M" at bounding box center [1399, 165] width 56 height 18
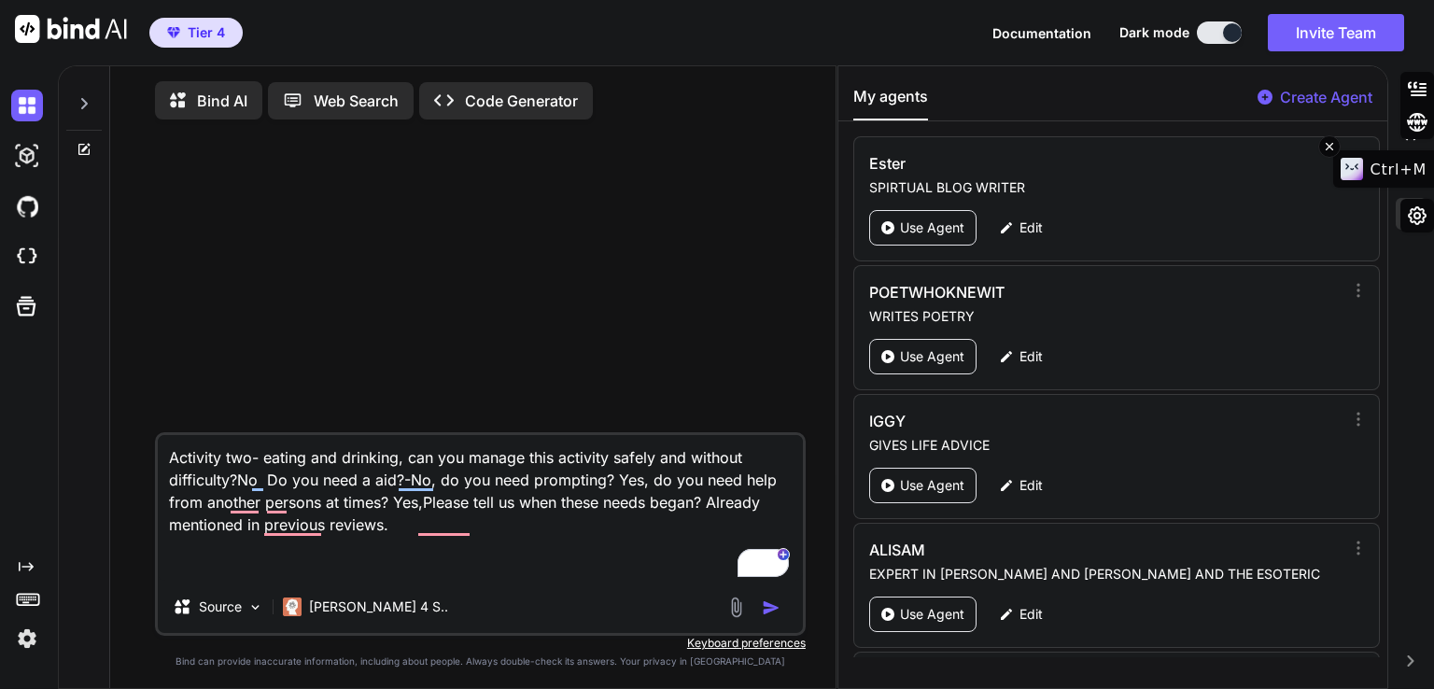
drag, startPoint x: 1385, startPoint y: 165, endPoint x: 1374, endPoint y: 212, distance: 47.8
click at [1374, 188] on div "Ctrl+M" at bounding box center [1383, 168] width 101 height 37
click at [1332, 191] on icon at bounding box center [1329, 194] width 7 height 7
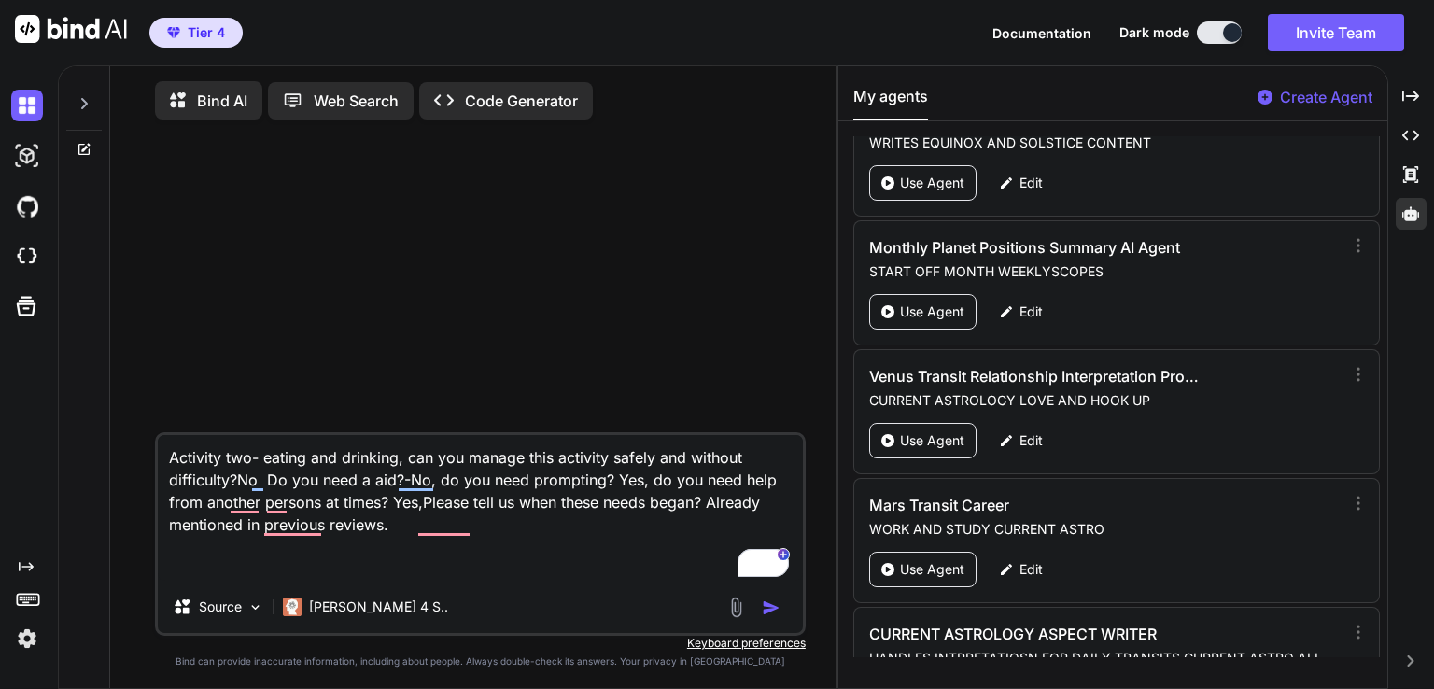
scroll to position [6780, 0]
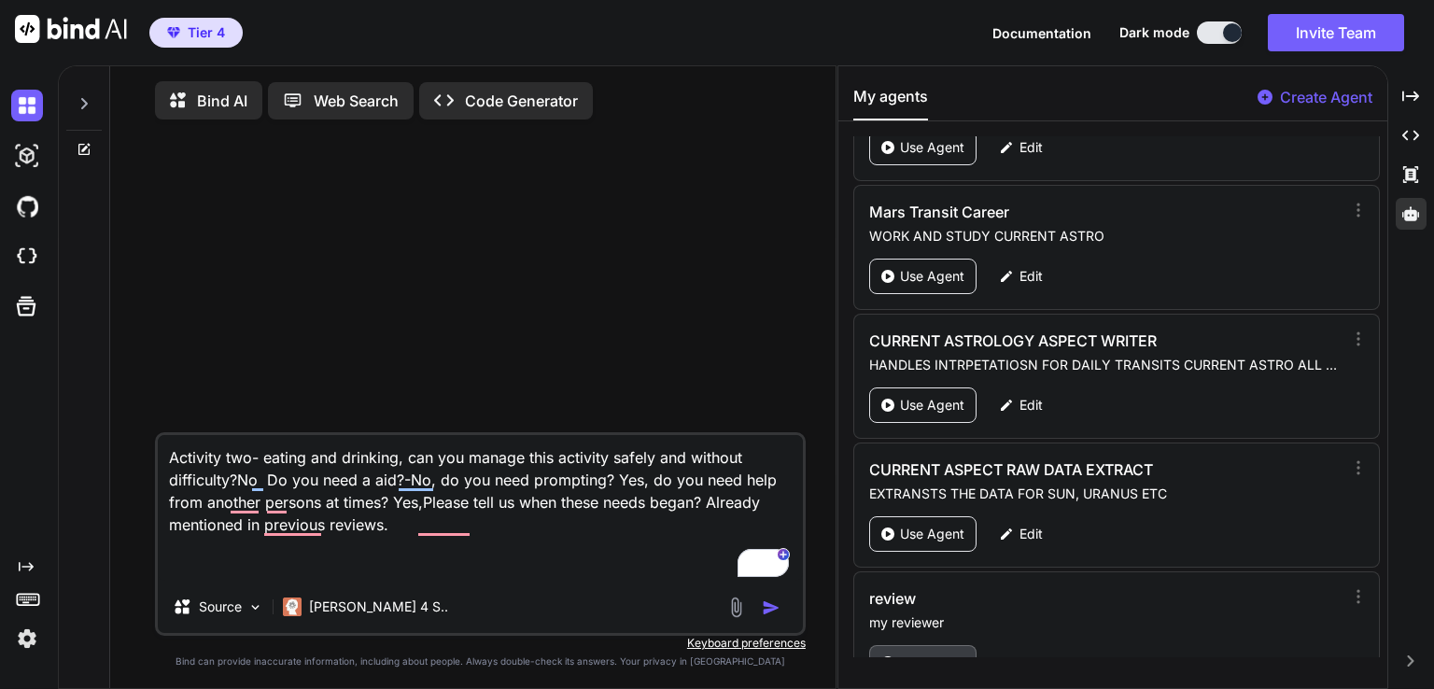
click at [935, 654] on p "Use Agent" at bounding box center [932, 663] width 64 height 19
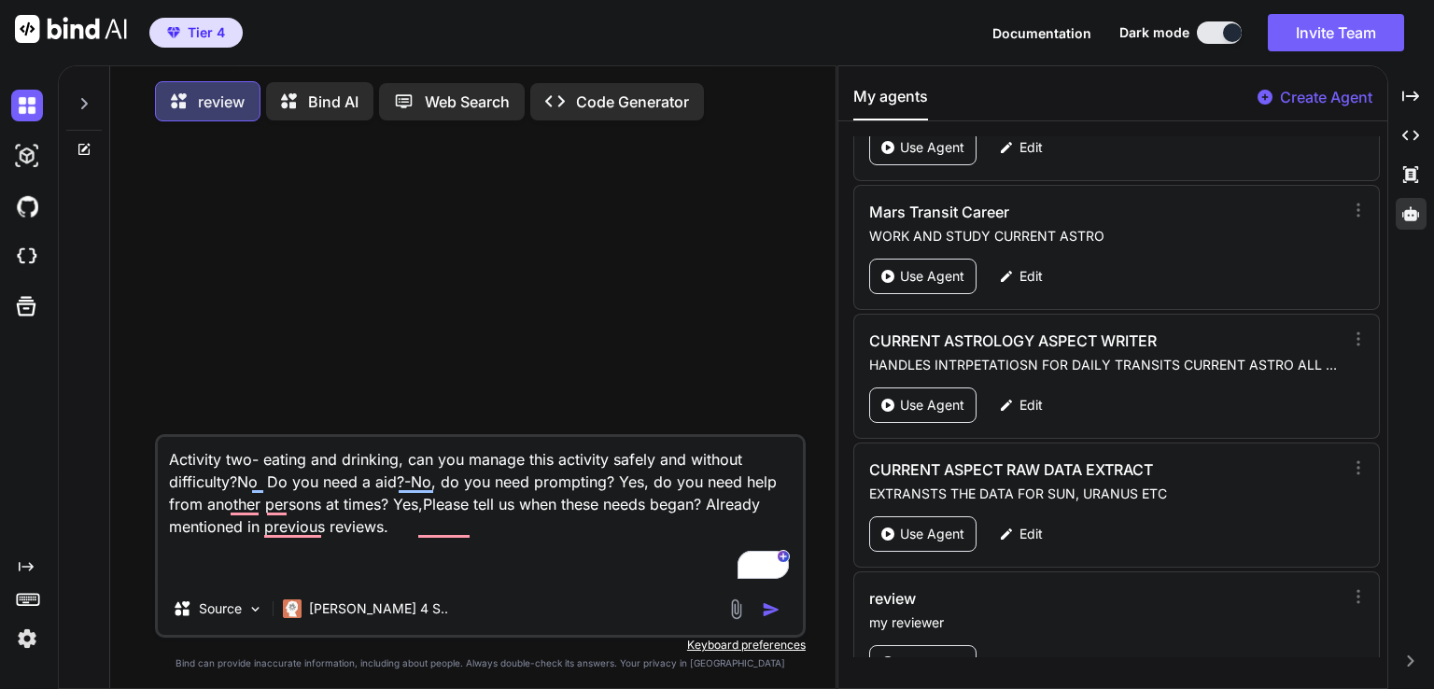
click at [777, 619] on img "button" at bounding box center [771, 609] width 19 height 19
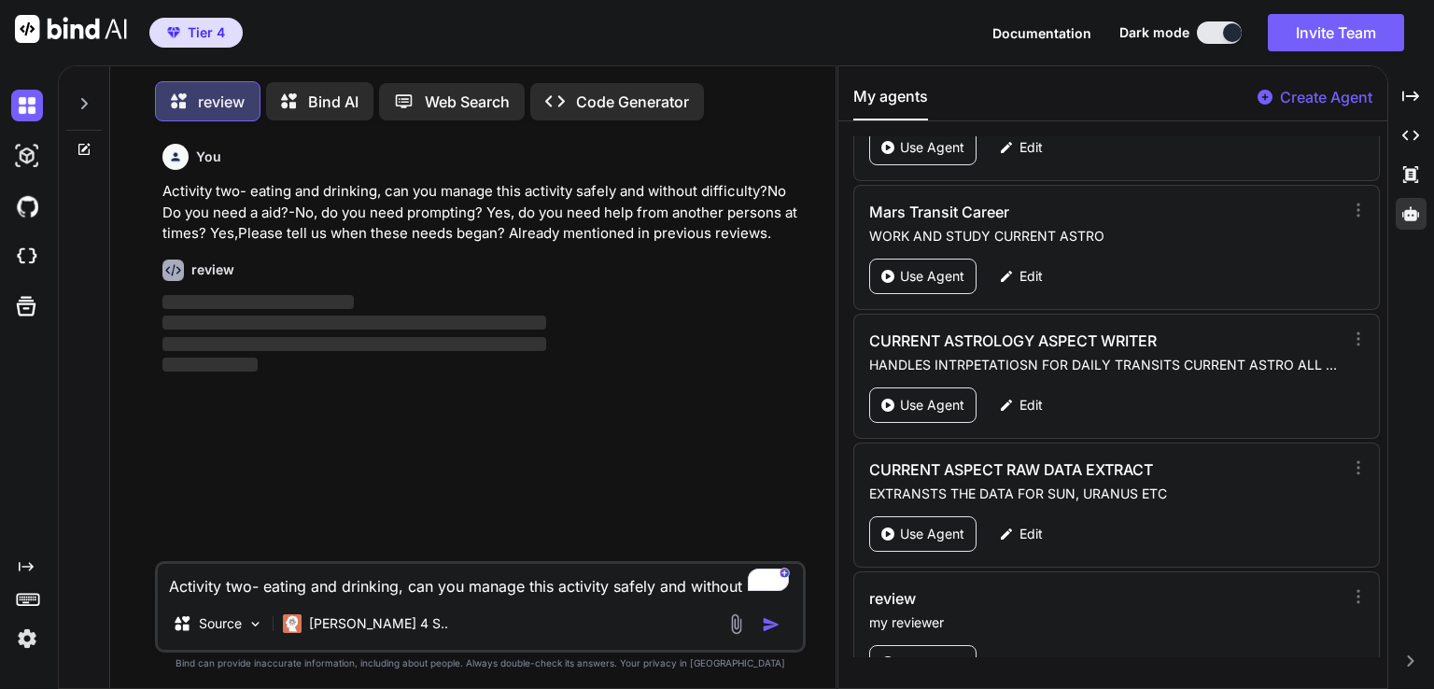
scroll to position [7, 0]
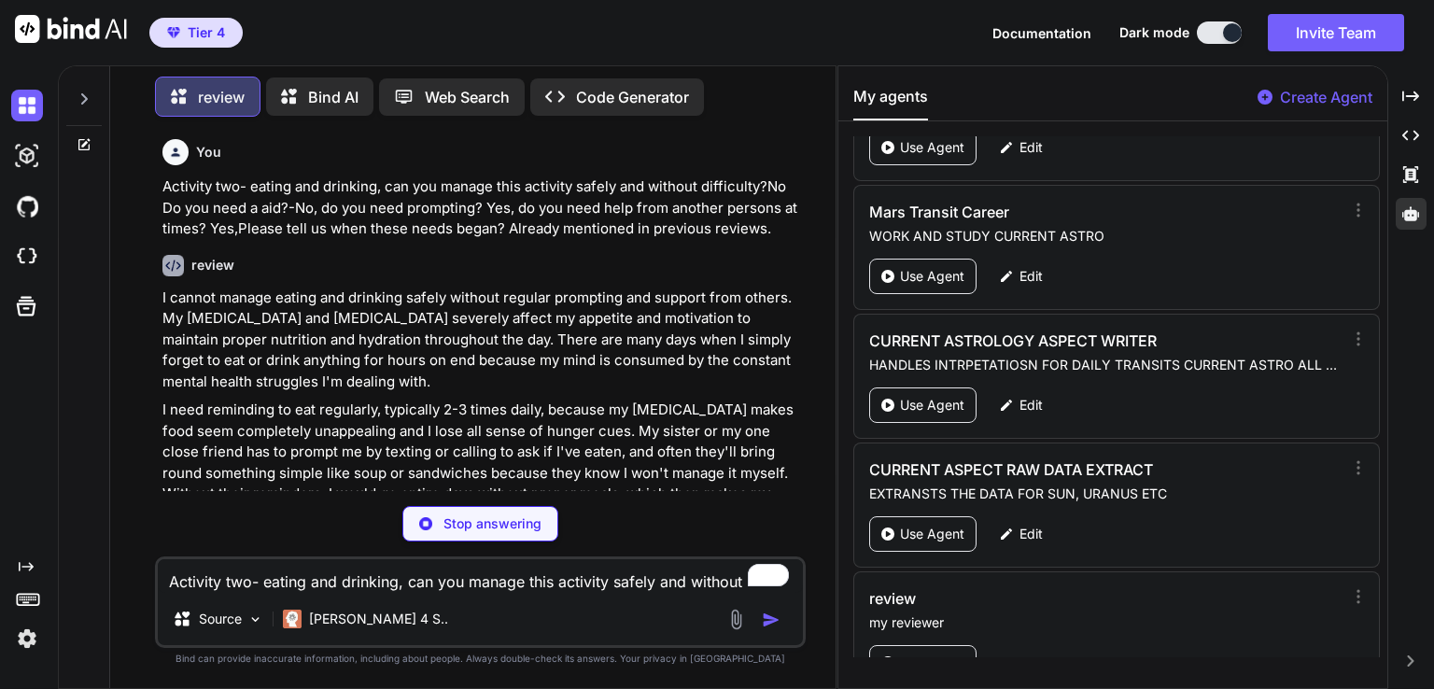
click at [589, 415] on p "I need reminding to eat regularly, typically 2-3 times daily, because my [MEDIC…" at bounding box center [482, 463] width 640 height 126
click at [668, 416] on p "I need reminding to eat regularly, typically 2-3 times daily, because my [MEDIC…" at bounding box center [482, 463] width 640 height 126
type textarea "x"
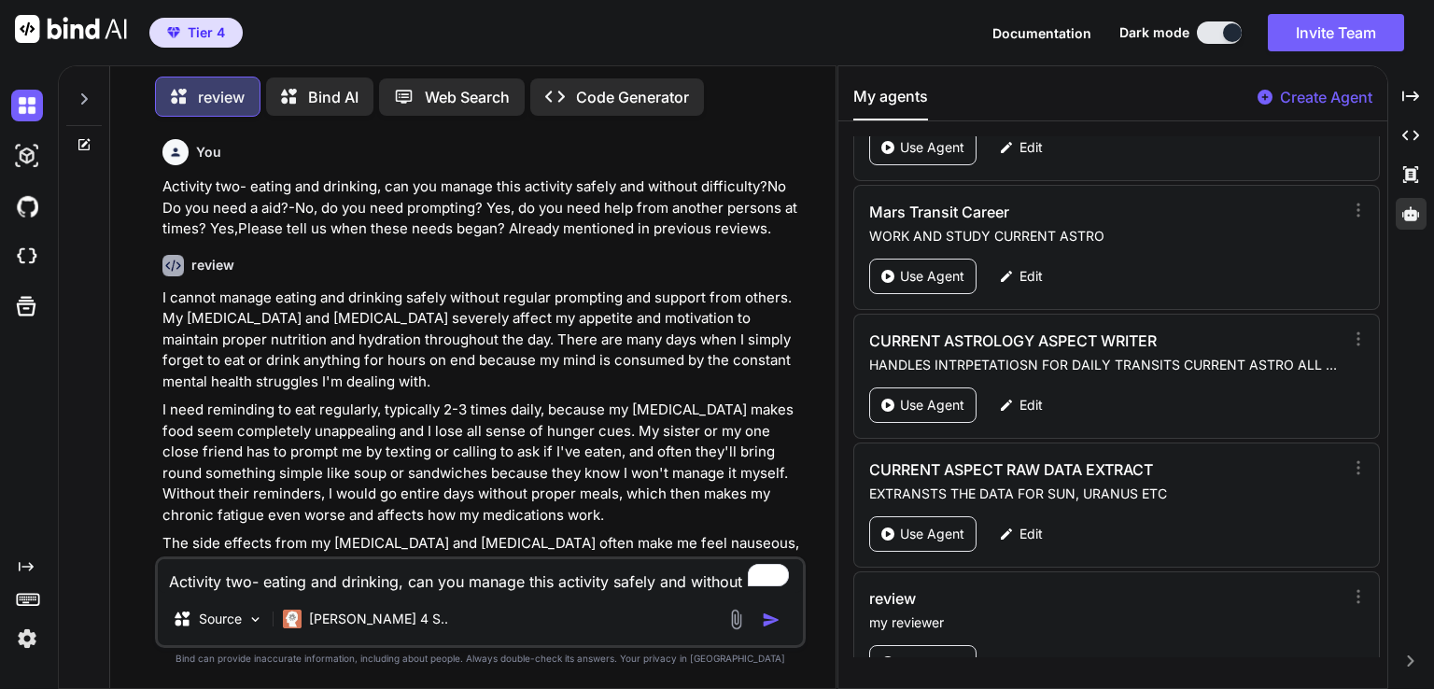
click at [164, 305] on p "I cannot manage eating and drinking safely without regular prompting and suppor…" at bounding box center [482, 340] width 640 height 105
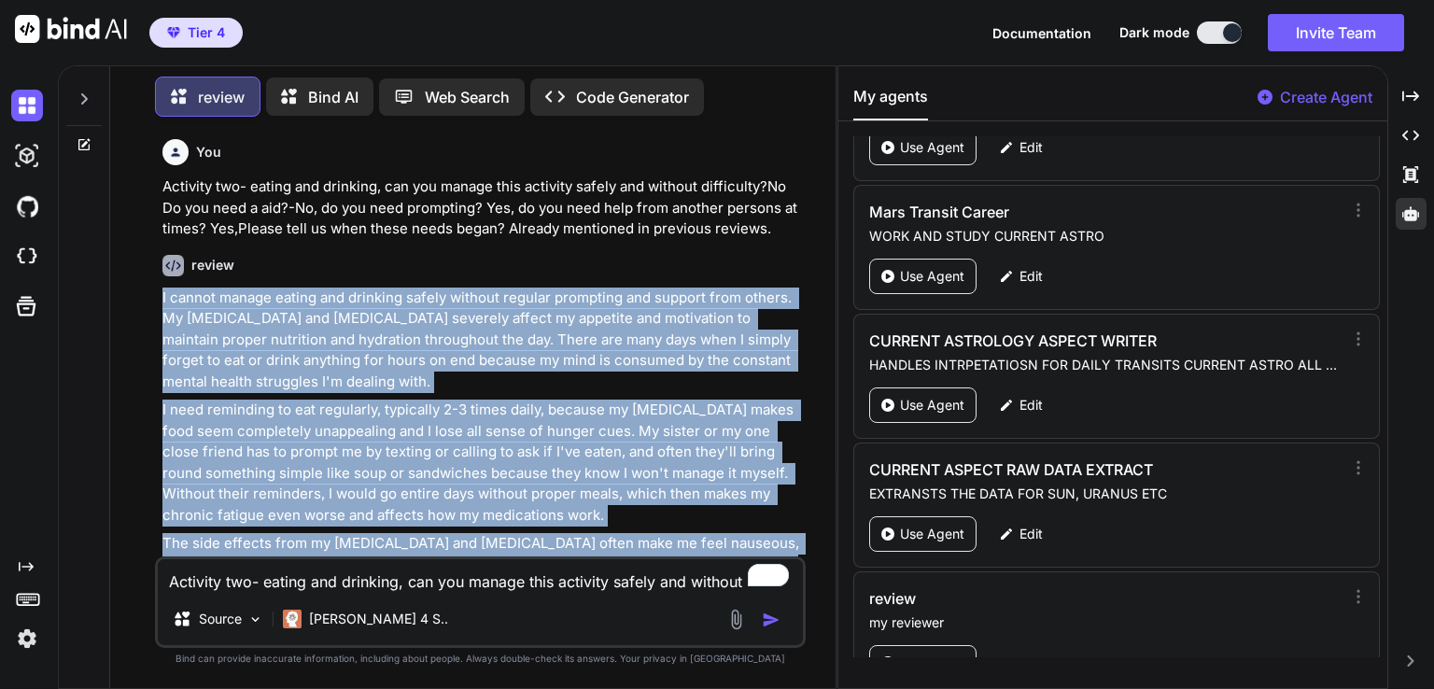
scroll to position [289, 0]
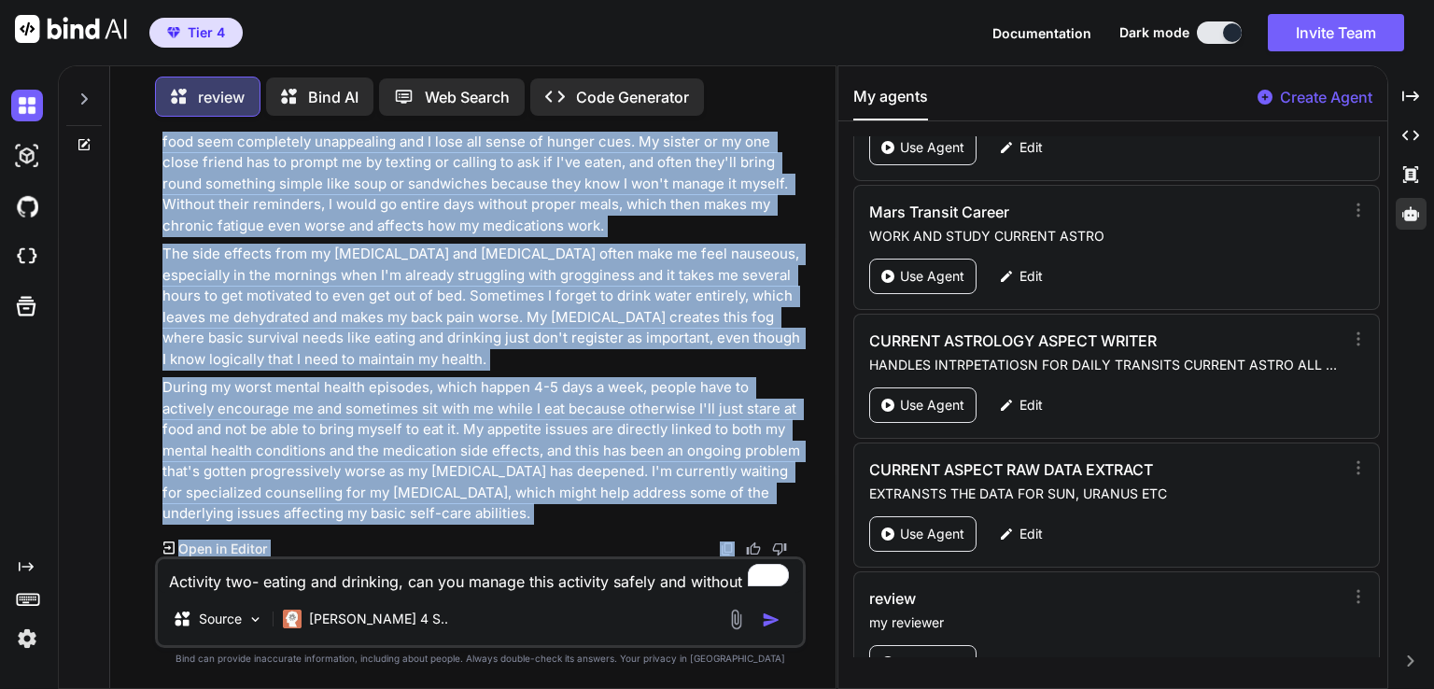
drag, startPoint x: 161, startPoint y: 300, endPoint x: 527, endPoint y: 527, distance: 431.1
click at [527, 527] on div "You Activity two- eating and drinking, can you manage this activity safely and …" at bounding box center [482, 344] width 647 height 425
copy div "I cannot manage eating and drinking safely without regular prompting and suppor…"
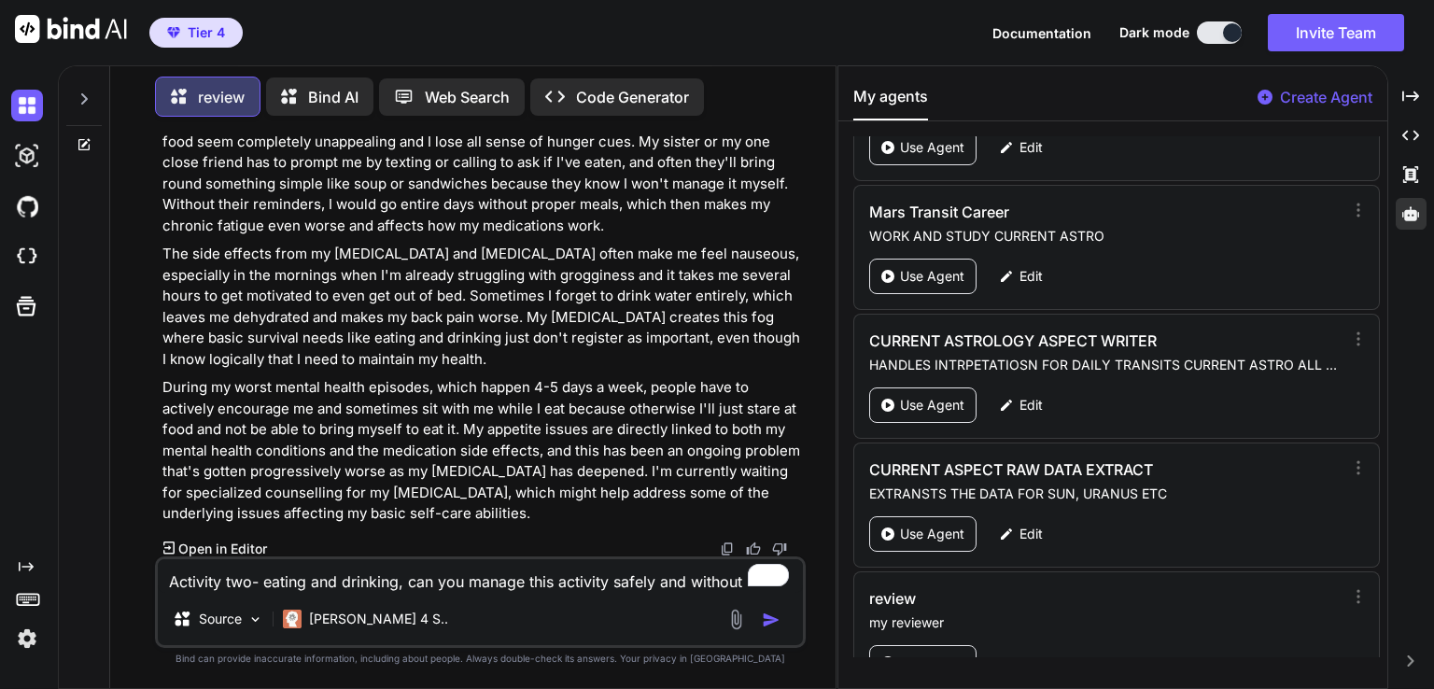
click at [280, 585] on textarea "Activity two- eating and drinking, can you manage this activity safely and with…" at bounding box center [480, 576] width 645 height 34
paste textarea "hree- managing treatments, can you manage this activity safely and without diff…"
type textarea "Activity three- managing treatments, can you manage this activity safely and wi…"
type textarea "x"
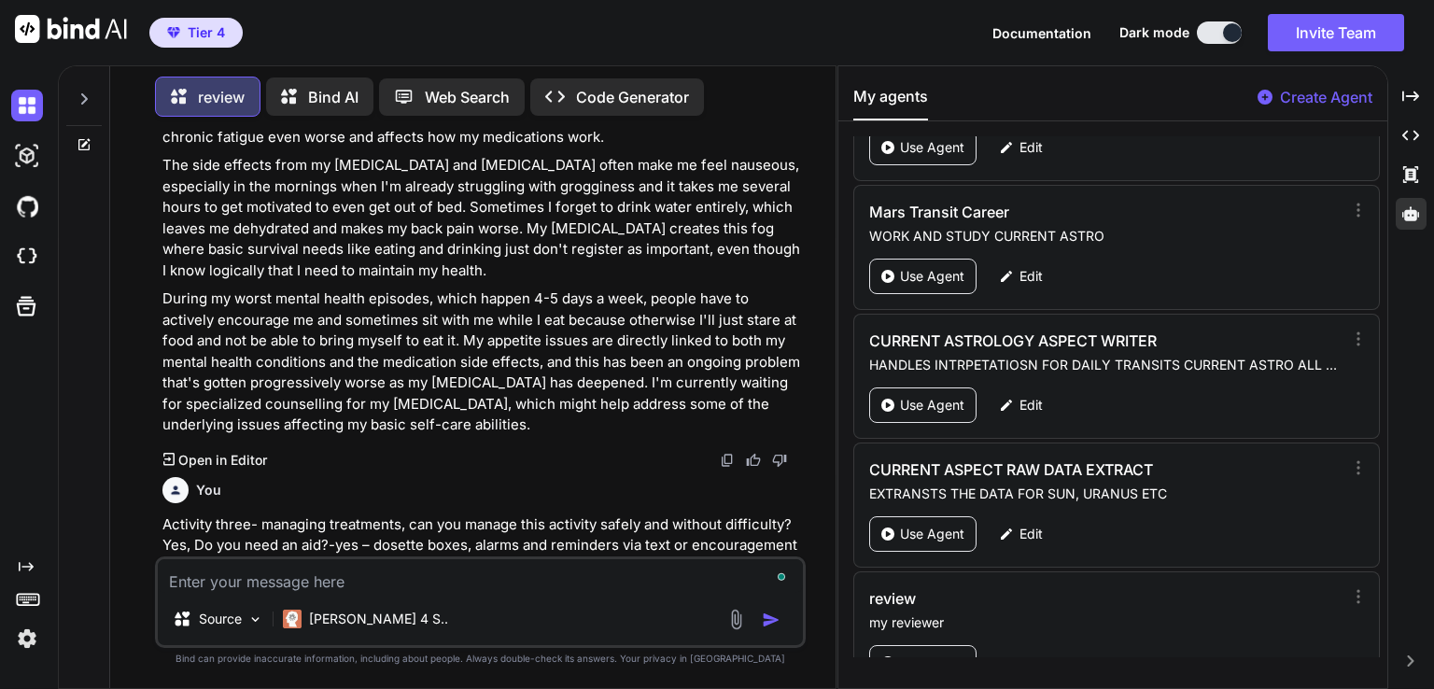
scroll to position [550, 0]
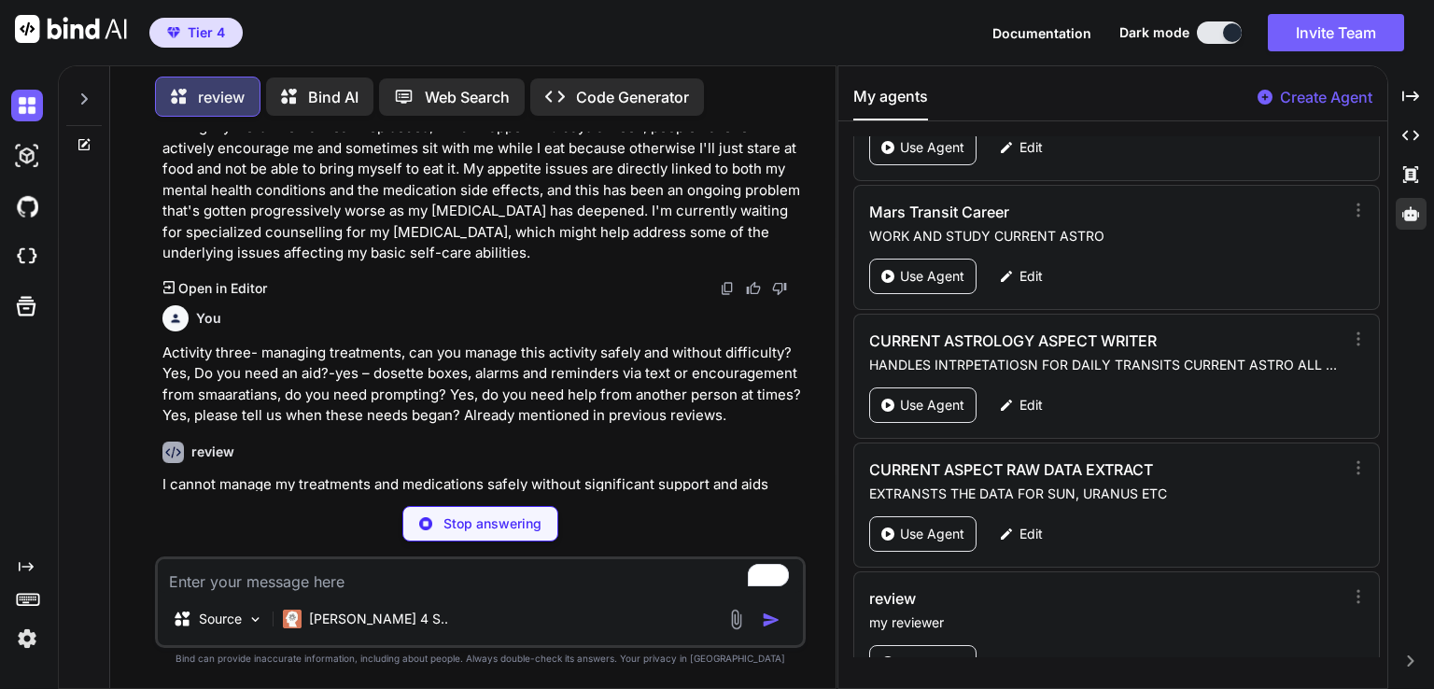
type textarea "x"
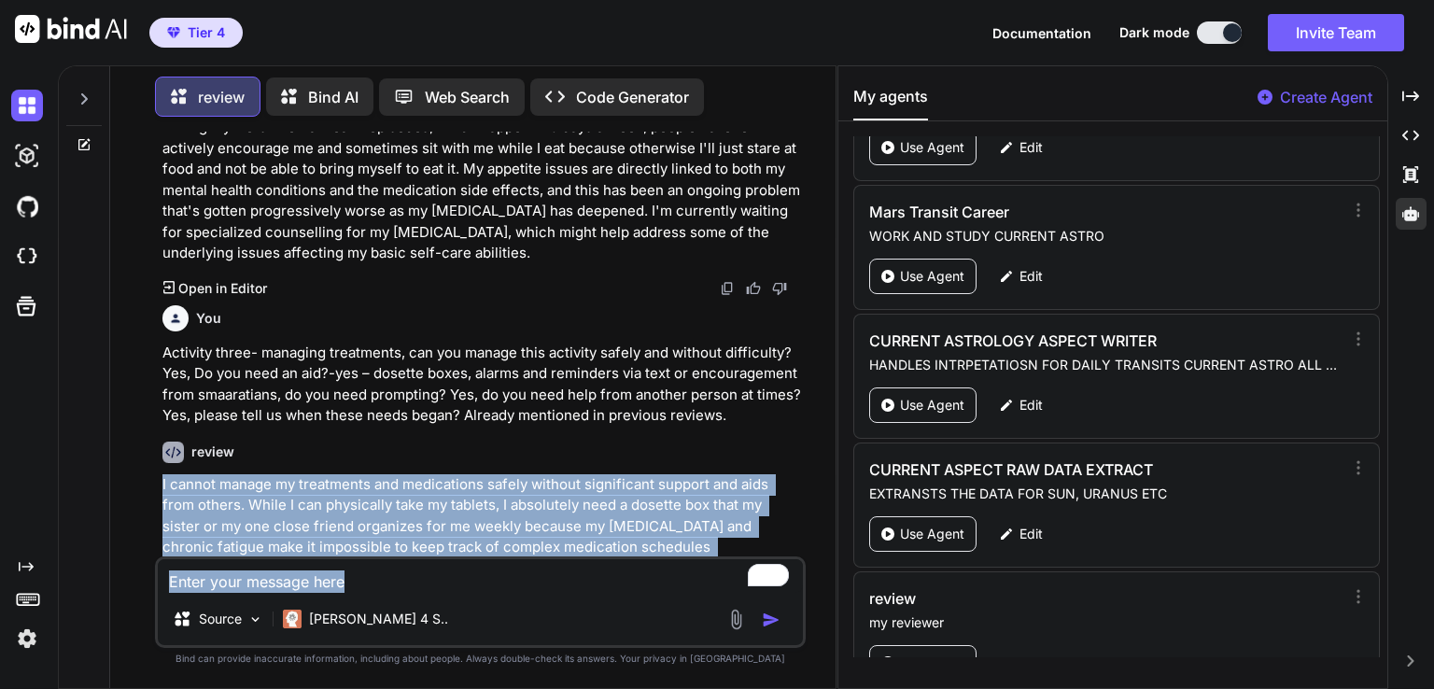
scroll to position [1076, 0]
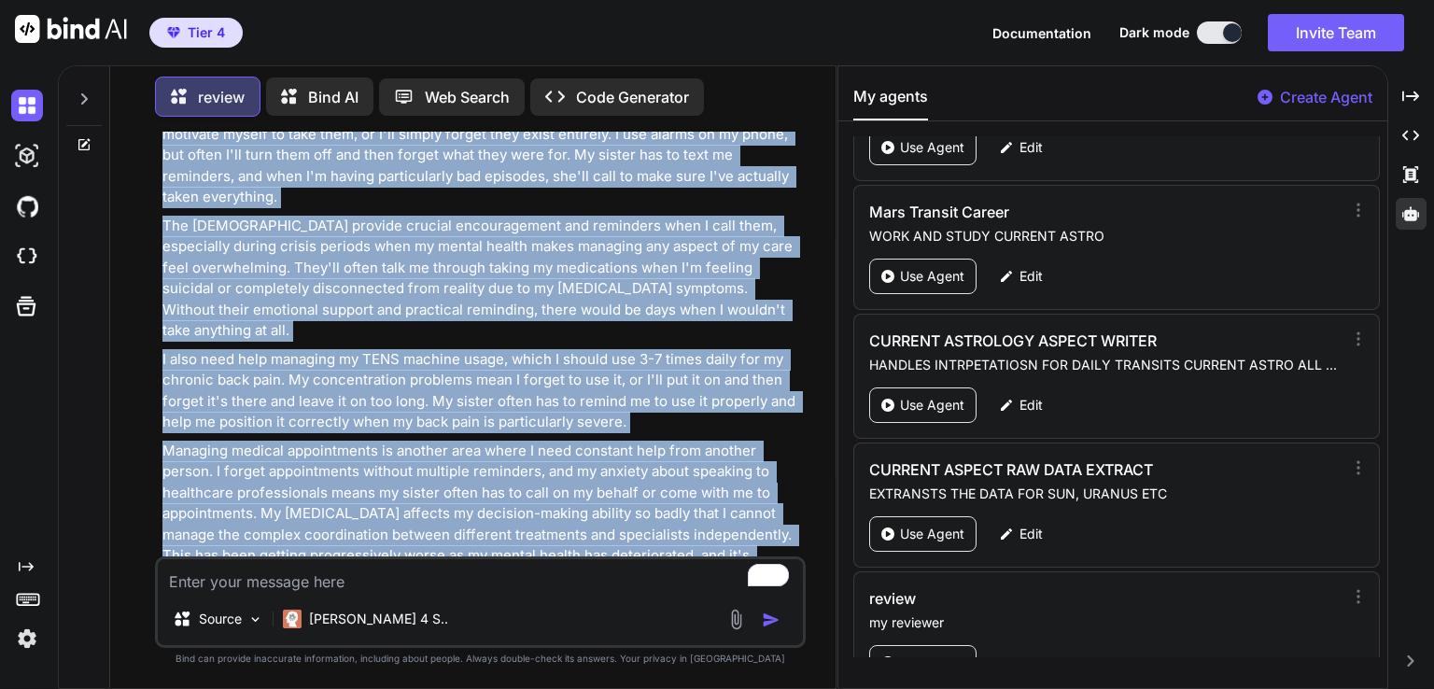
drag, startPoint x: 162, startPoint y: 481, endPoint x: 762, endPoint y: 501, distance: 600.7
click at [786, 510] on div "I cannot manage my treatments and medications safely without significant suppor…" at bounding box center [482, 279] width 640 height 660
copy div "I cannot manage my treatments and medications safely without significant suppor…"
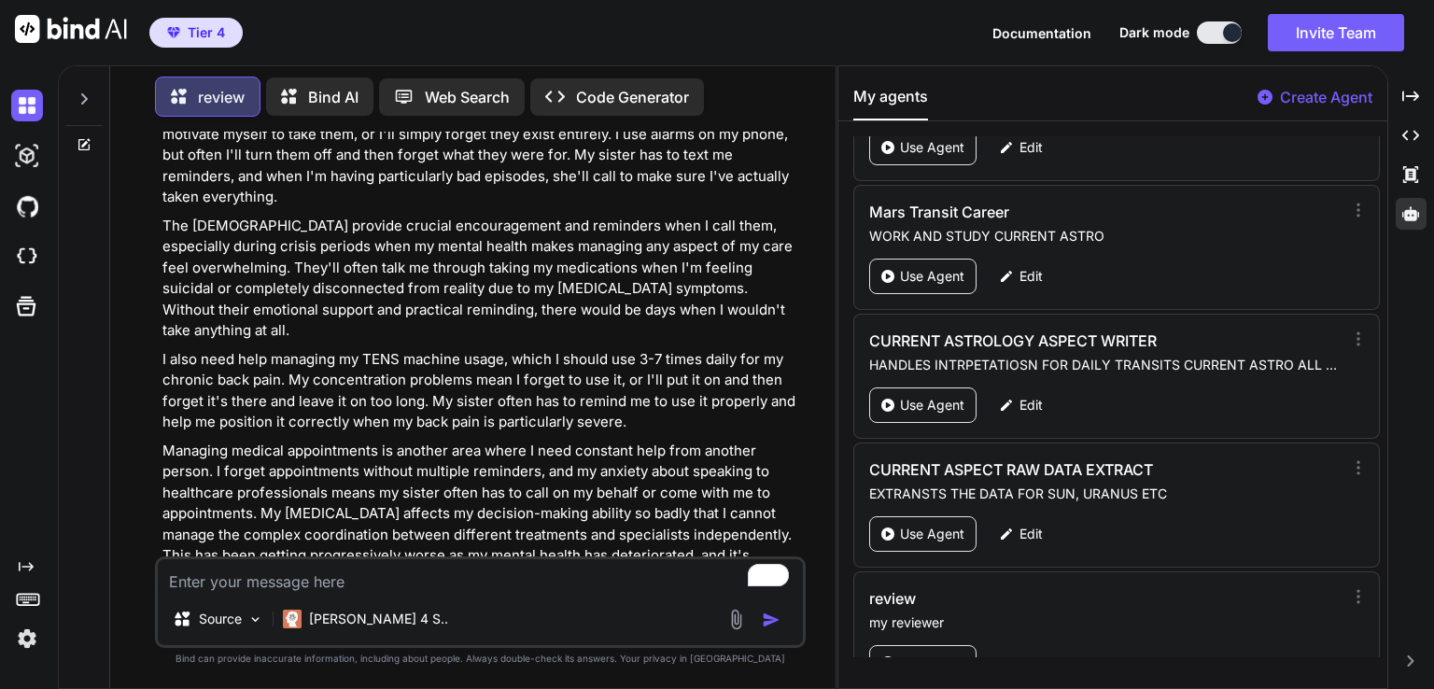
click at [342, 580] on textarea "To enrich screen reader interactions, please activate Accessibility in Grammarl…" at bounding box center [480, 576] width 645 height 34
paste textarea "Activity 4: washing and bathing, can you manage this activity safely and withou…"
type textarea "Activity 4: washing and bathing, can you manage this activity safely and withou…"
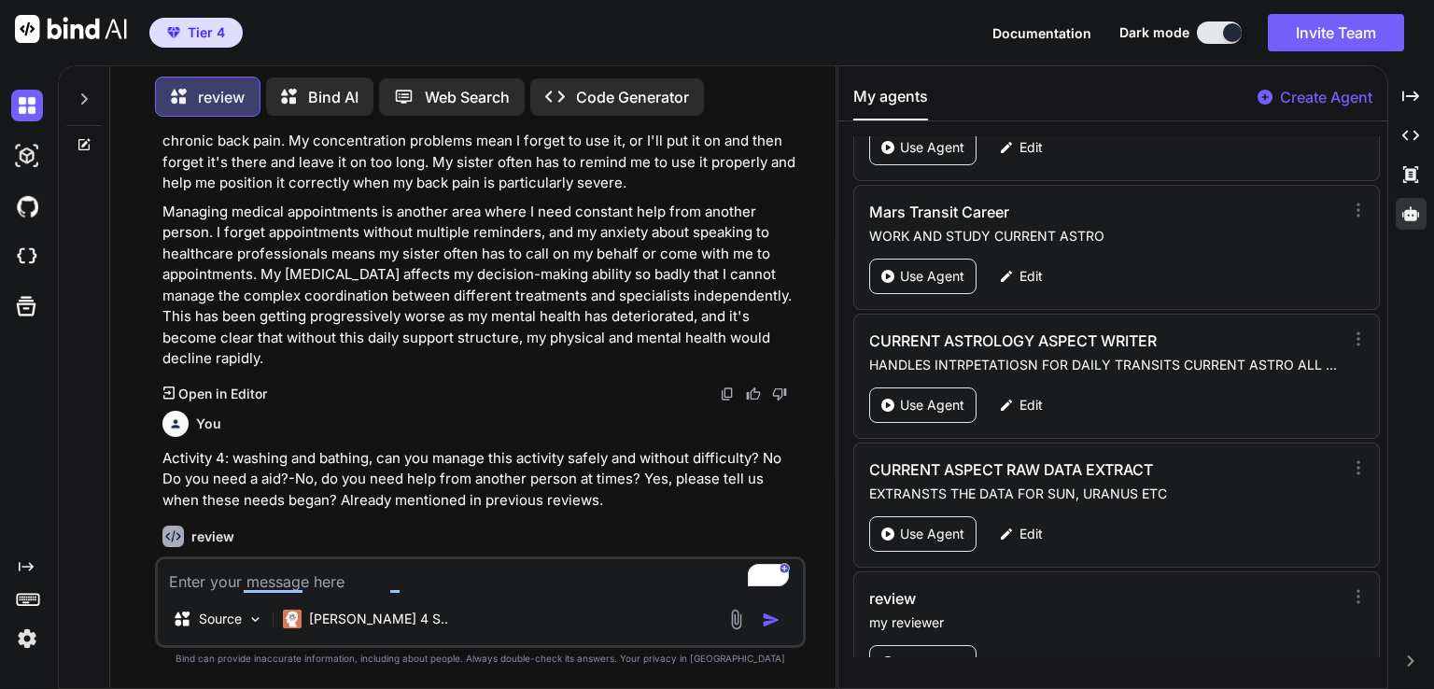
drag, startPoint x: 302, startPoint y: 580, endPoint x: 725, endPoint y: 396, distance: 462.0
click at [725, 448] on p "Activity 4: washing and bathing, can you manage this activity safely and withou…" at bounding box center [482, 479] width 640 height 63
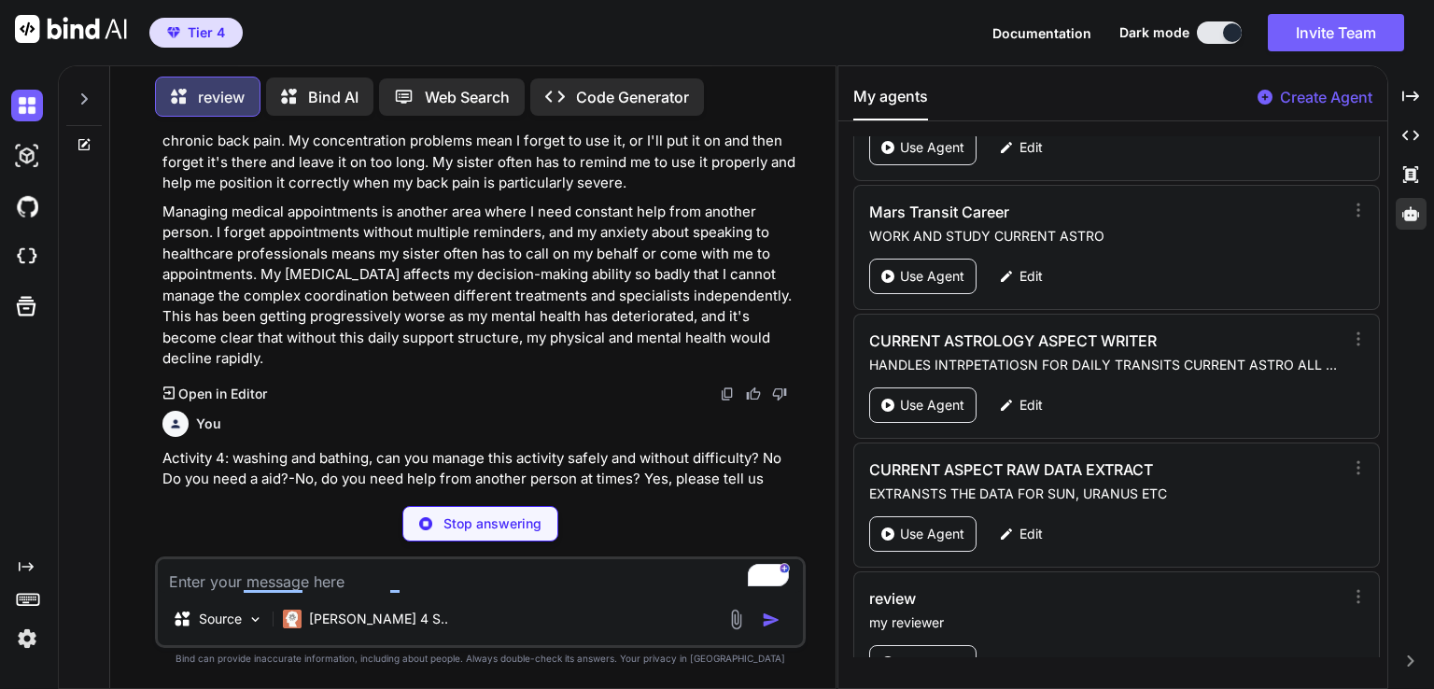
type textarea "x"
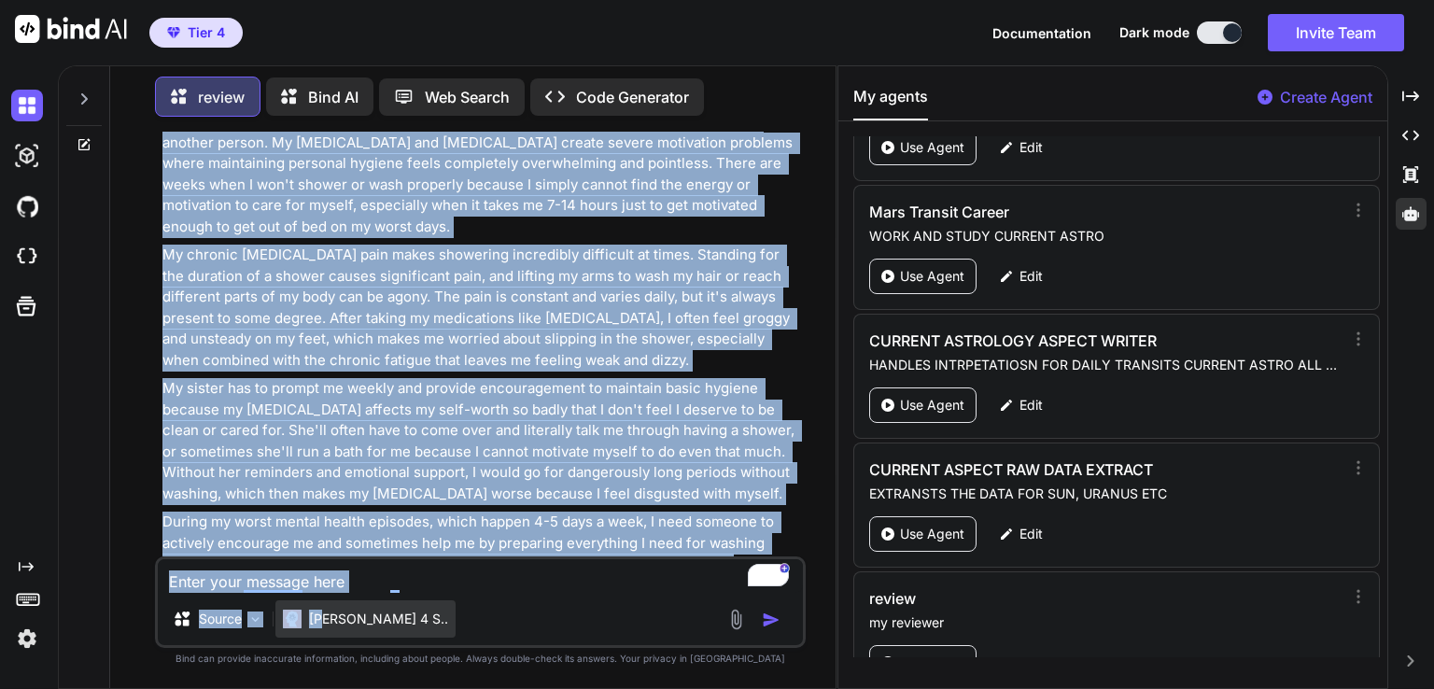
scroll to position [1904, 0]
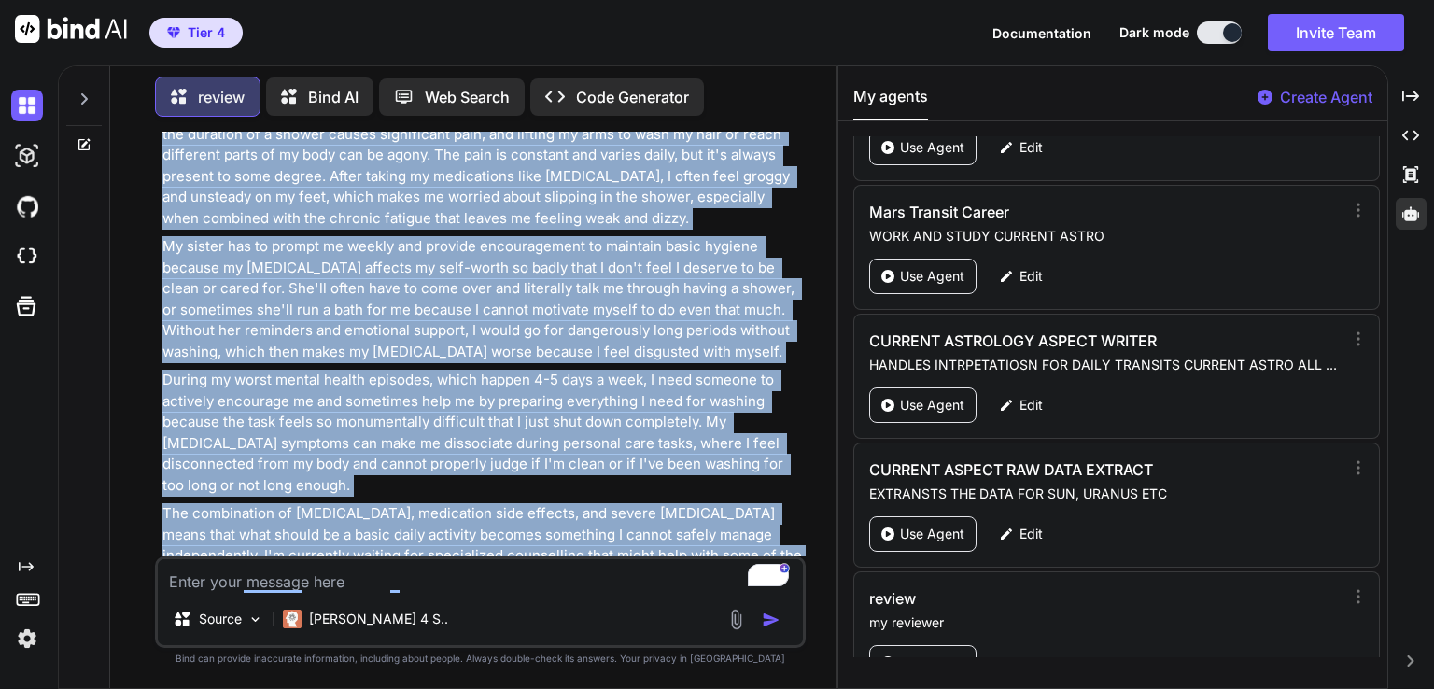
drag, startPoint x: 164, startPoint y: 483, endPoint x: 616, endPoint y: 528, distance: 454.2
click at [616, 528] on div "review I cannot manage washing and bathing safely without difficulty and need r…" at bounding box center [482, 282] width 640 height 721
copy div "I cannot manage washing and bathing safely without difficulty and need regular …"
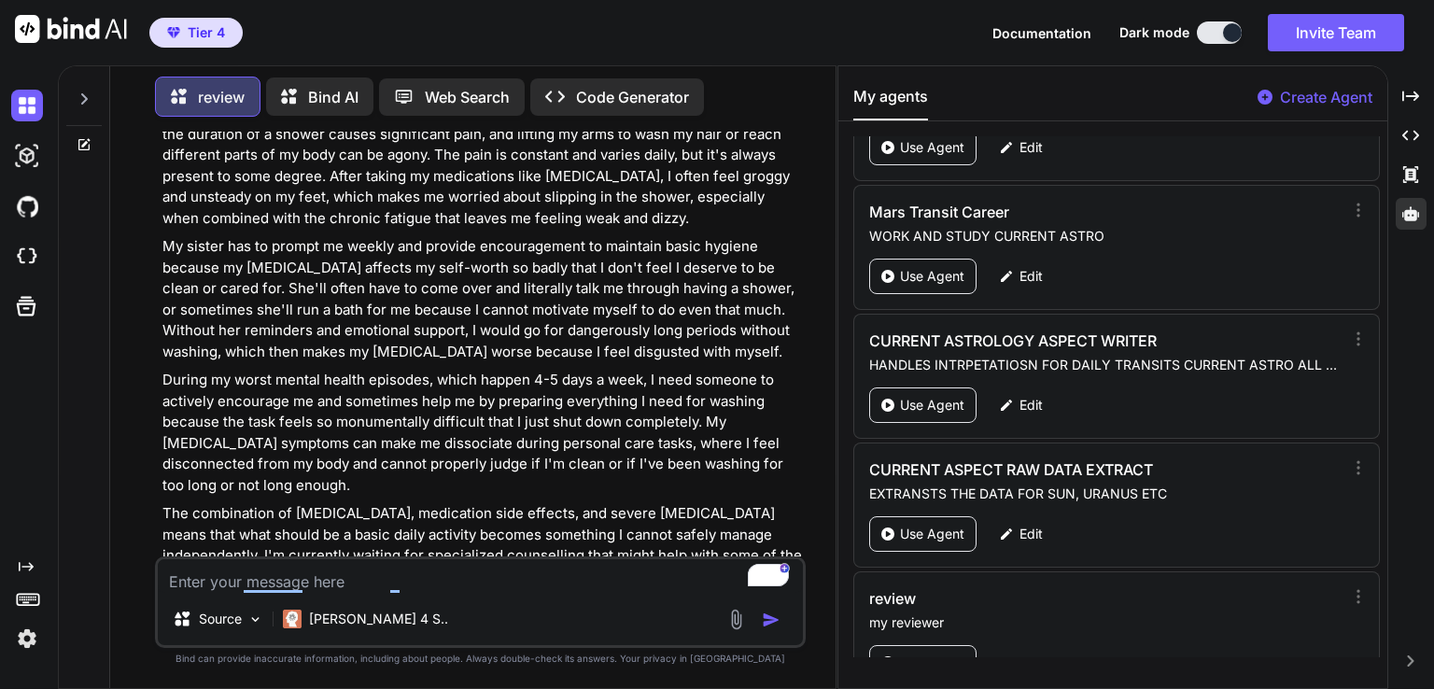
paste textarea "Activity 5: Managing toilet needs, can you manage this activity safely and with…"
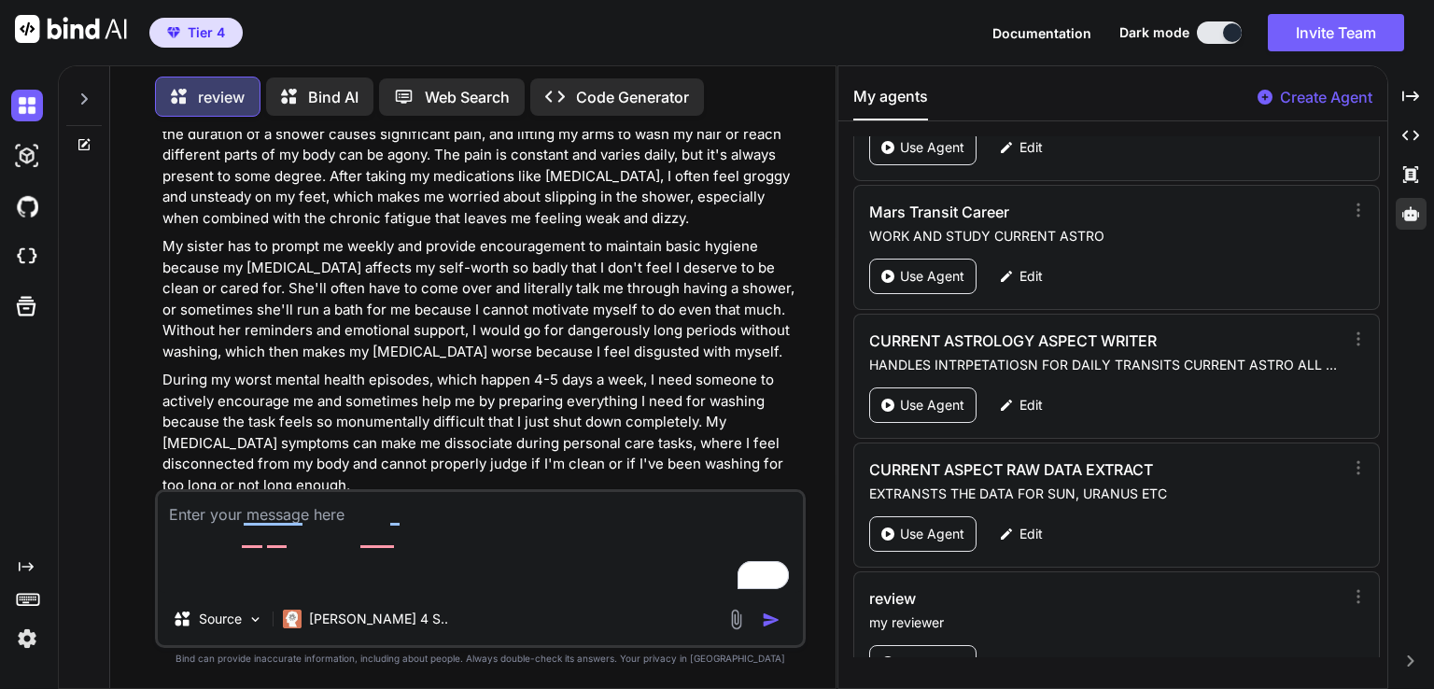
type textarea "Activity 5: Managing toilet needs, can you manage this activity safely and with…"
type textarea "x"
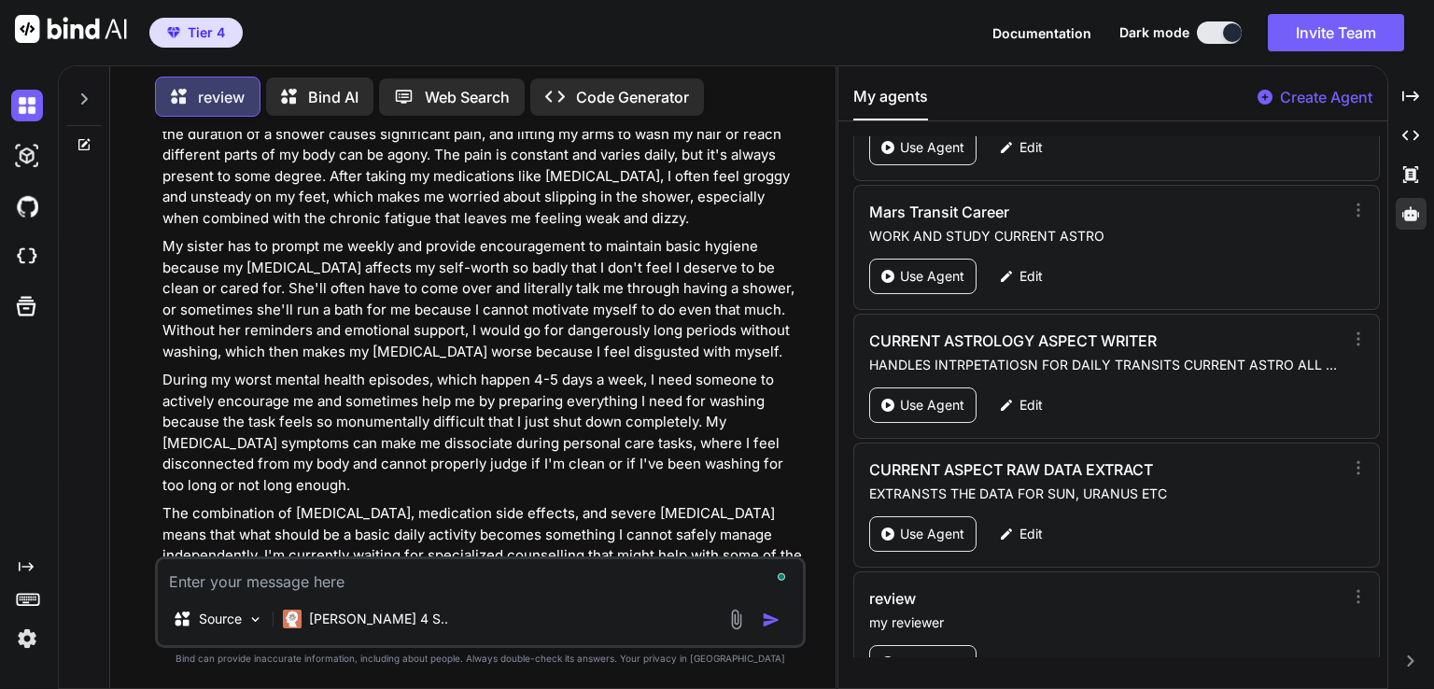
scroll to position [2144, 0]
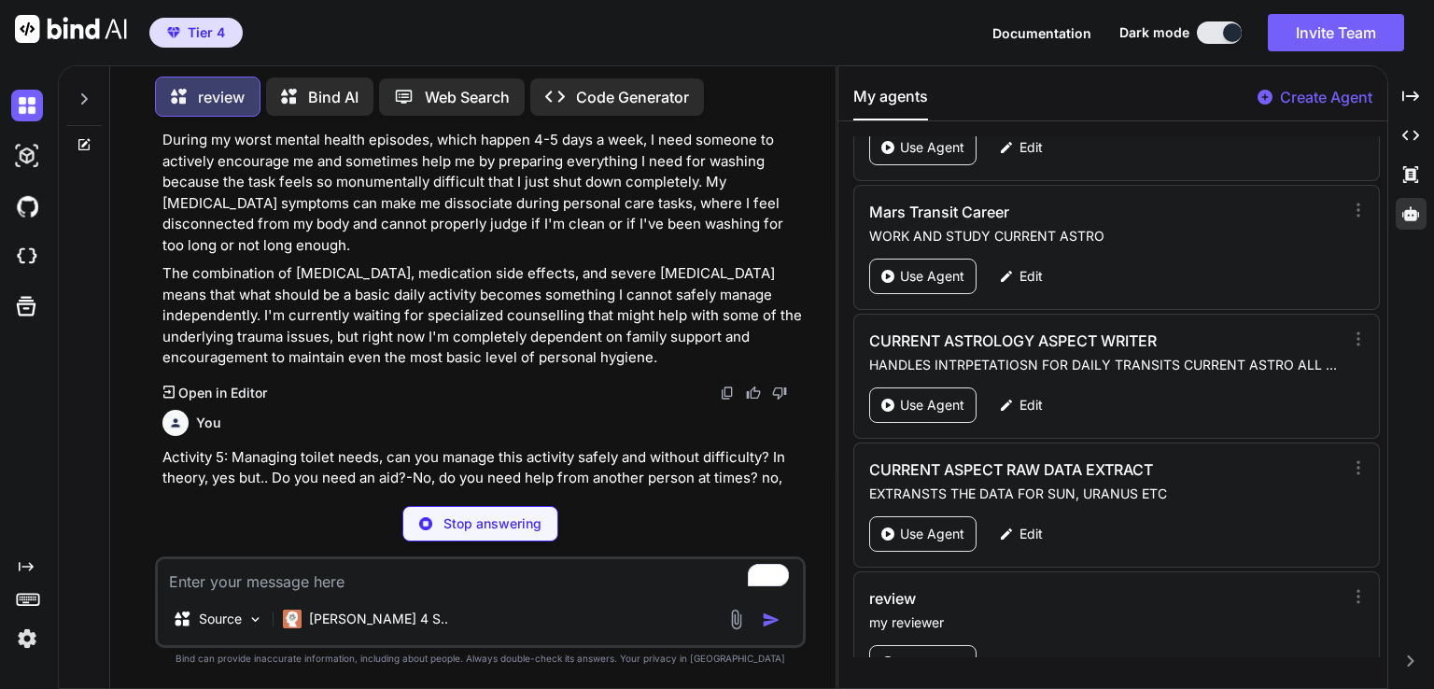
type textarea "x"
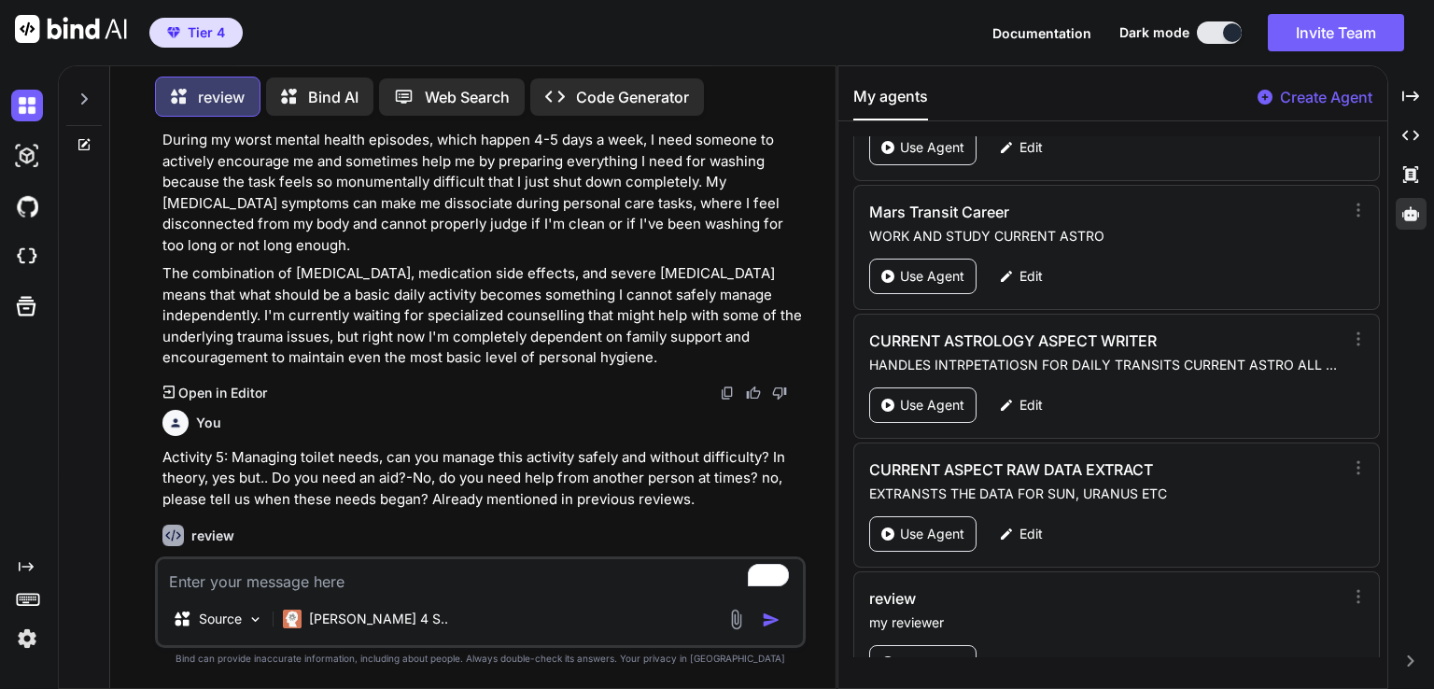
click at [344, 582] on textarea "To enrich screen reader interactions, please activate Accessibility in Grammarl…" at bounding box center [480, 576] width 645 height 34
paste textarea "Activity 6: dressing and undressing, can you manage this activity safely and wi…"
type textarea "Activity 6: dressing and undressing, can you manage this activity safely and wi…"
type textarea "x"
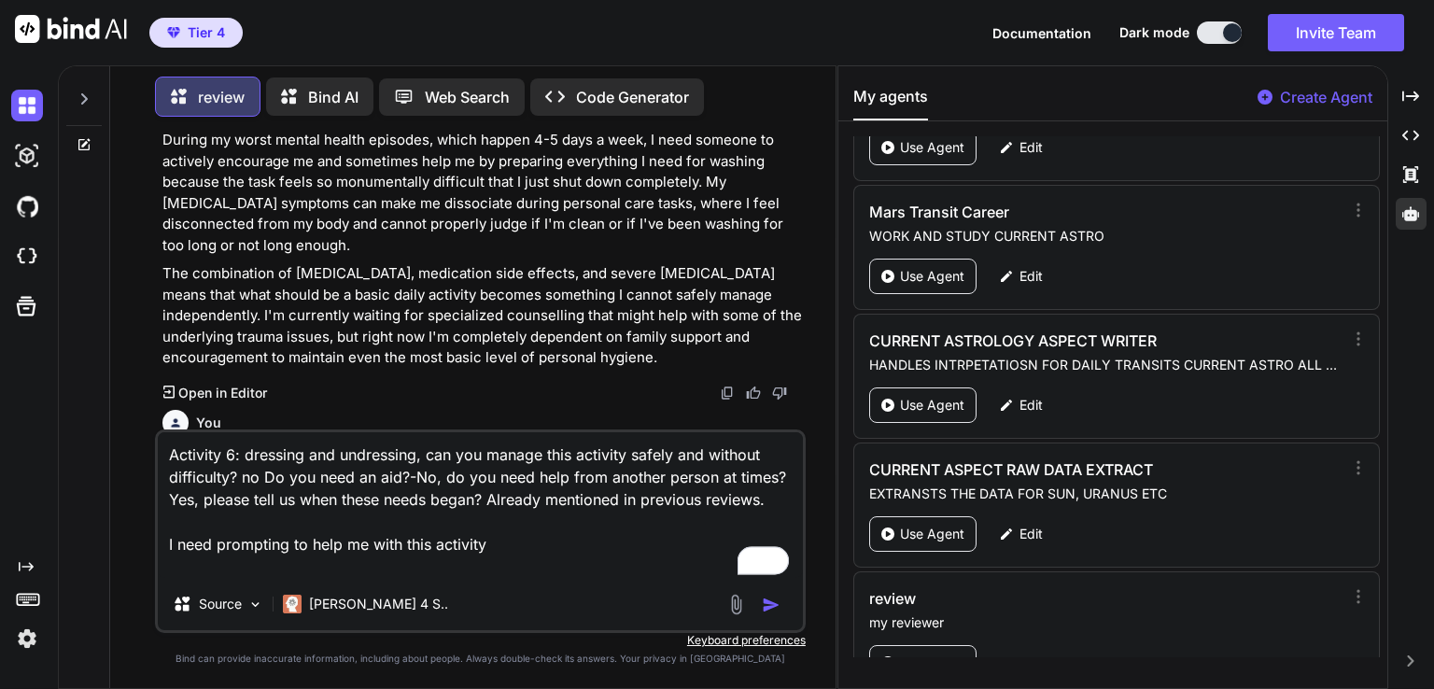
type textarea "Activity 6: dressing and undressing, can you manage this activity safely and wi…"
click at [213, 447] on p "Activity 5: Managing toilet needs, can you manage this activity safely and with…" at bounding box center [482, 478] width 640 height 63
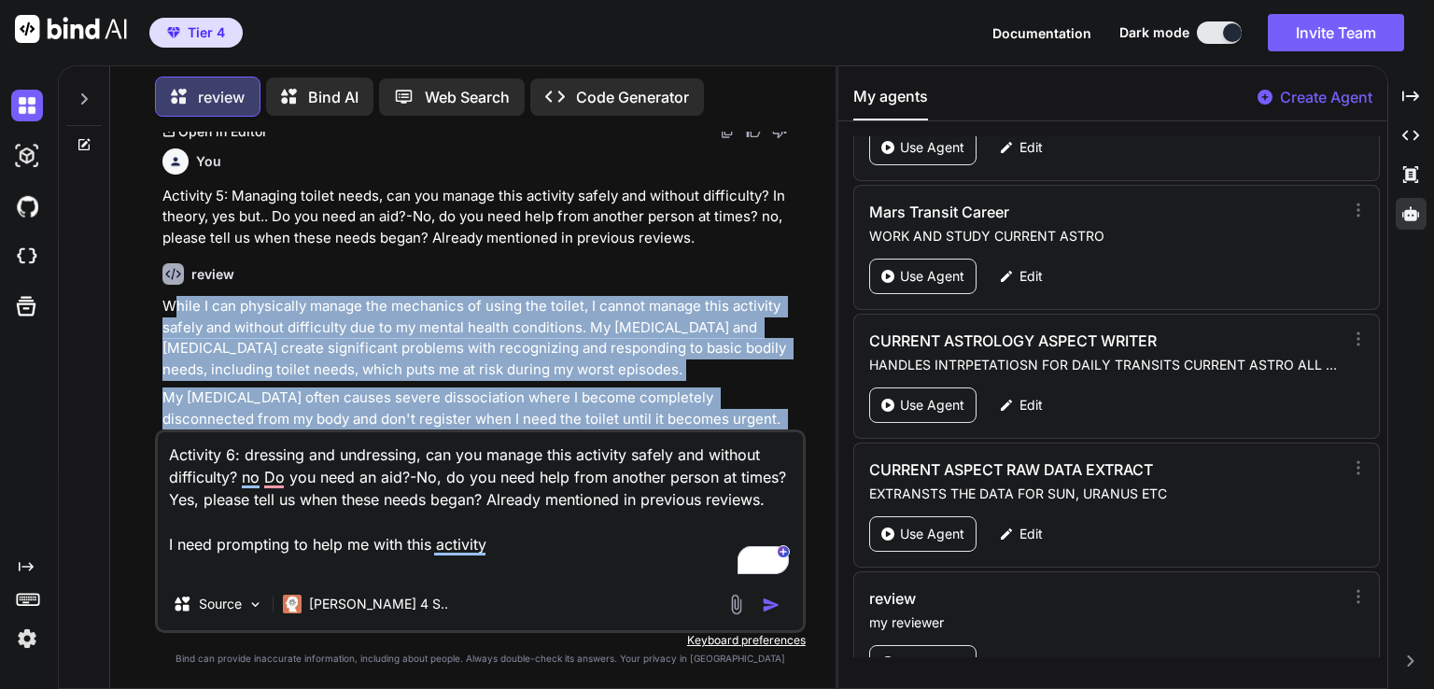
scroll to position [2824, 0]
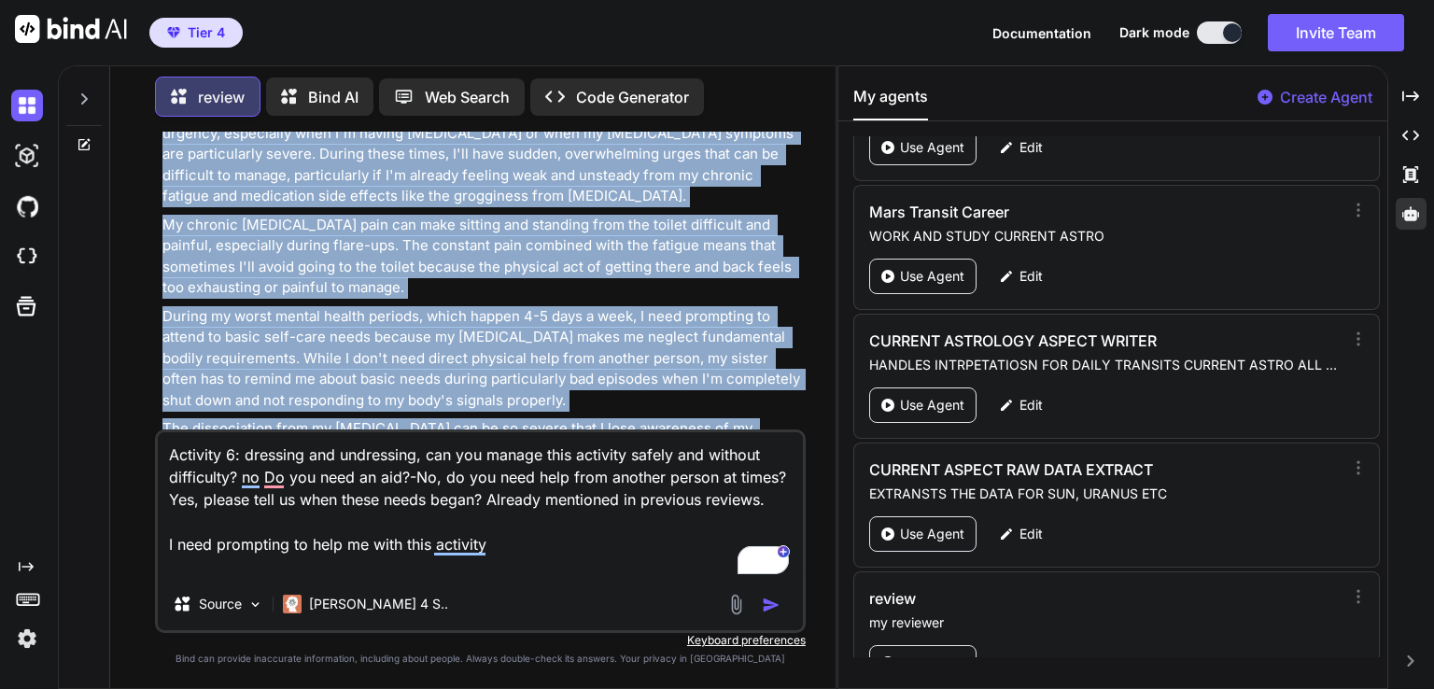
drag, startPoint x: 172, startPoint y: 219, endPoint x: 771, endPoint y: 401, distance: 626.4
click at [771, 401] on div "review While I can physically manage the mechanics of using the toilet, I canno…" at bounding box center [482, 182] width 640 height 707
copy div "[PERSON_NAME] I can physically manage the mechanics of using the toilet, I cann…"
click at [767, 612] on img "button" at bounding box center [771, 605] width 19 height 19
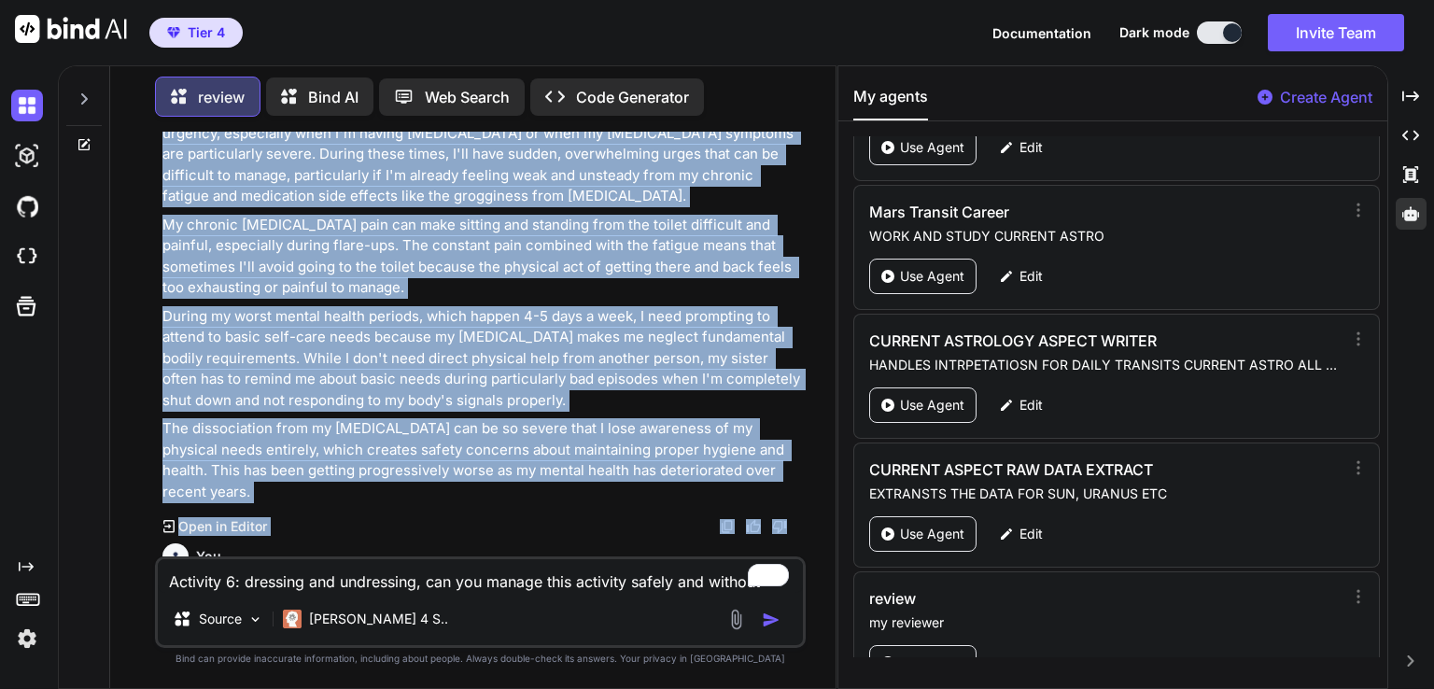
scroll to position [2958, 0]
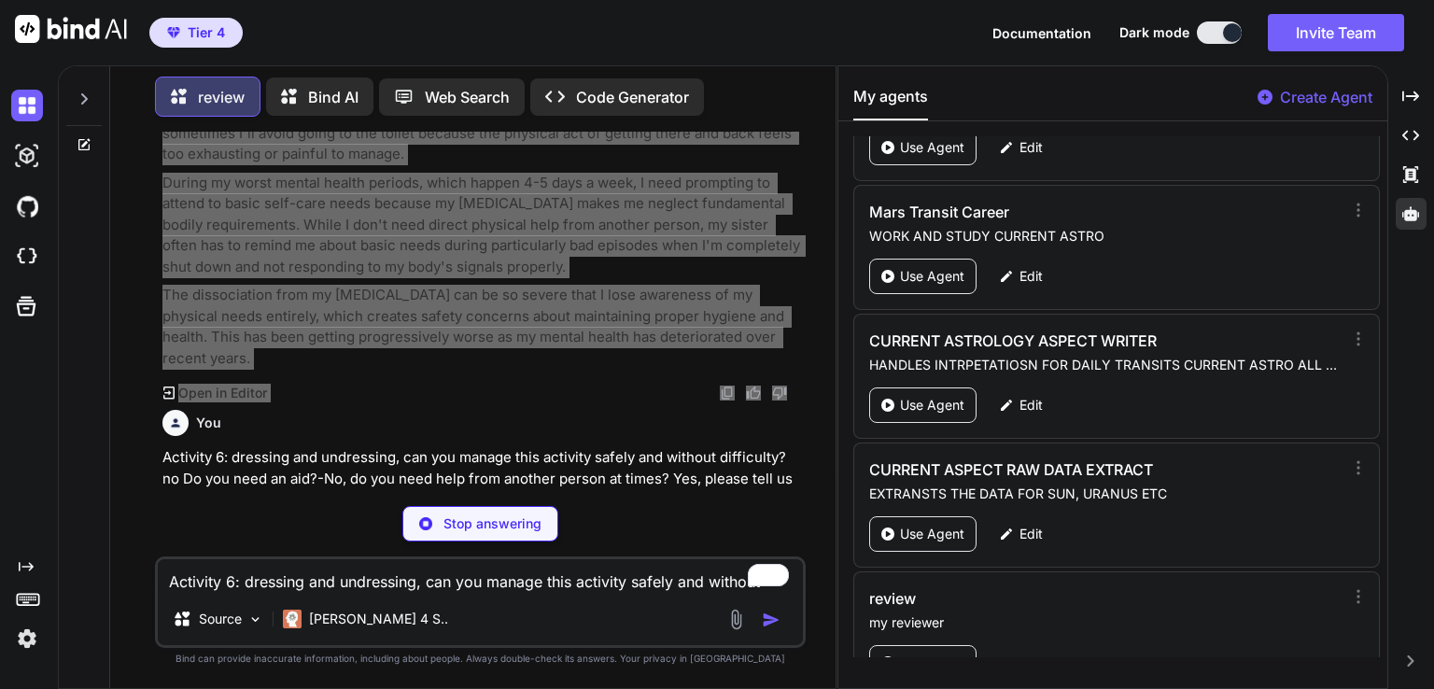
type textarea "x"
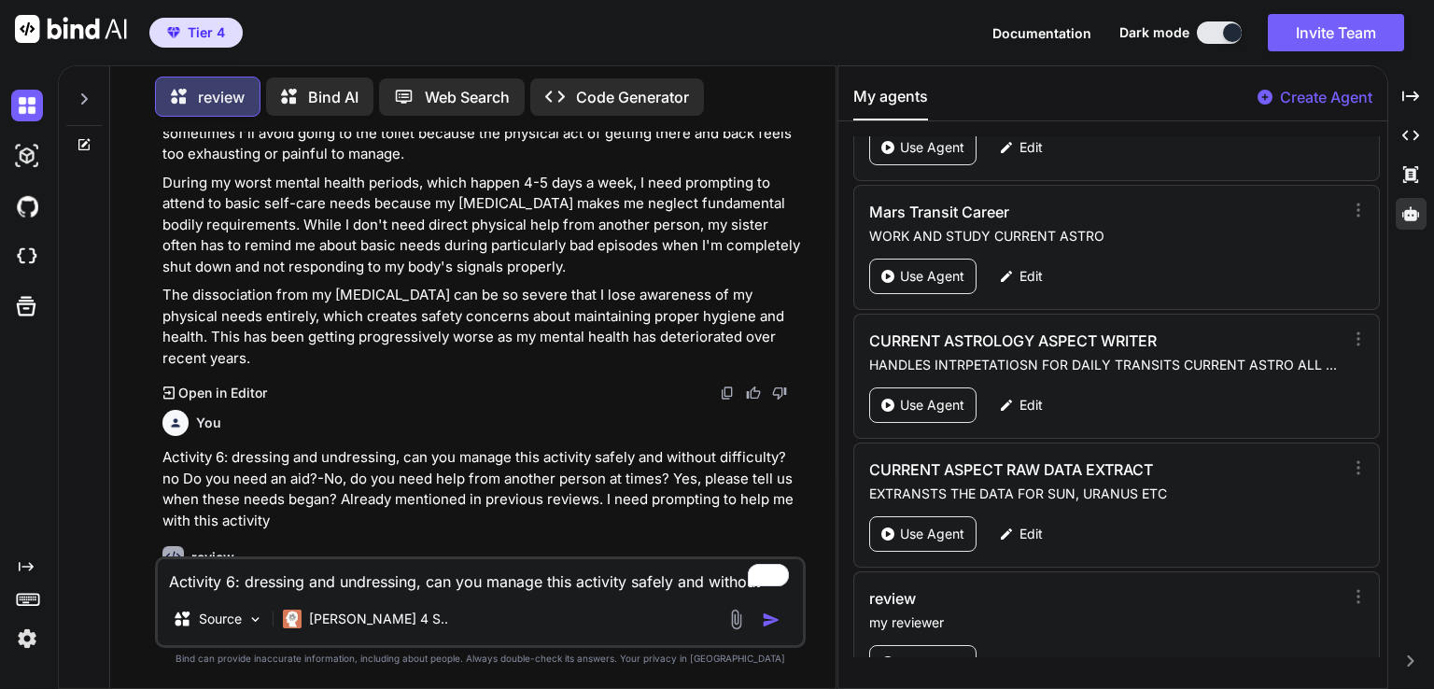
click at [235, 579] on textarea "Activity 6: dressing and undressing, can you manage this activity safely and wi…" at bounding box center [480, 576] width 645 height 34
paste textarea "Loremips 9: dolorsit am consec,adipisc eli seddoeiusmodt inci utla etd mag aliq…"
type textarea "Loremips 9: dolorsit am consec,adipisc eli seddoeiusmodt inci utla etd mag aliq…"
type textarea "x"
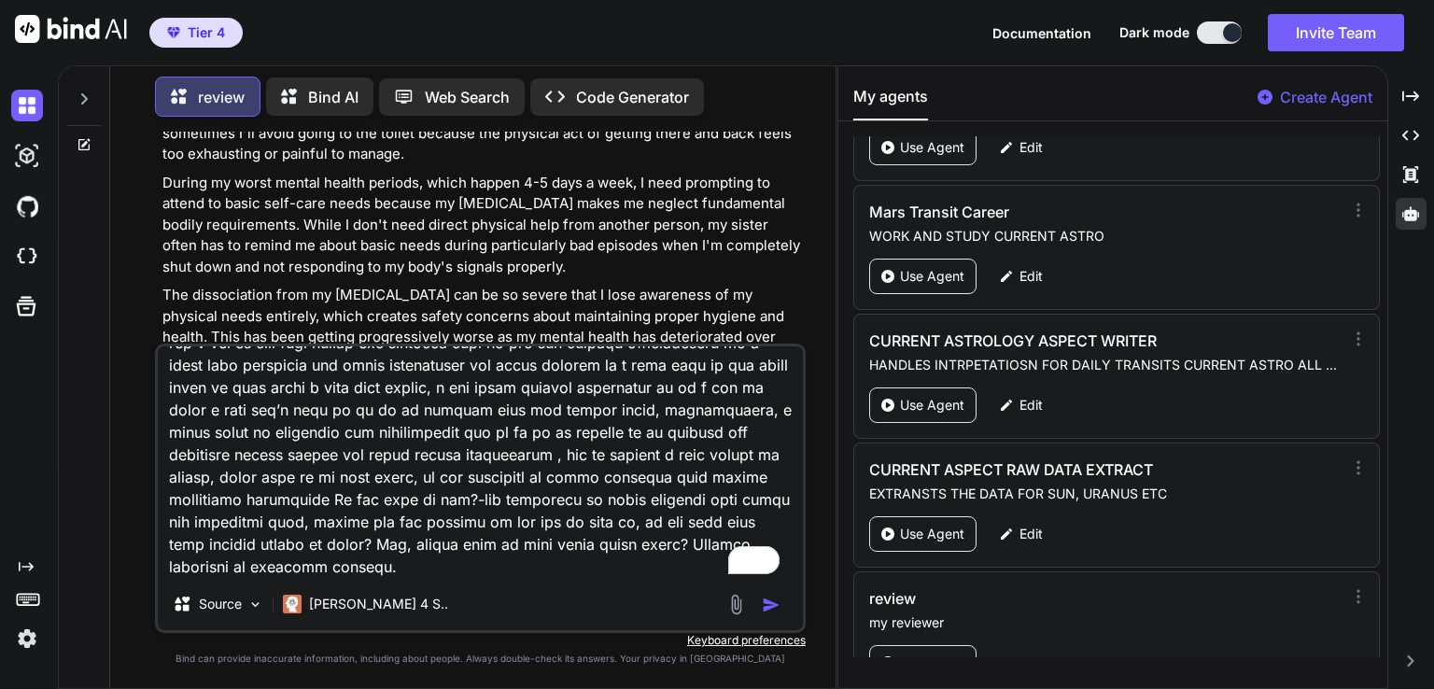
scroll to position [114, 0]
type textarea "Loremips 9: dolorsit am consec,adipisc eli seddoeiusmodt inci utla etd mag aliq…"
click at [231, 410] on div "You" at bounding box center [482, 423] width 640 height 26
click at [430, 285] on p "The dissociation from my [MEDICAL_DATA] can be so severe that I lose awareness …" at bounding box center [482, 327] width 640 height 84
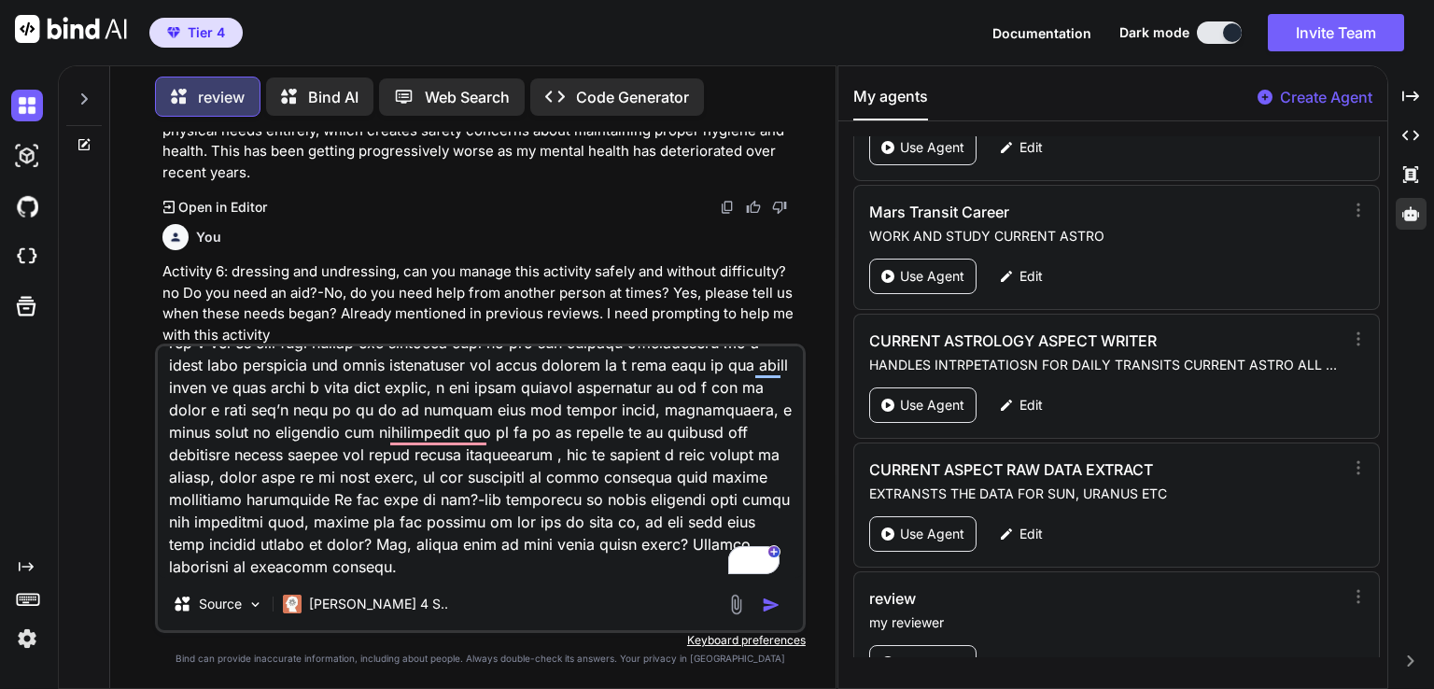
scroll to position [3760, 0]
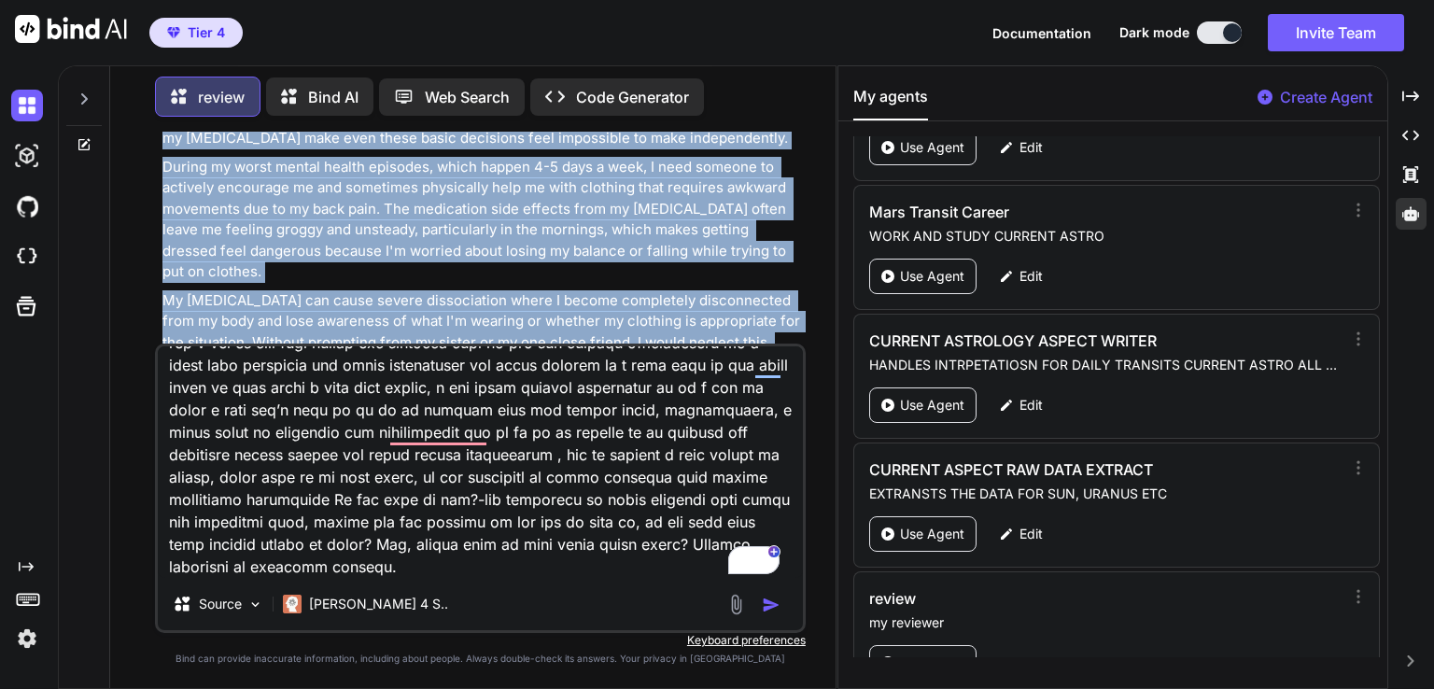
drag, startPoint x: 162, startPoint y: 297, endPoint x: 795, endPoint y: 302, distance: 632.1
click at [795, 302] on div "I cannot manage dressing and undressing safely without difficulty and need regu…" at bounding box center [482, 118] width 640 height 682
copy div "I cannot manage dressing and undressing safely without difficulty and need regu…"
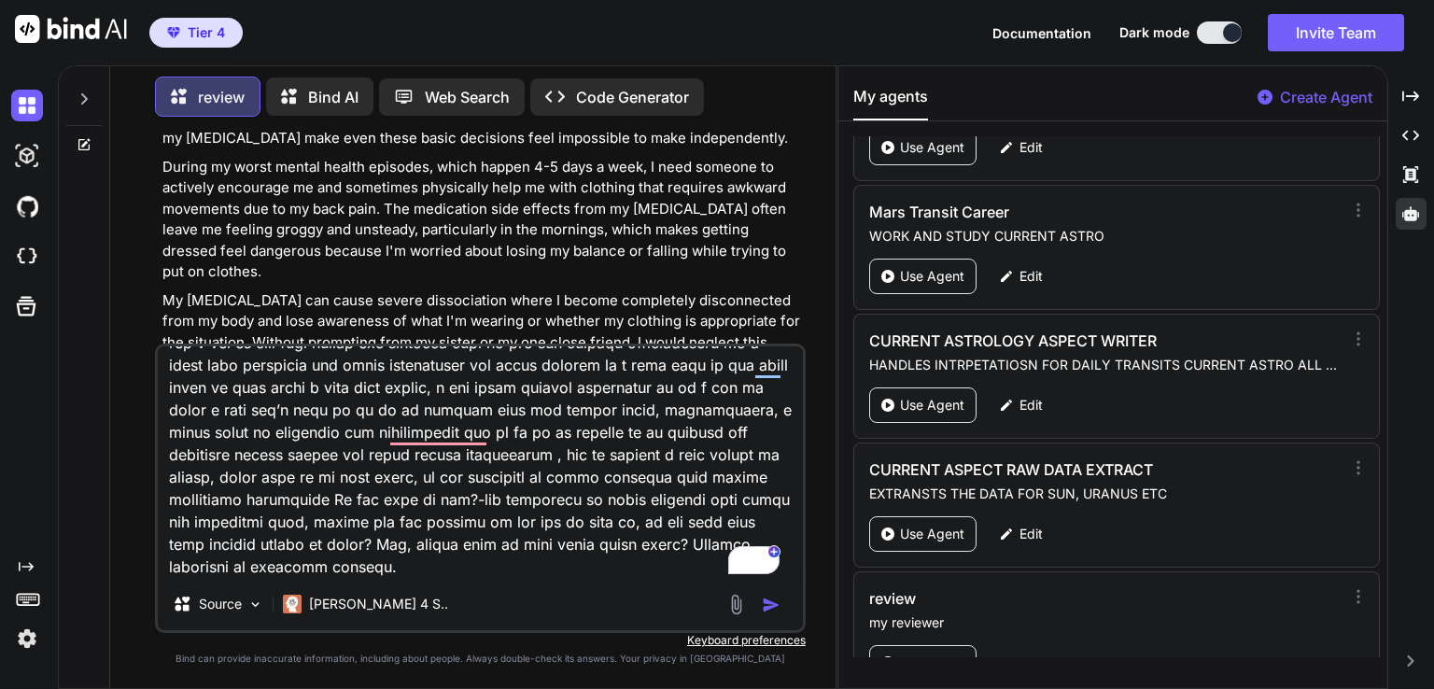
click at [770, 614] on div at bounding box center [756, 604] width 63 height 21
click at [769, 602] on img "button" at bounding box center [771, 605] width 19 height 19
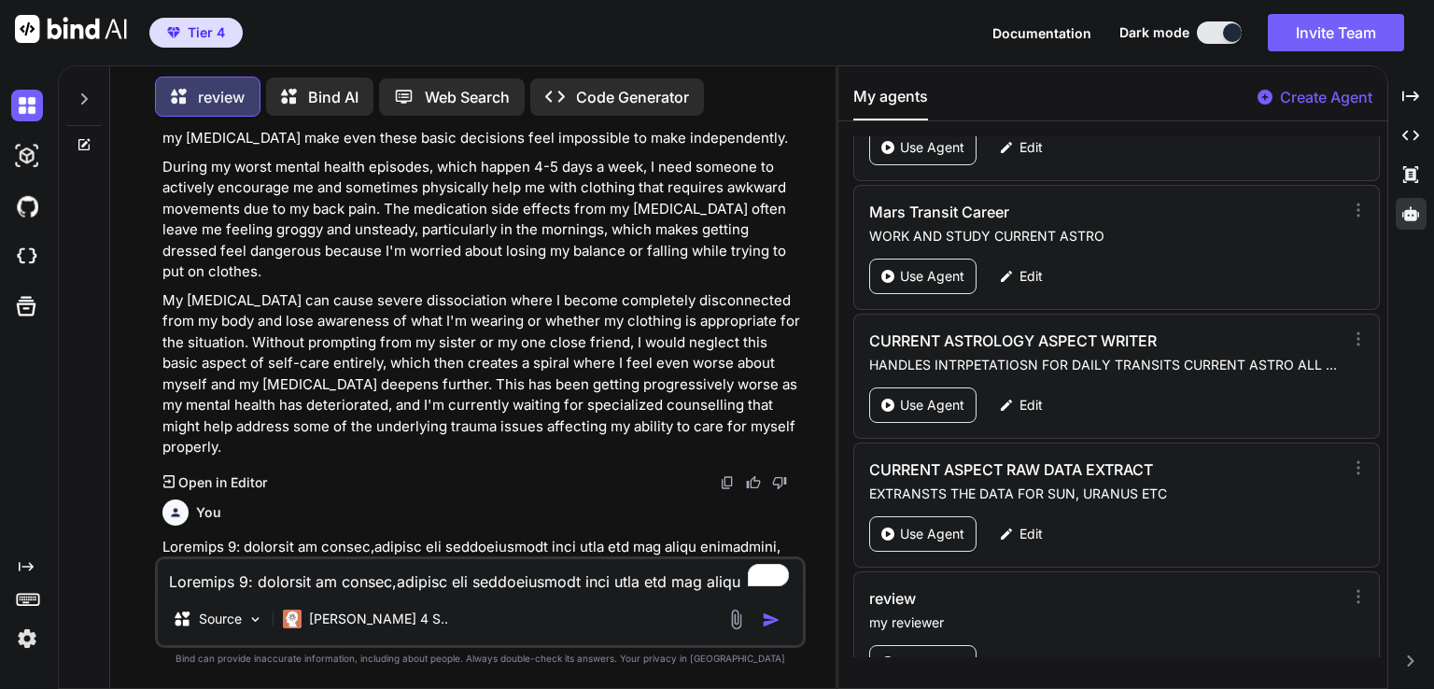
scroll to position [3973, 0]
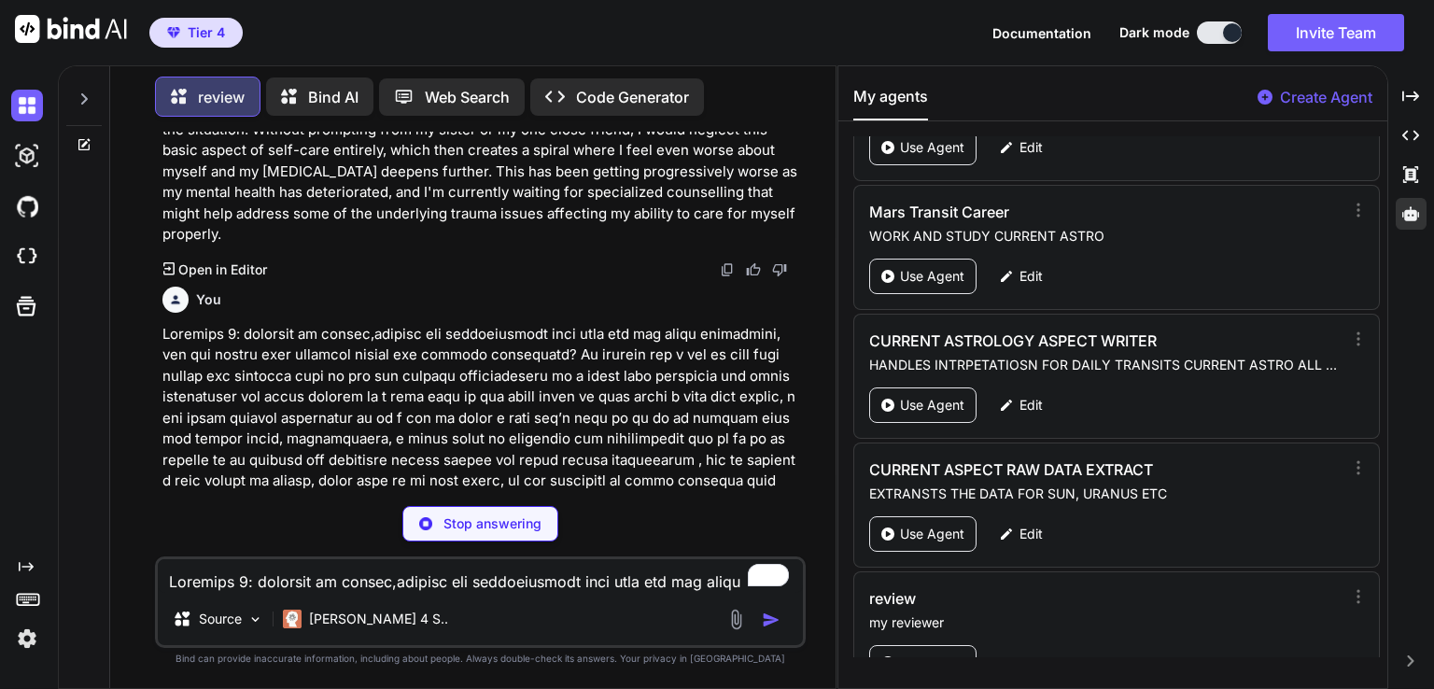
type textarea "x"
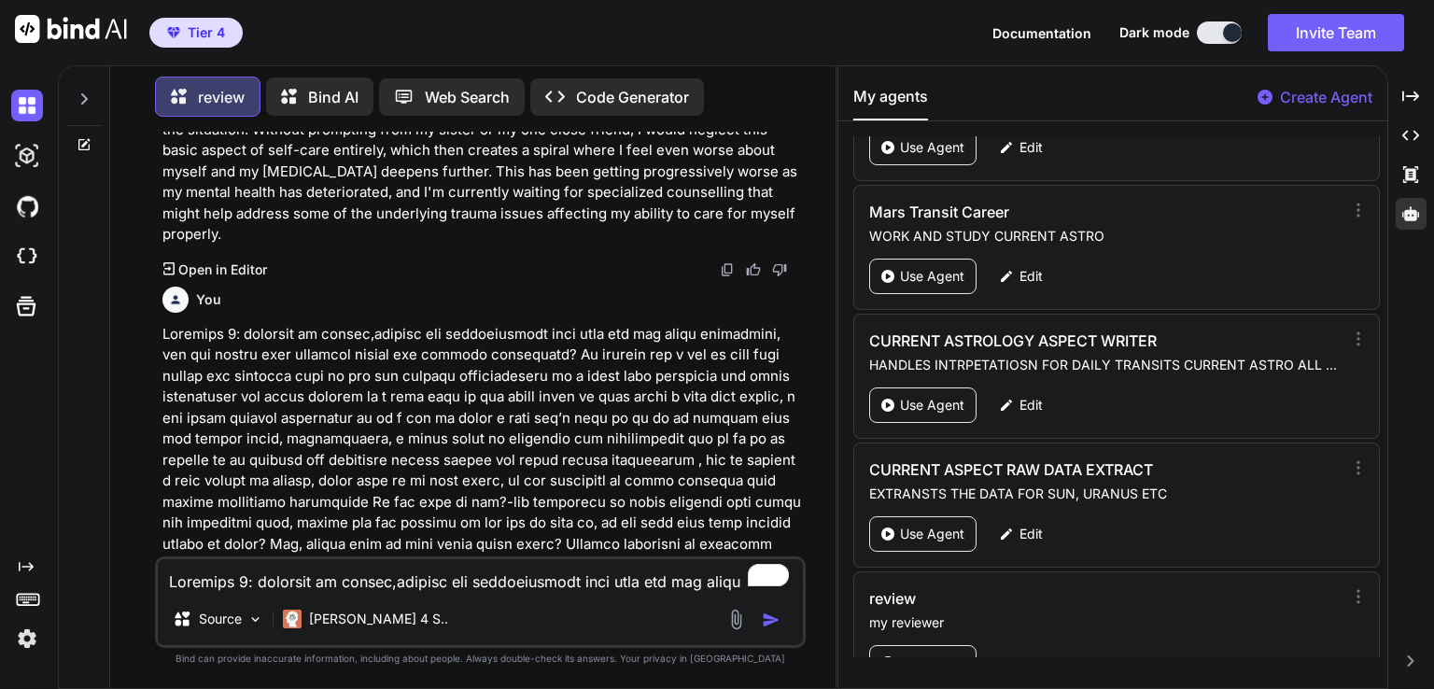
paste textarea "Activity 8: reading and understanding signs, symbolms and written words, can yo…"
type textarea "Activity 8: reading and understanding signs, symbolms and written words, can yo…"
type textarea "x"
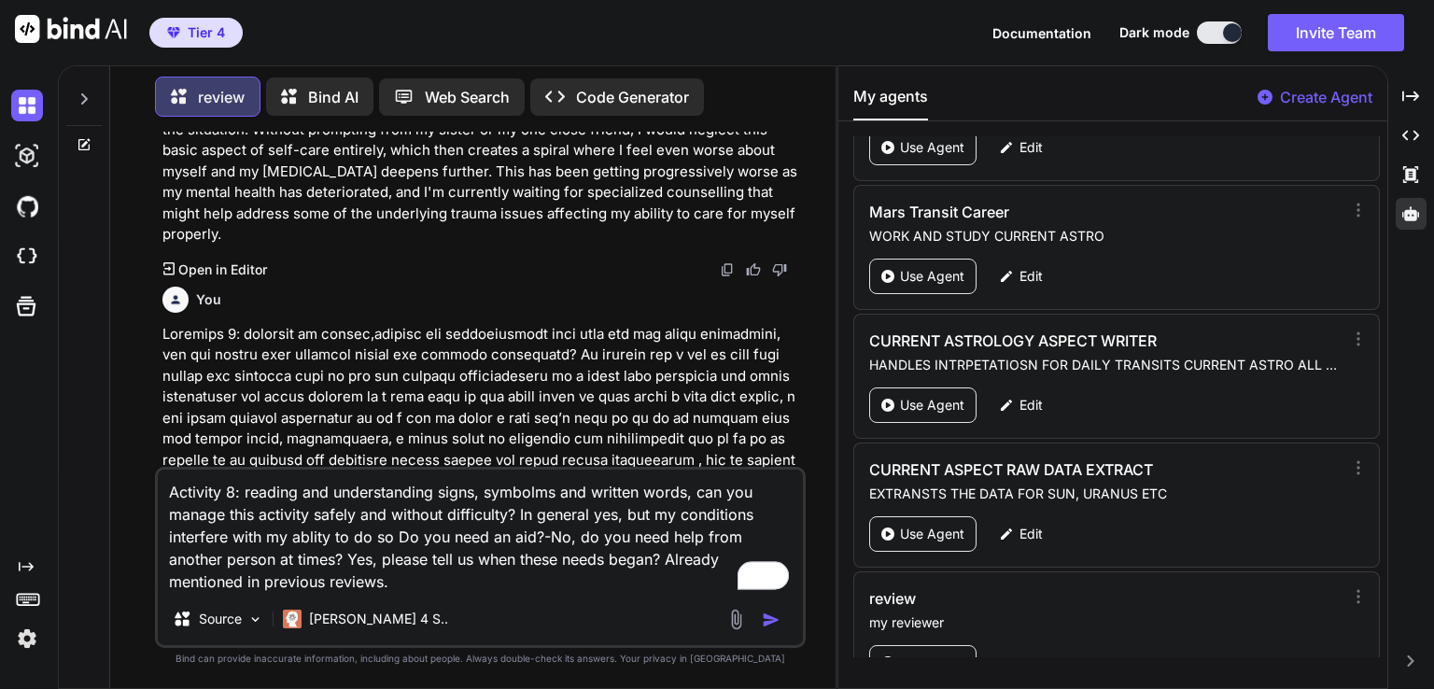
type textarea "Activity 8: reading and understanding signs, symbolms and written words, can yo…"
click at [239, 345] on p at bounding box center [482, 450] width 640 height 252
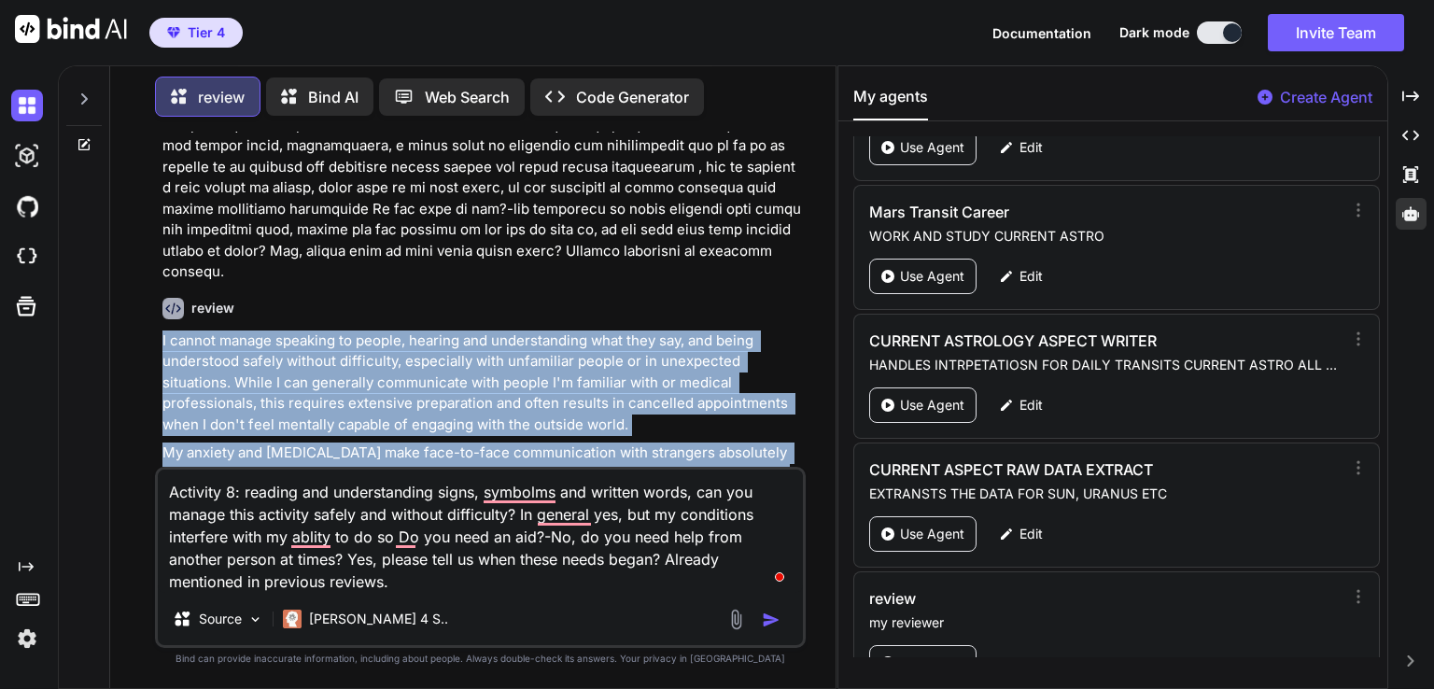
scroll to position [4765, 0]
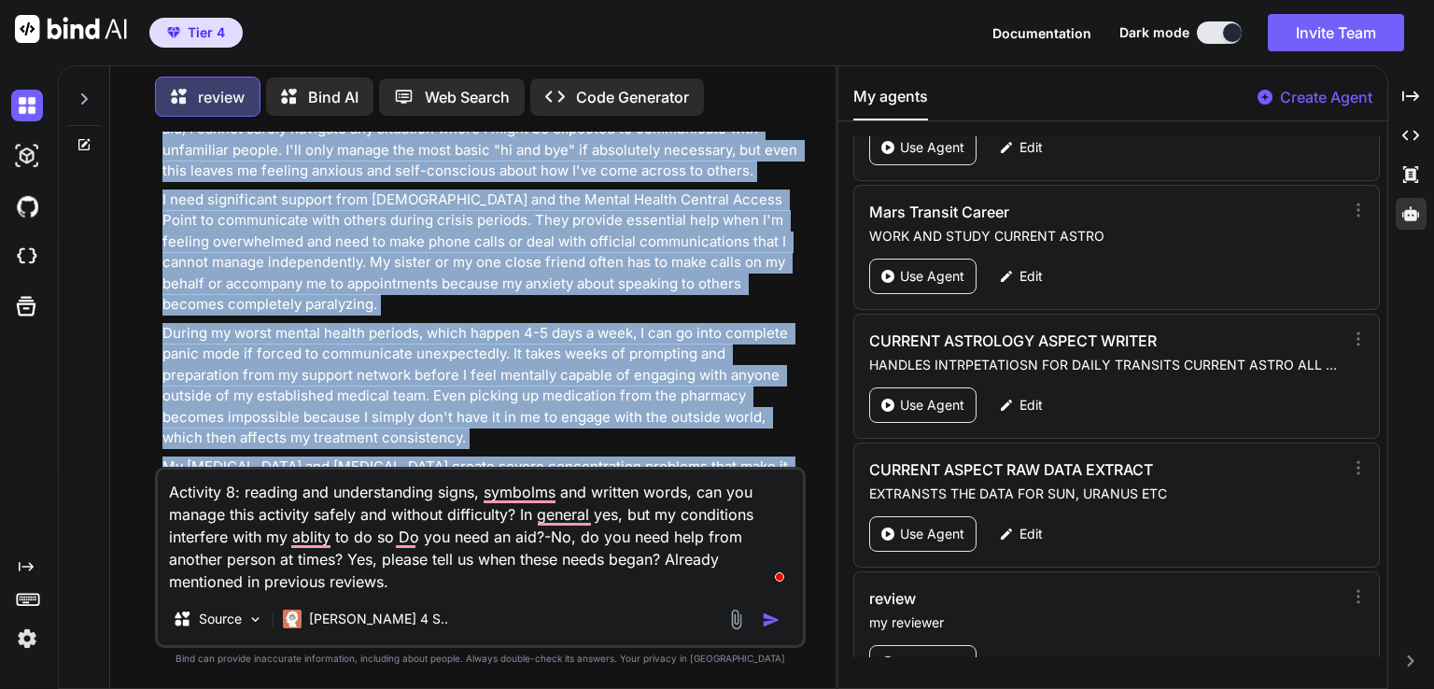
drag, startPoint x: 159, startPoint y: 189, endPoint x: 726, endPoint y: 419, distance: 612.7
click at [726, 419] on div "You Activity two- eating and drinking, can you manage this activity safely and …" at bounding box center [482, 299] width 647 height 335
copy div "I cannot manage speaking to people, hearing and understanding what they say, an…"
click at [770, 620] on img "button" at bounding box center [771, 620] width 19 height 19
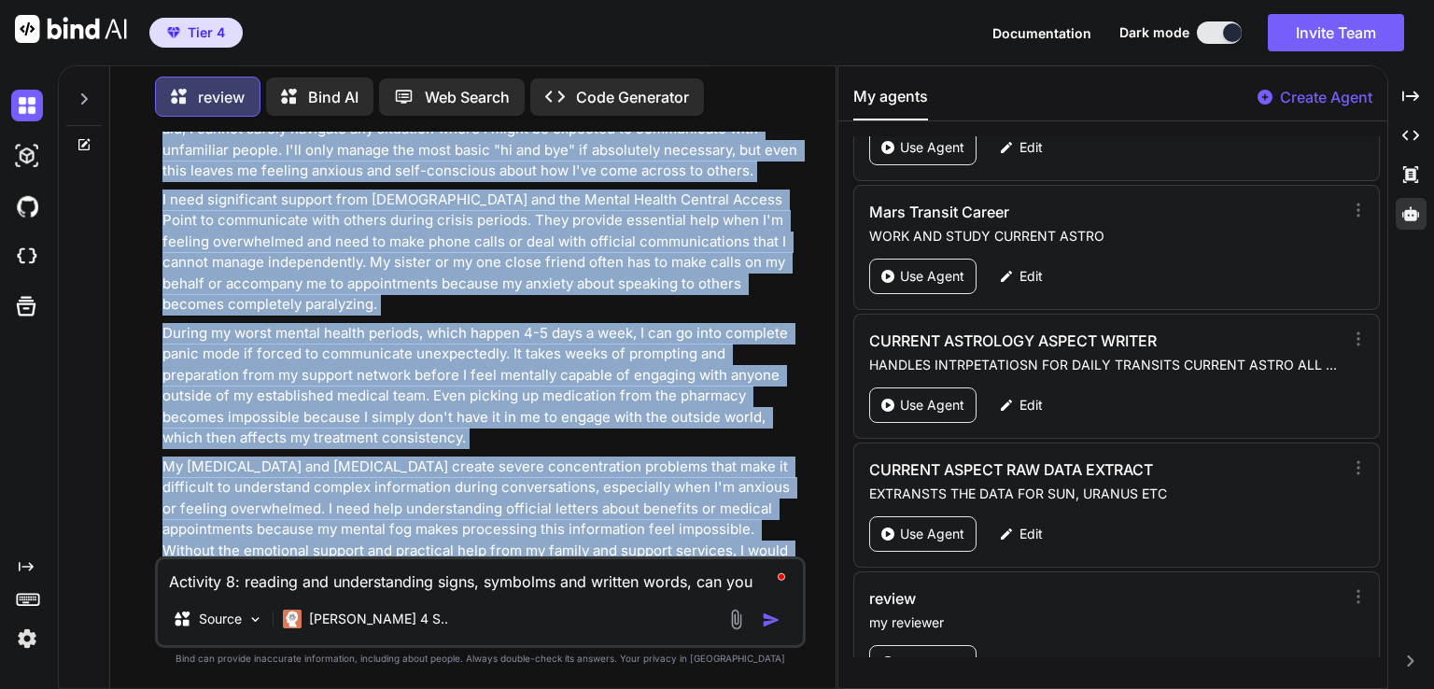
scroll to position [4937, 0]
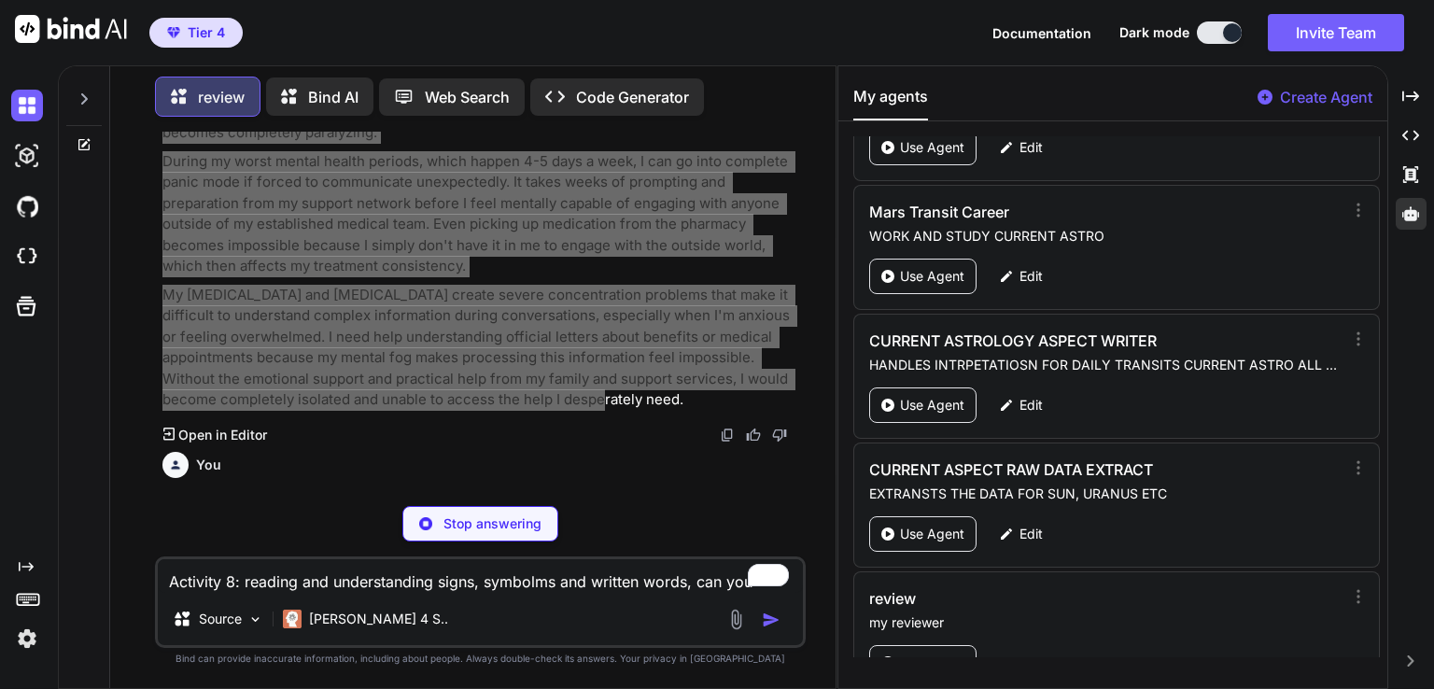
type textarea "x"
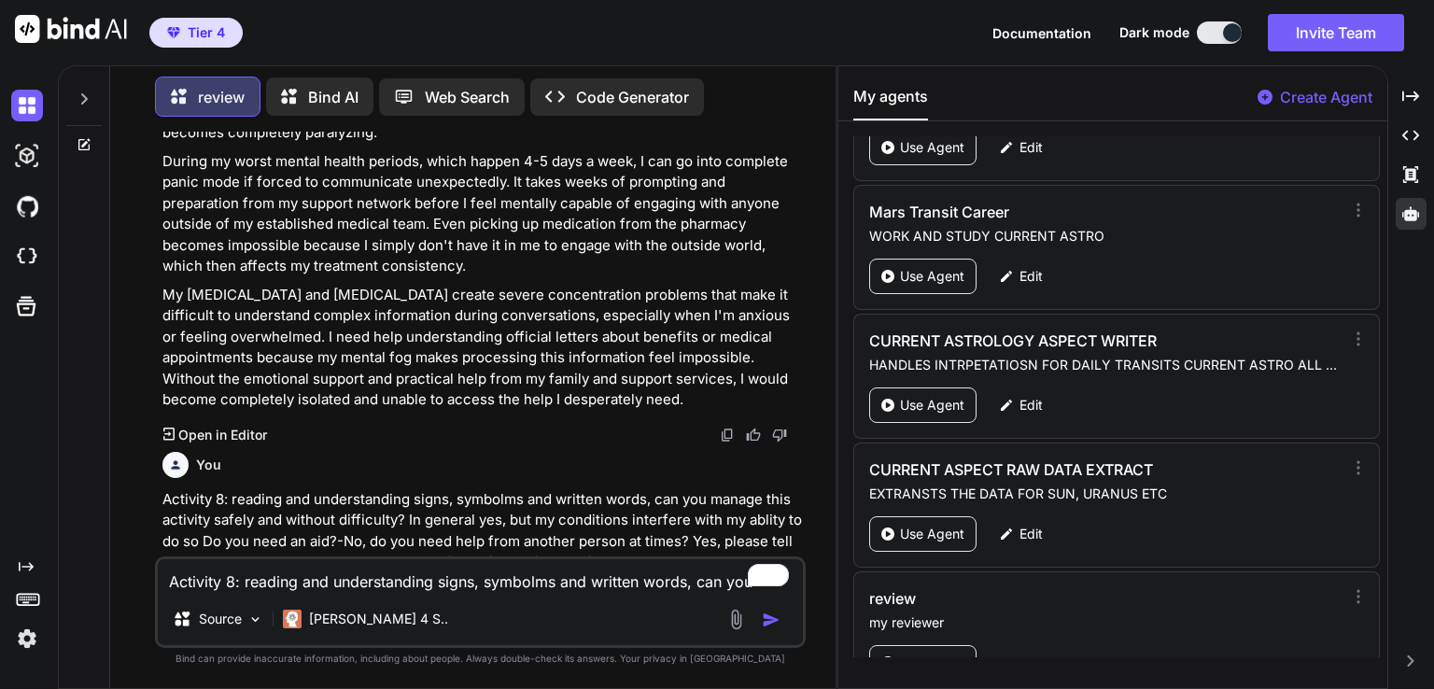
paste textarea "9: mixing with other people , can you manage this activity safely and without d…"
type textarea "Activity 9: mixing with other people , can you manage this activity safely and …"
type textarea "x"
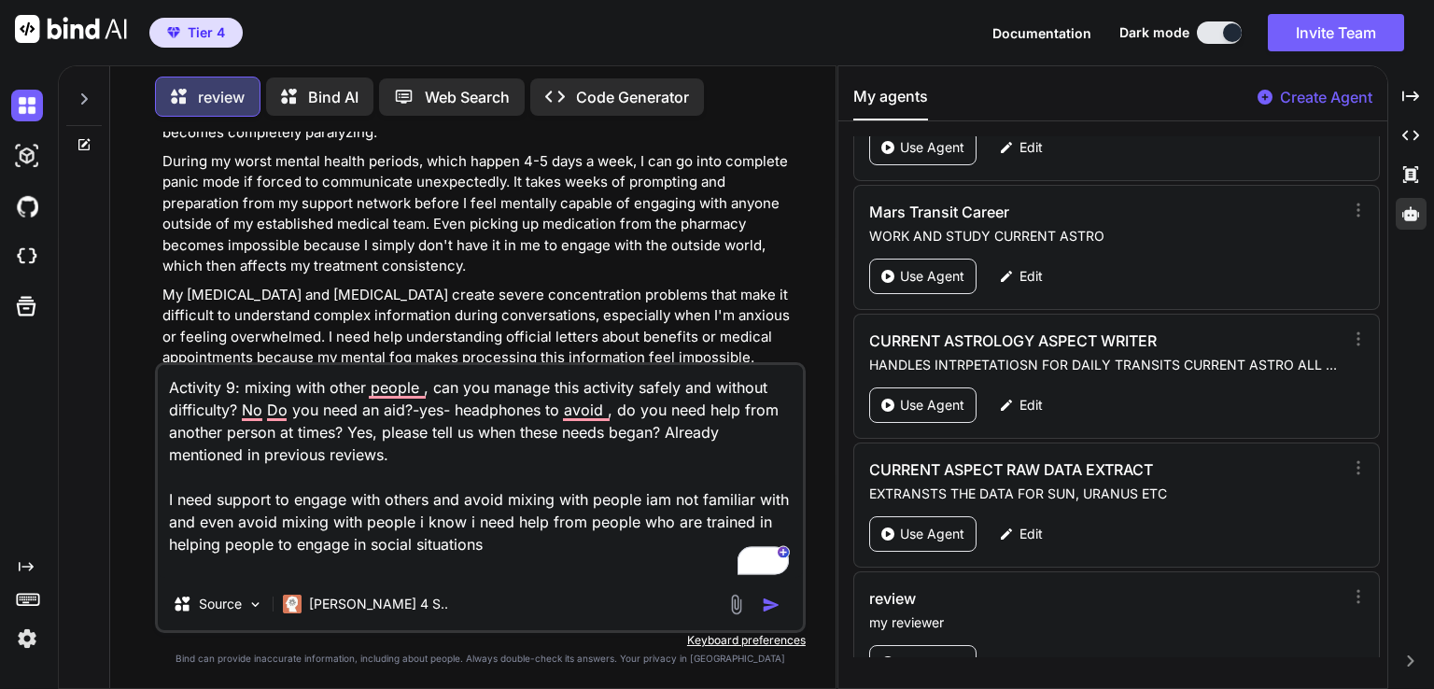
type textarea "Activity 9: mixing with other people , can you manage this activity safely and …"
click at [326, 452] on div "You" at bounding box center [482, 465] width 640 height 26
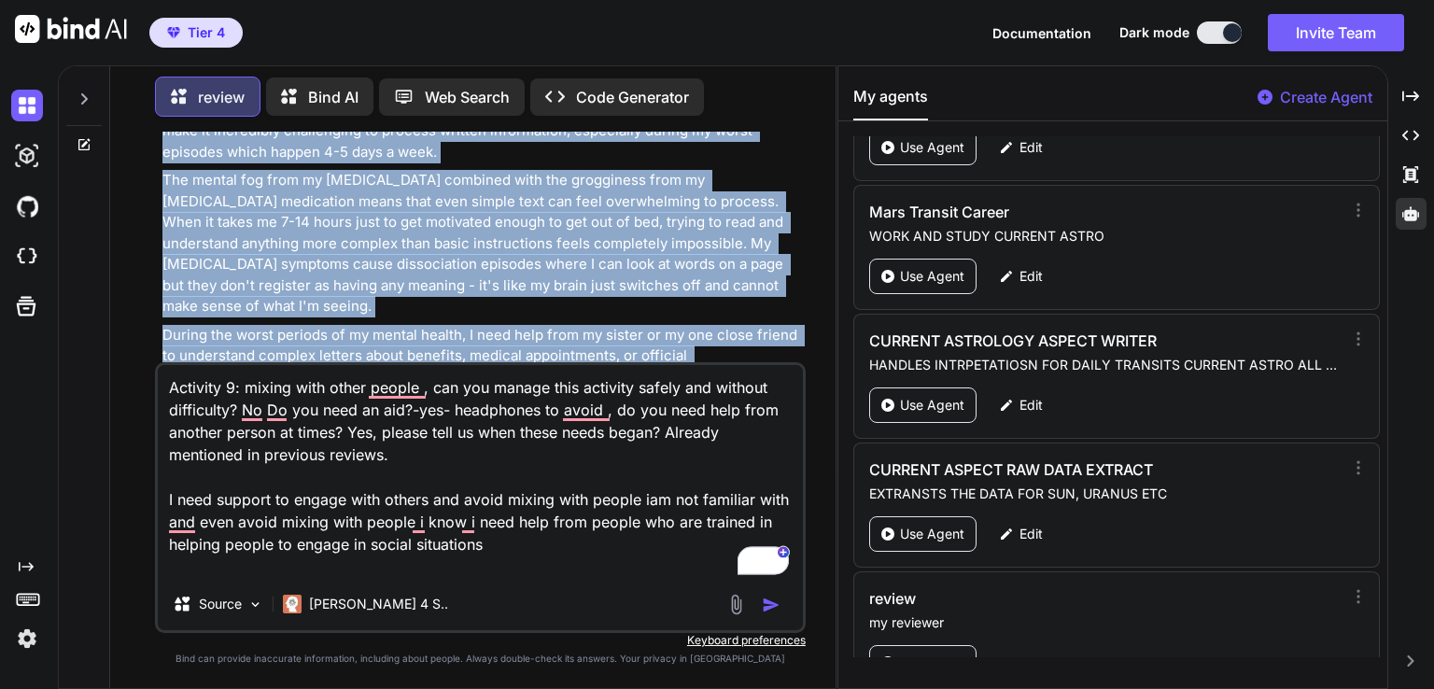
scroll to position [5790, 0]
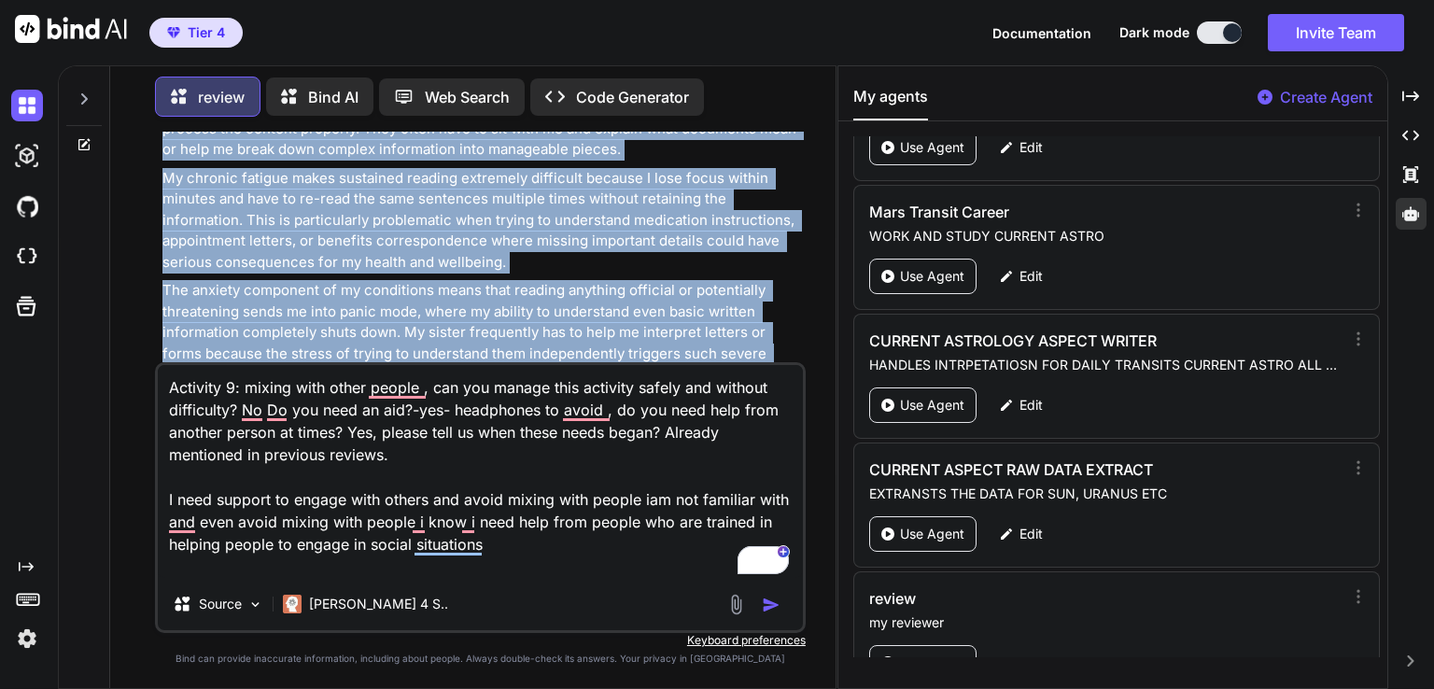
drag, startPoint x: 162, startPoint y: 277, endPoint x: 564, endPoint y: 315, distance: 404.1
click at [564, 315] on div "I can generally manage reading and understanding signs, symbols and written wor…" at bounding box center [482, 133] width 640 height 731
copy div "I can generally manage reading and understanding signs, symbols and written wor…"
click at [770, 602] on img "button" at bounding box center [771, 605] width 19 height 19
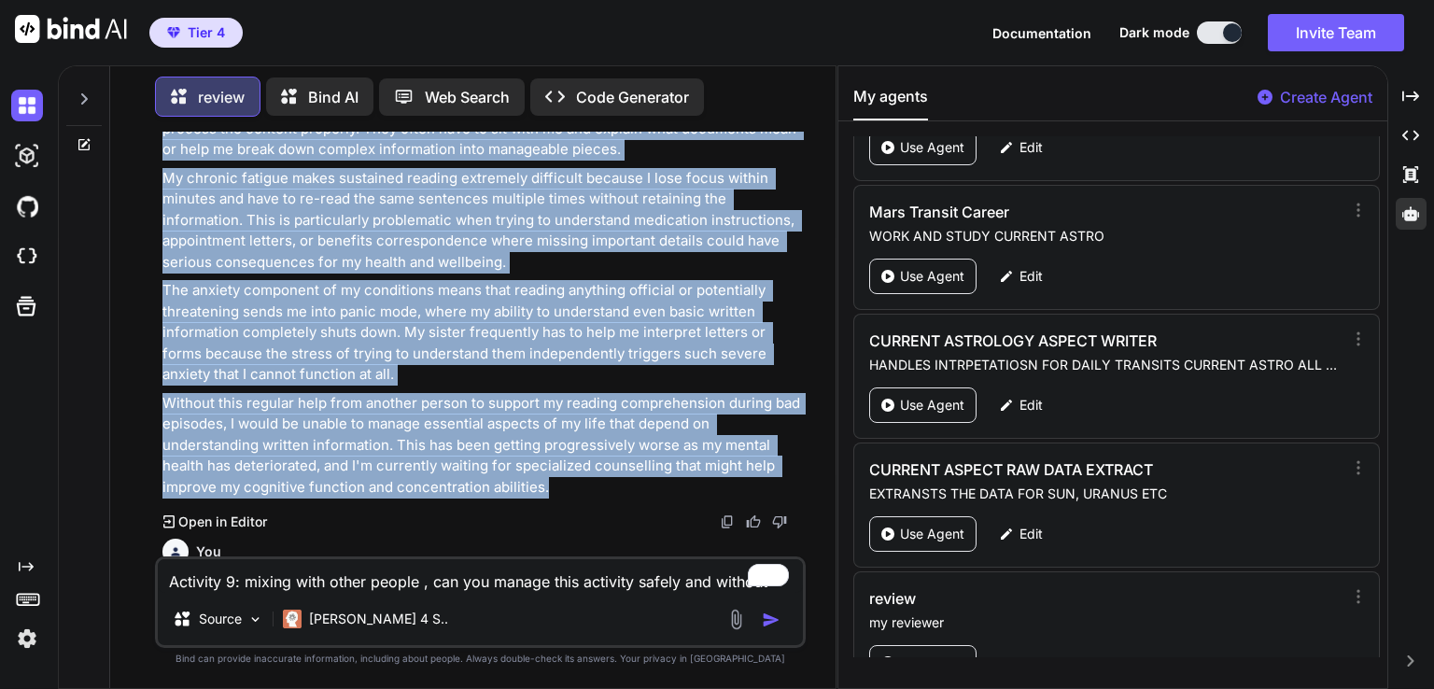
scroll to position [5898, 0]
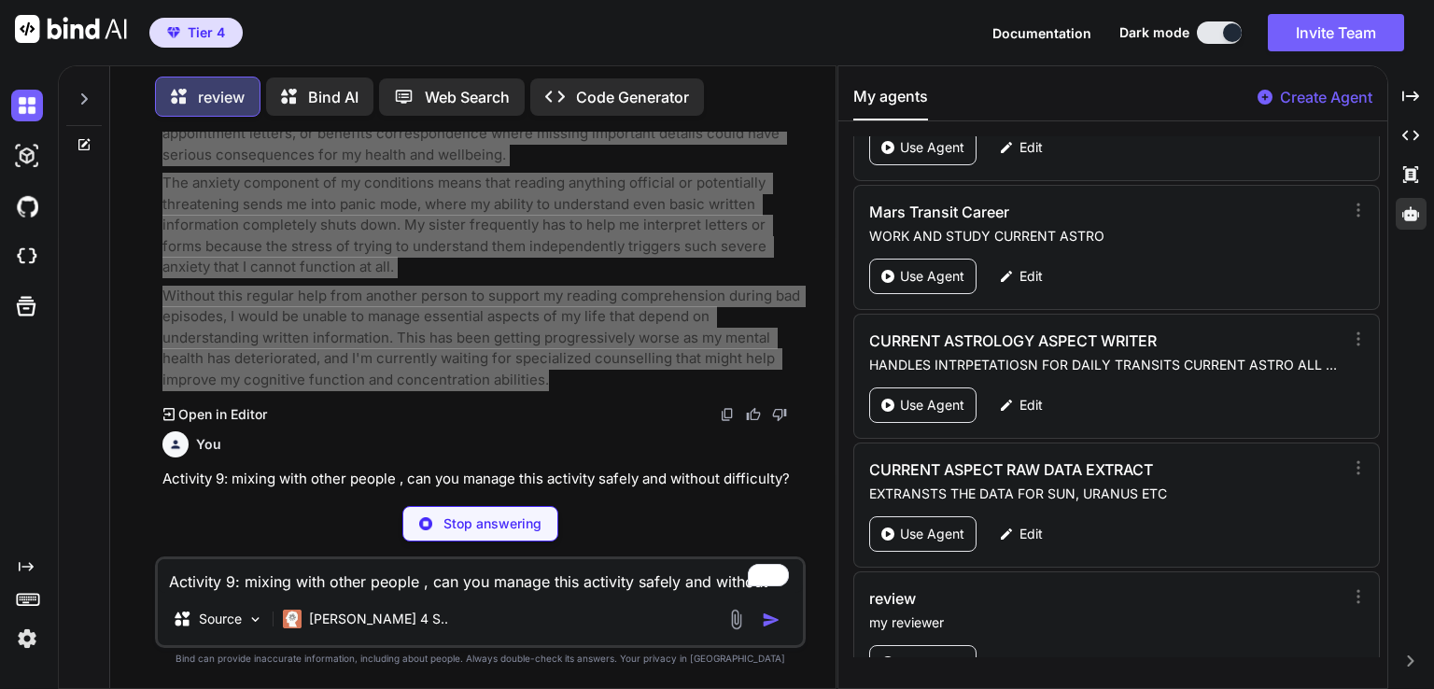
type textarea "x"
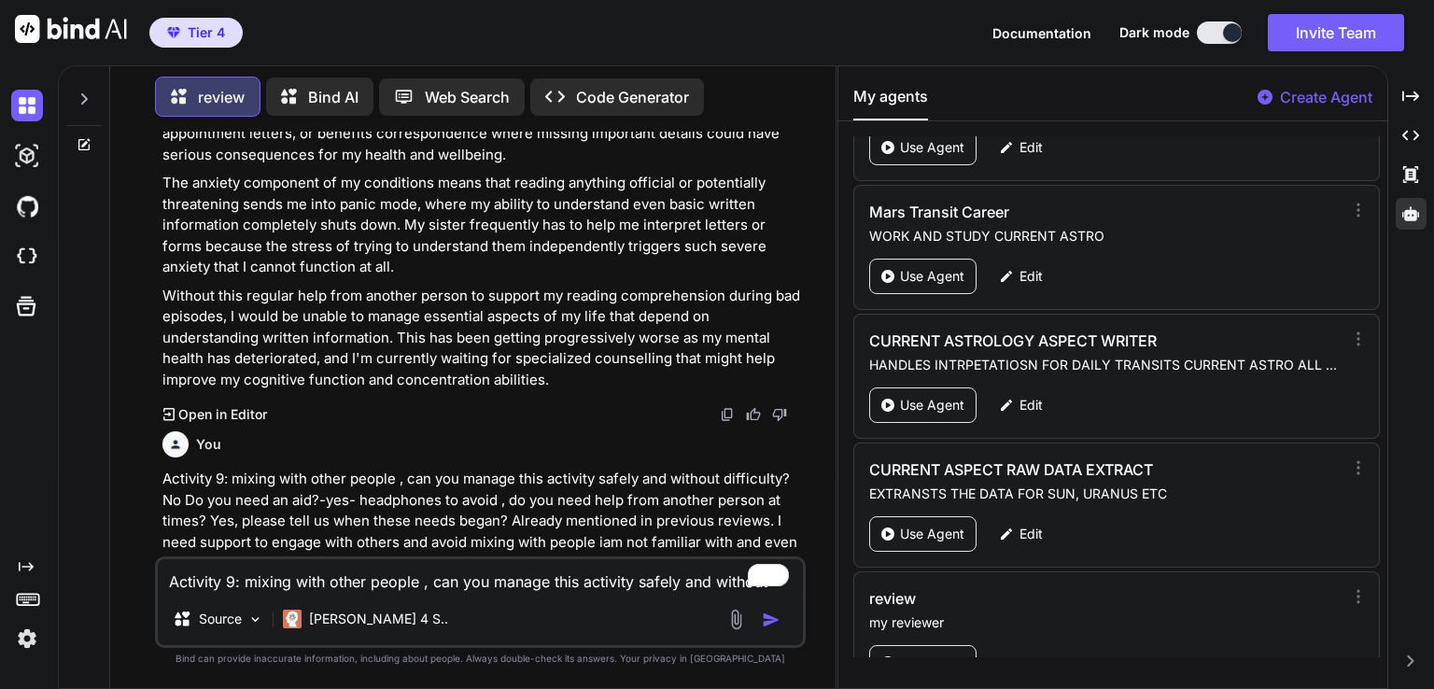
paste textarea "Activity 10: making decisions about spending and managing your money, can you m…"
type textarea "Activity 10: making decisions about spending and managing your money, can you m…"
type textarea "x"
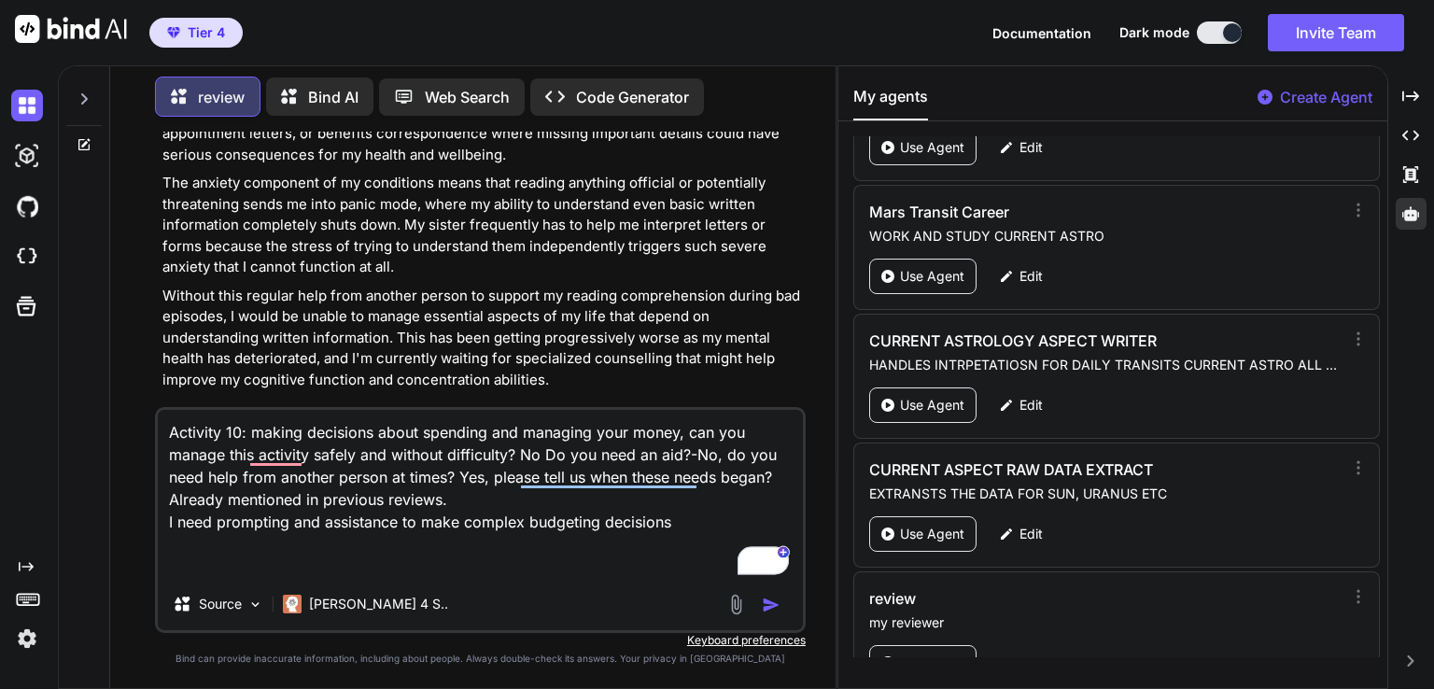
type textarea "Activity 10: making decisions about spending and managing your money, can you m…"
click at [272, 469] on p "Activity 9: mixing with other people , can you manage this activity safely and …" at bounding box center [482, 532] width 640 height 126
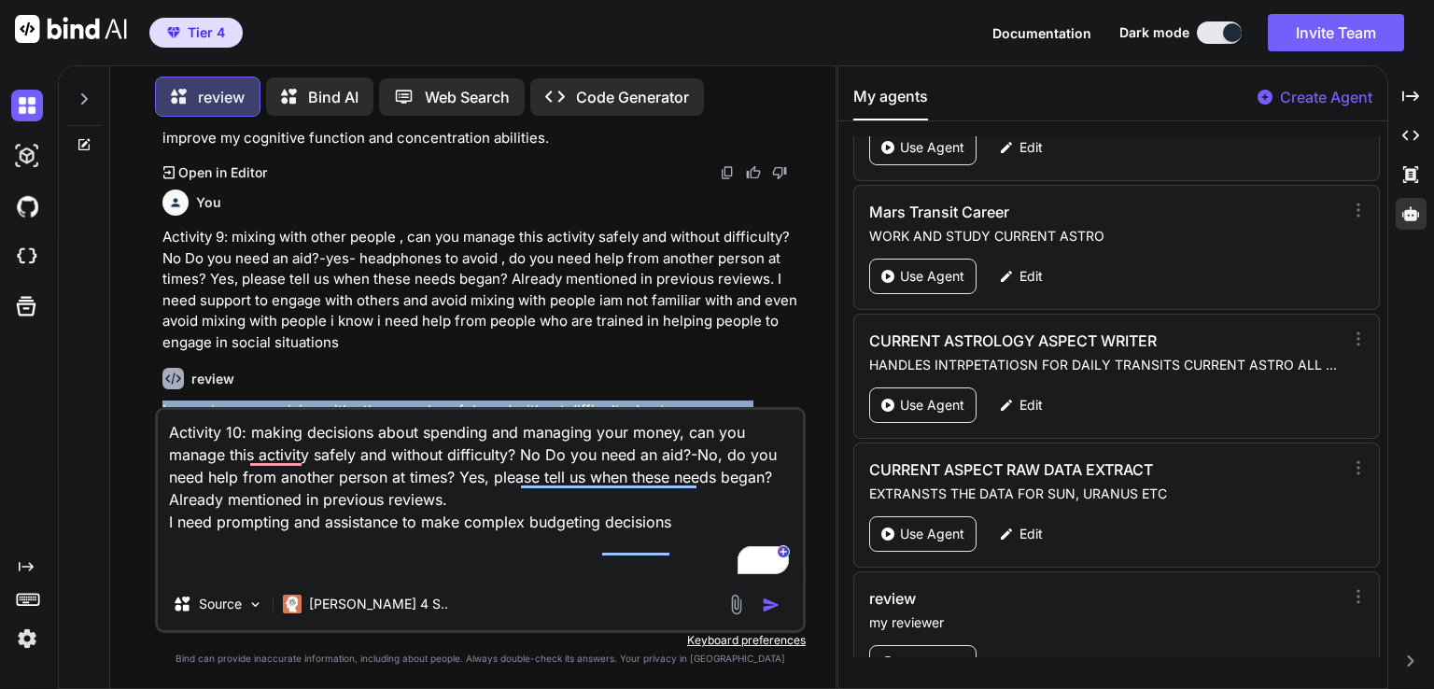
scroll to position [6748, 0]
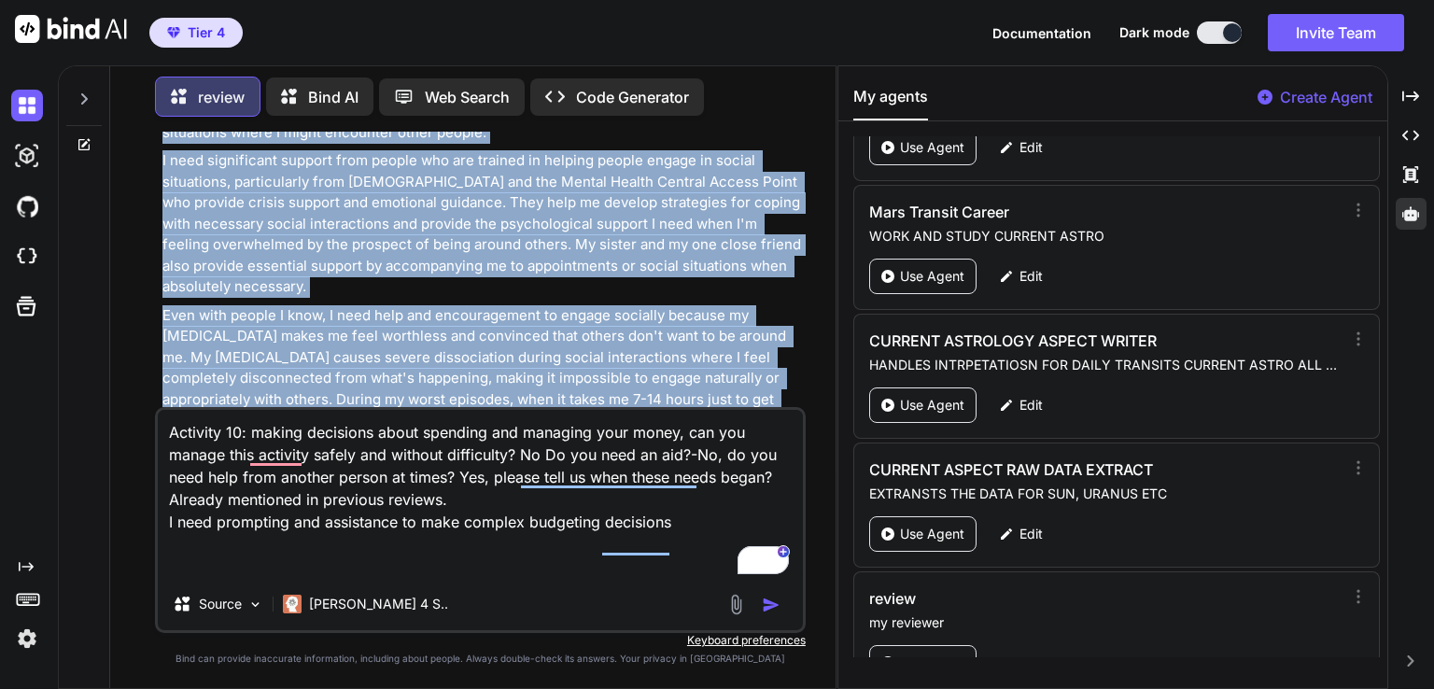
drag, startPoint x: 160, startPoint y: 233, endPoint x: 642, endPoint y: 378, distance: 503.9
click at [642, 378] on div "You Activity two- eating and drinking, can you manage this activity safely and …" at bounding box center [482, 269] width 647 height 275
copy div "I cannot manage mixing with other people safely and without difficulty due to m…"
click at [768, 602] on img "button" at bounding box center [771, 605] width 19 height 19
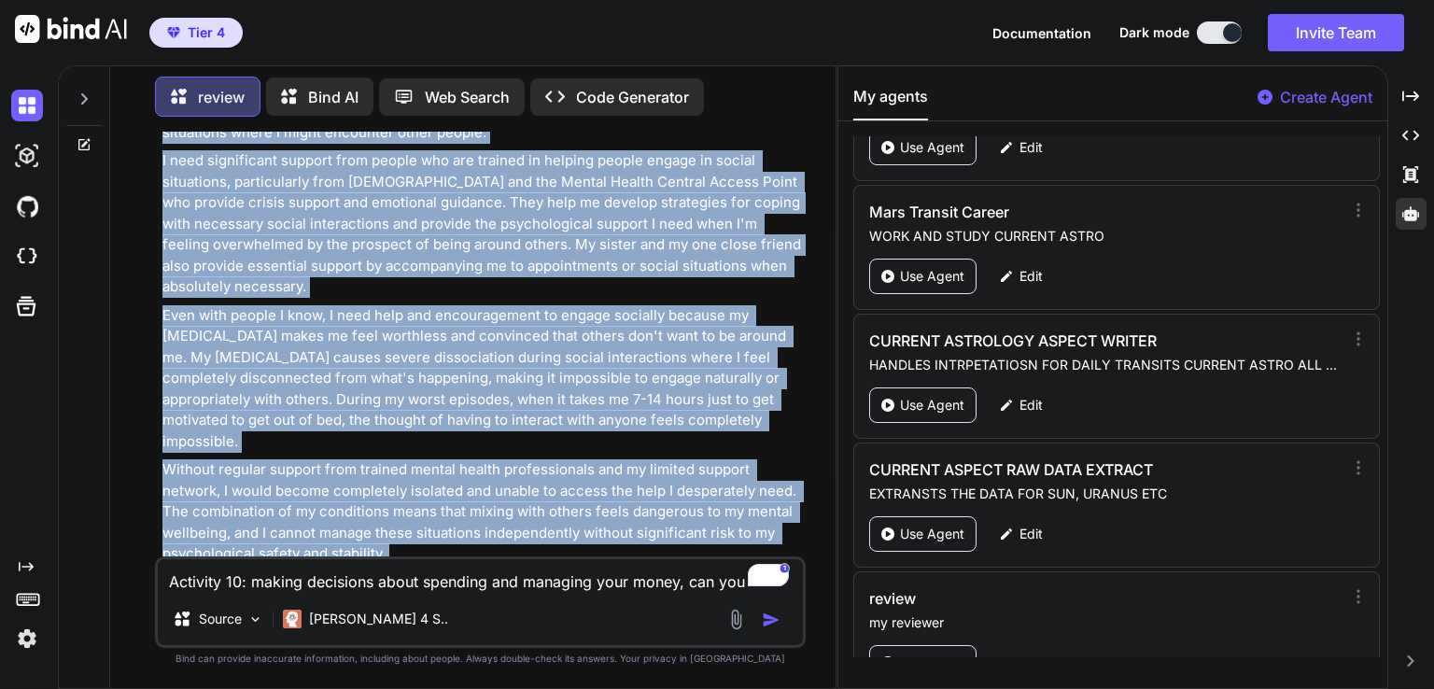
scroll to position [6860, 0]
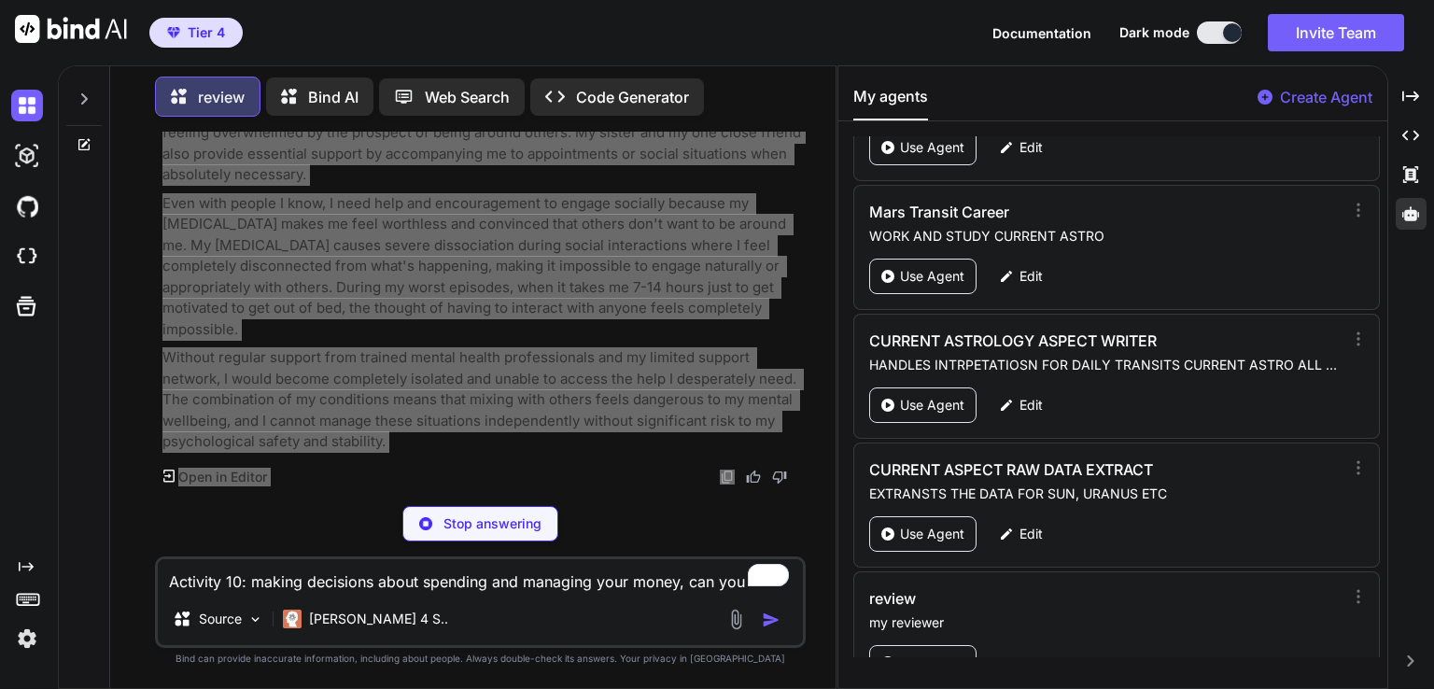
type textarea "x"
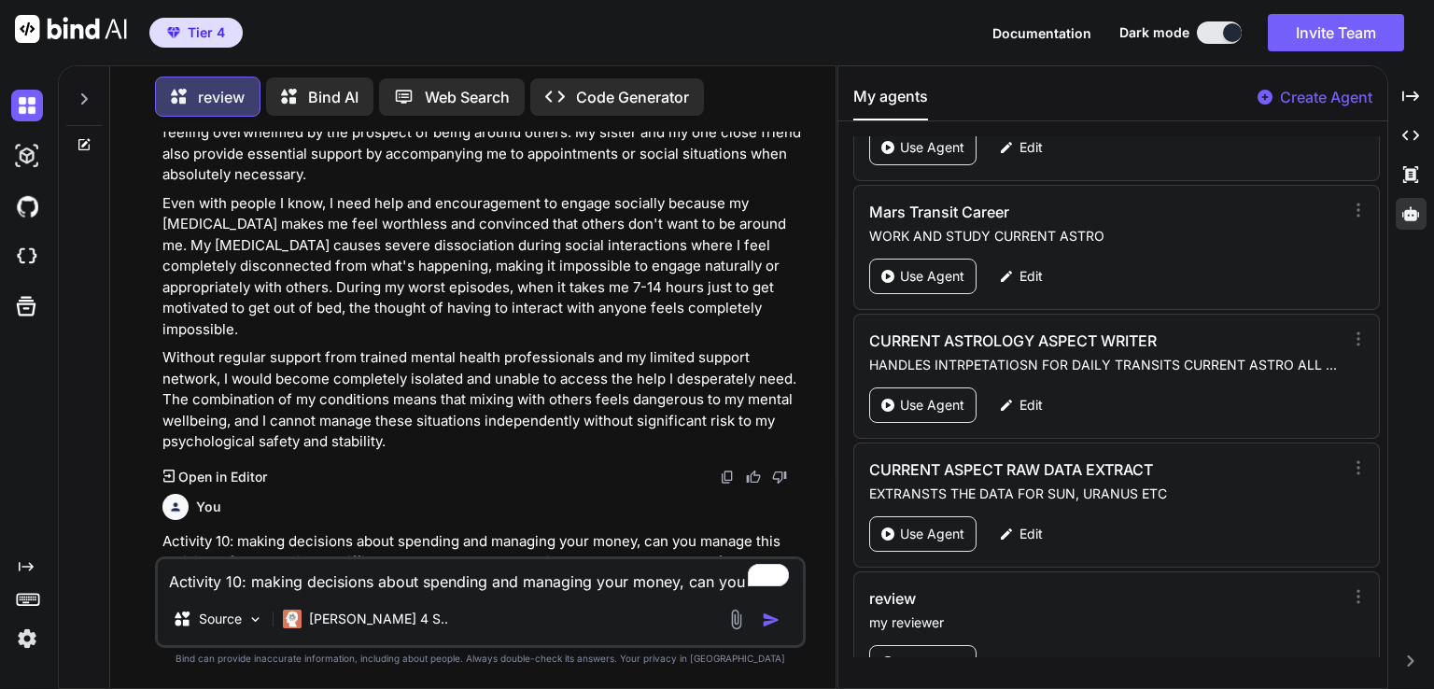
paste textarea "Loremips 62: dolorsit ame consectet a elits do eiusmod tempo, inc utl etdolo ma…"
type textarea "Loremips 62: dolorsit ame consectet a elits do eiusmod tempo, inc utl etdolo ma…"
type textarea "x"
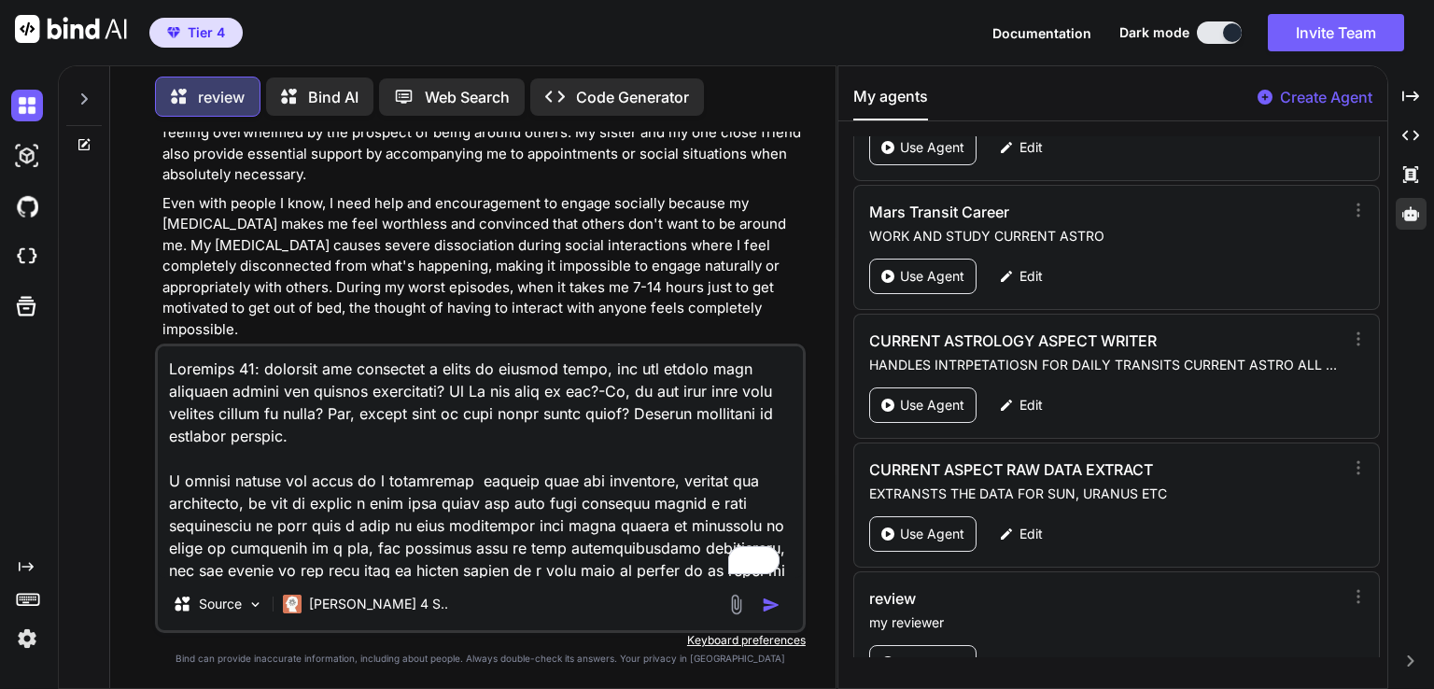
scroll to position [360, 0]
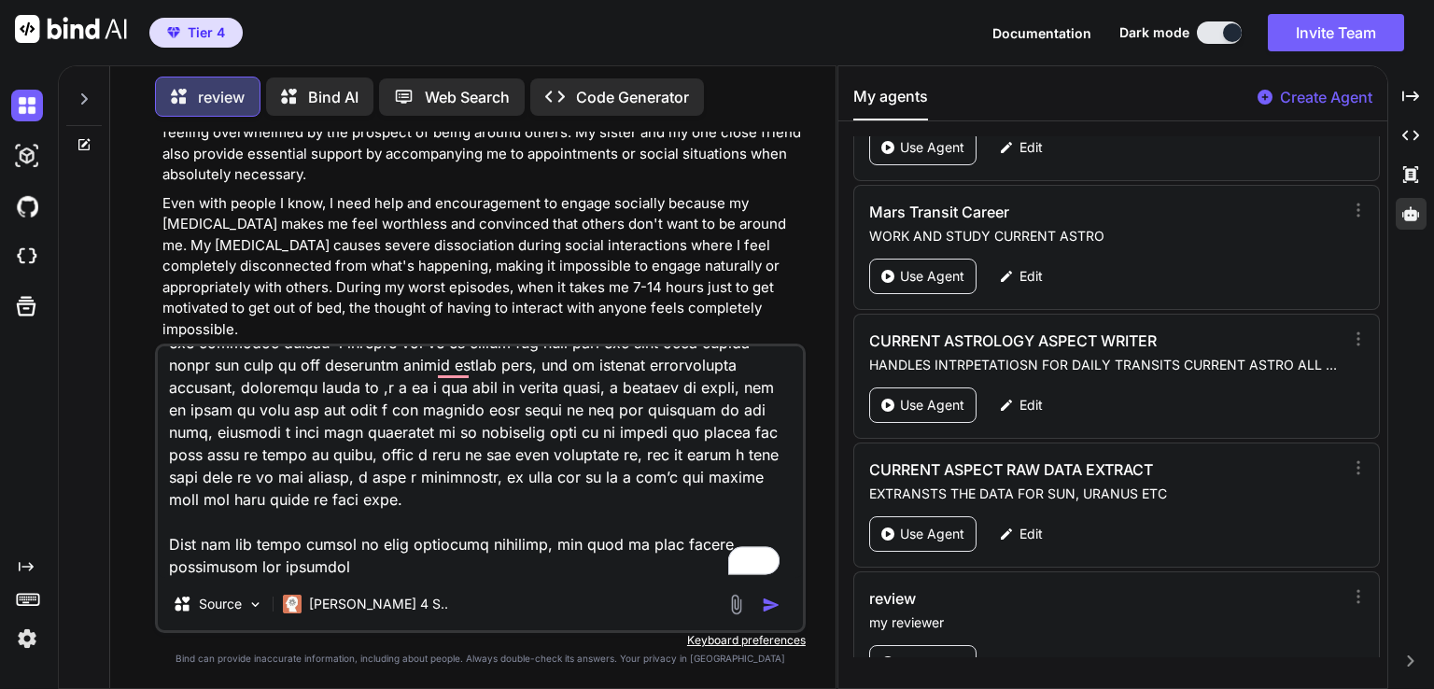
type textarea "Loremips 62: dolorsit ame consectet a elits do eiusmod tempo, inc utl etdolo ma…"
click at [268, 468] on div "Created with Pixso. Open in Editor" at bounding box center [482, 477] width 640 height 19
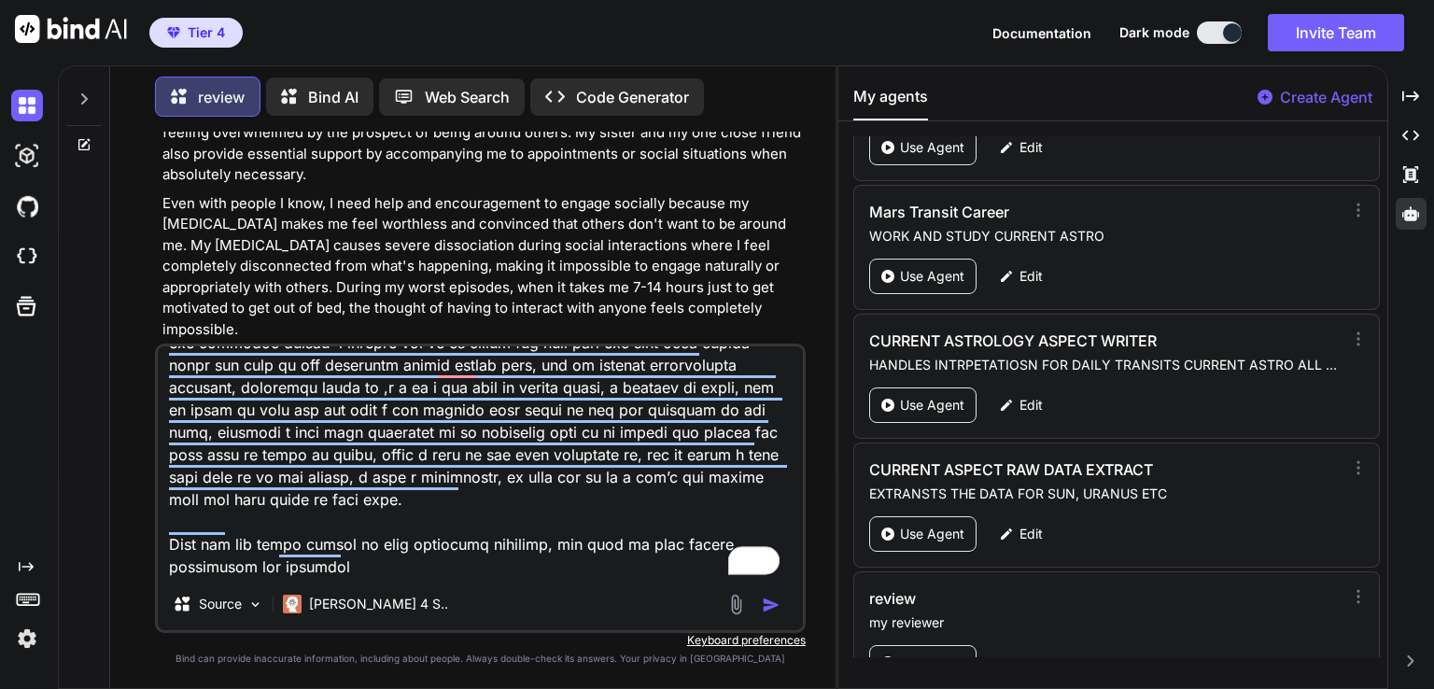
scroll to position [7046, 0]
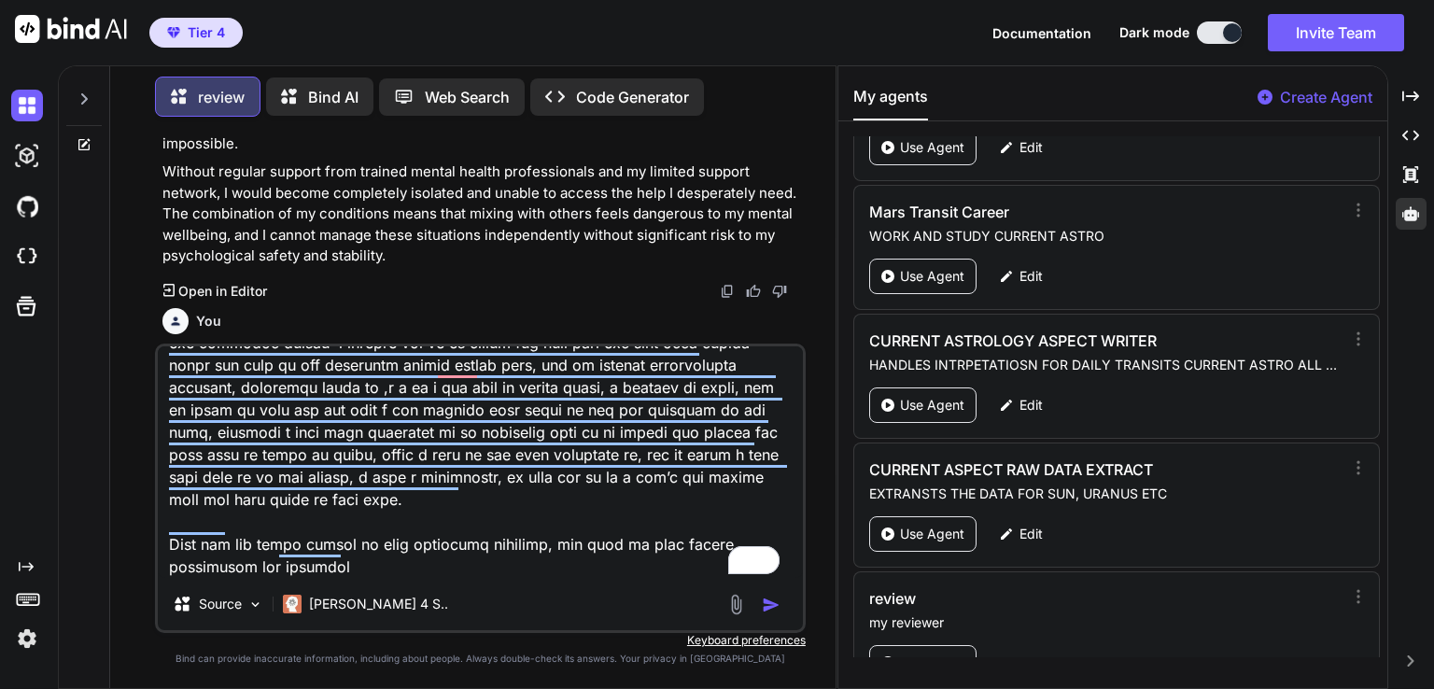
click at [162, 477] on p "I cannot manage making decisions about spending and managing my money safely an…" at bounding box center [482, 529] width 640 height 105
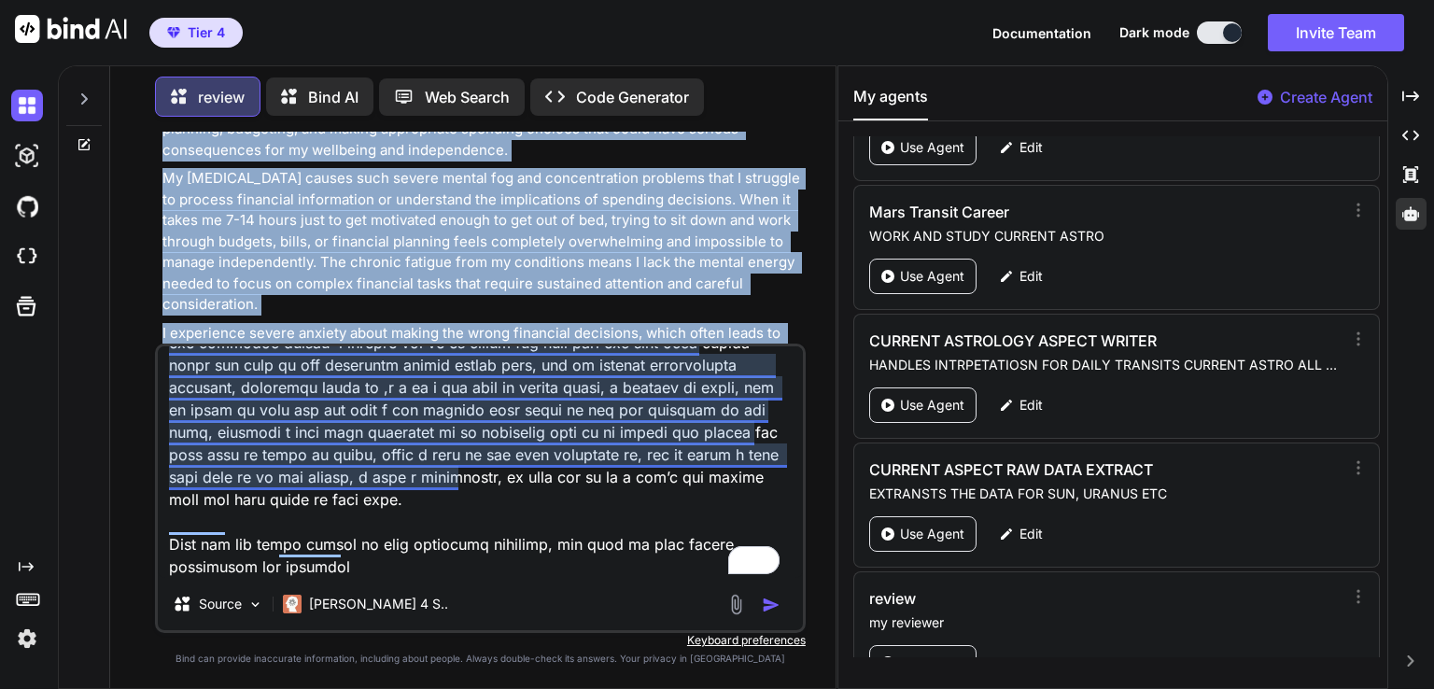
scroll to position [7774, 0]
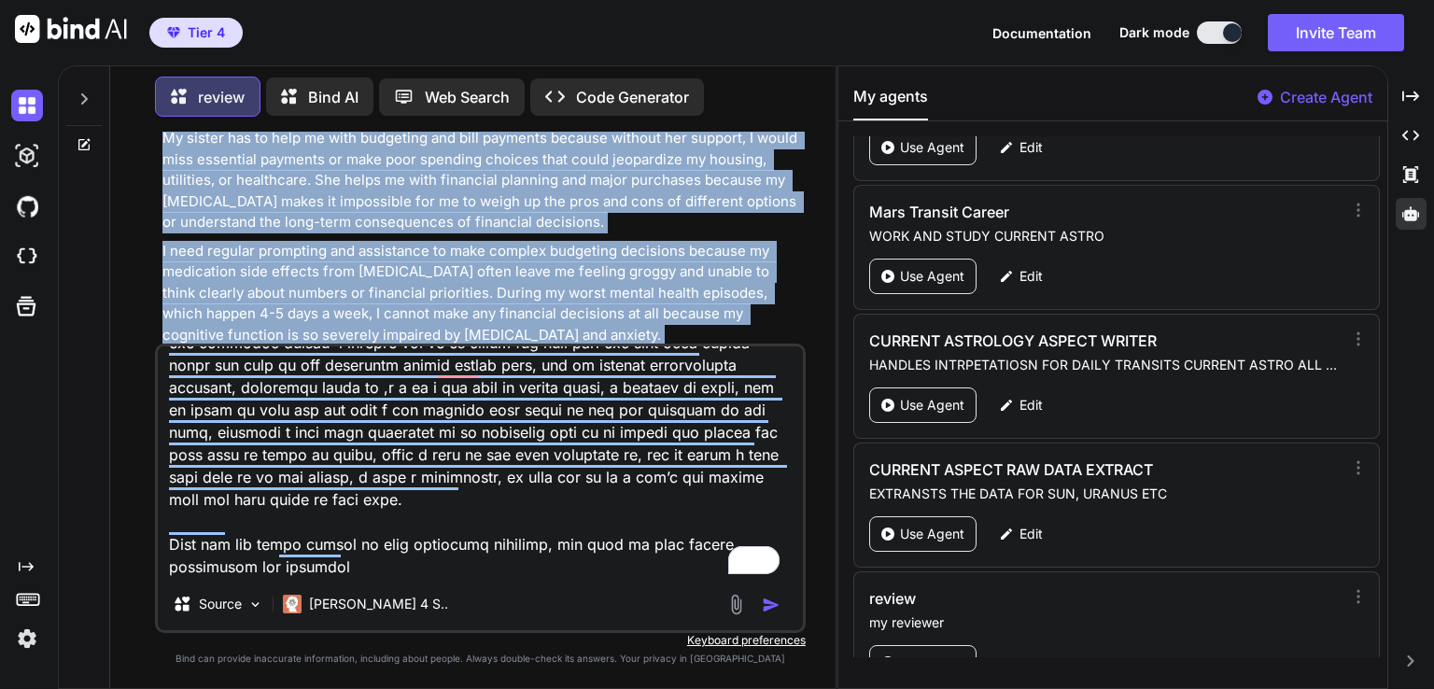
drag, startPoint x: 162, startPoint y: 293, endPoint x: 528, endPoint y: 305, distance: 367.1
click at [528, 305] on div "I cannot manage making decisions about spending and managing my money safely an…" at bounding box center [482, 125] width 640 height 752
copy div "I cannot manage making decisions about spending and managing my money safely an…"
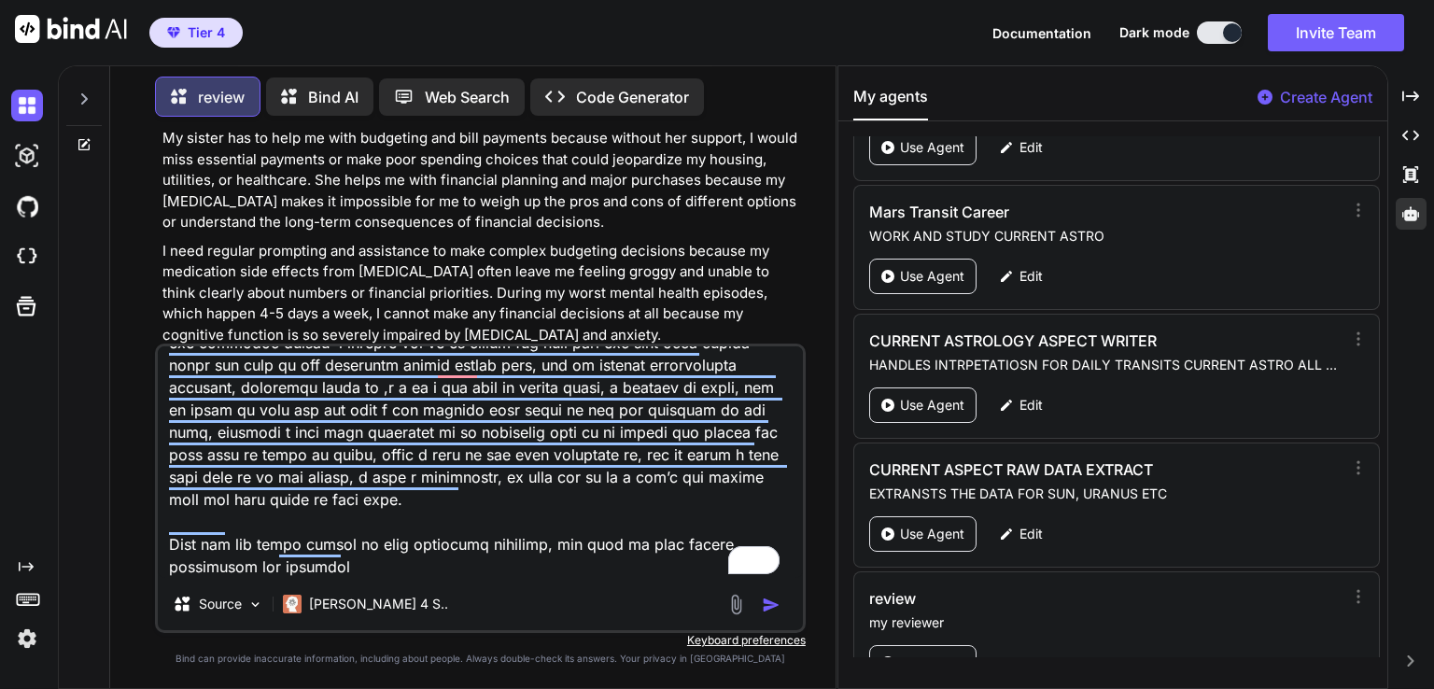
click at [765, 604] on div at bounding box center [756, 604] width 63 height 21
click at [765, 602] on img "button" at bounding box center [771, 605] width 19 height 19
type textarea "x"
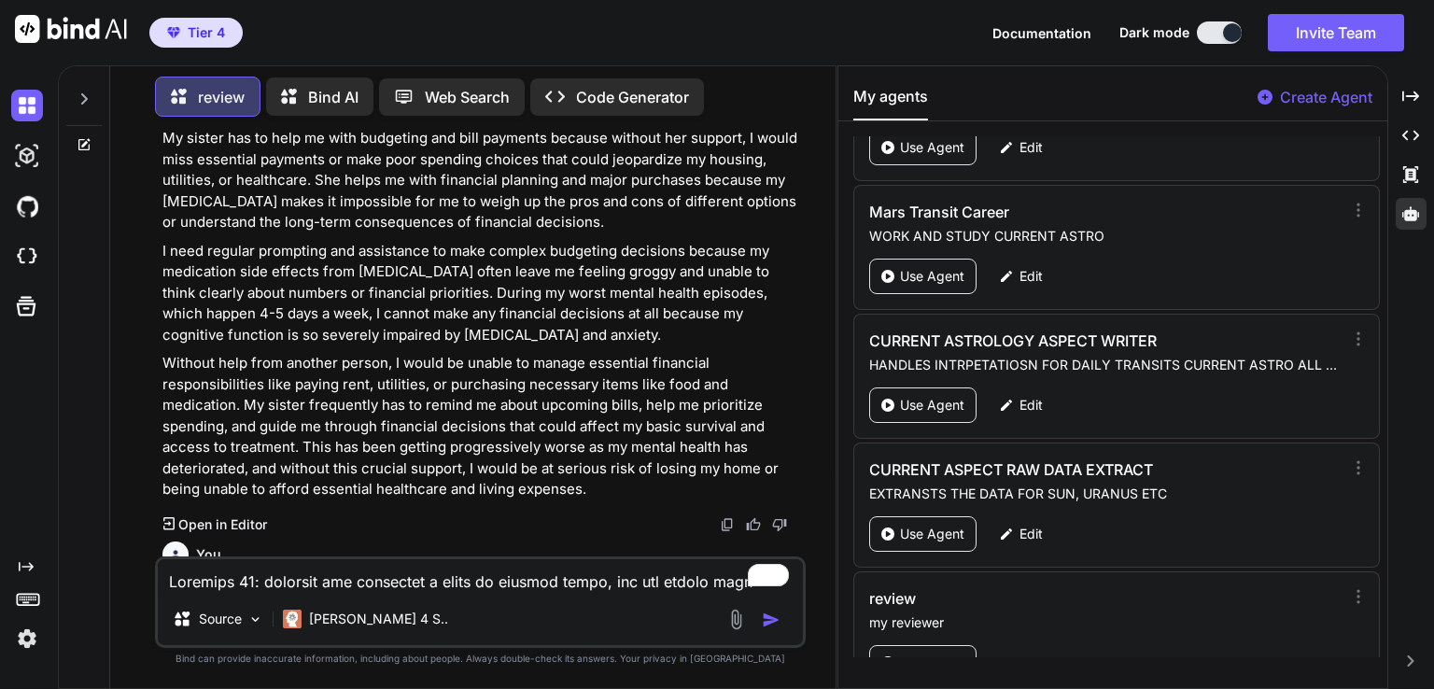
scroll to position [7987, 0]
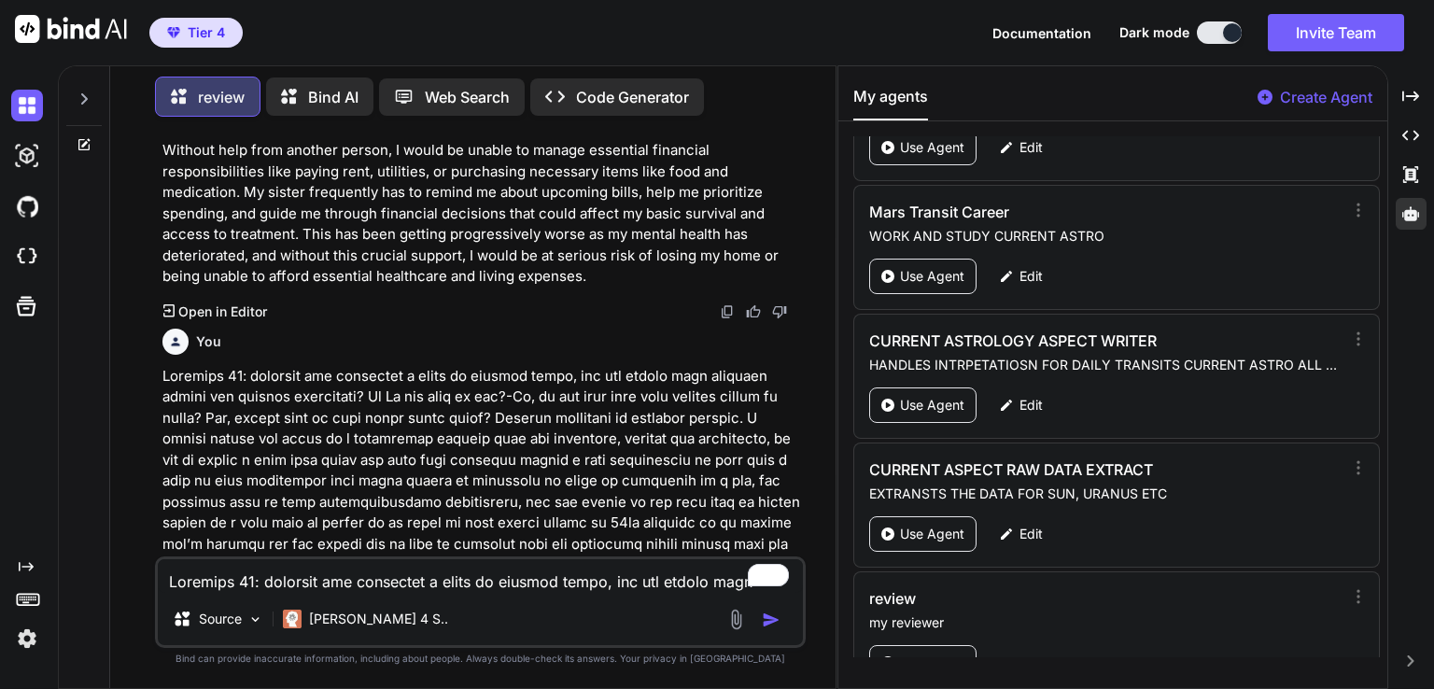
paste textarea "Activity 12: moving around, can you manage this activity safely and without dif…"
type textarea "Activity 12: moving around, can you manage this activity safely and without dif…"
type textarea "x"
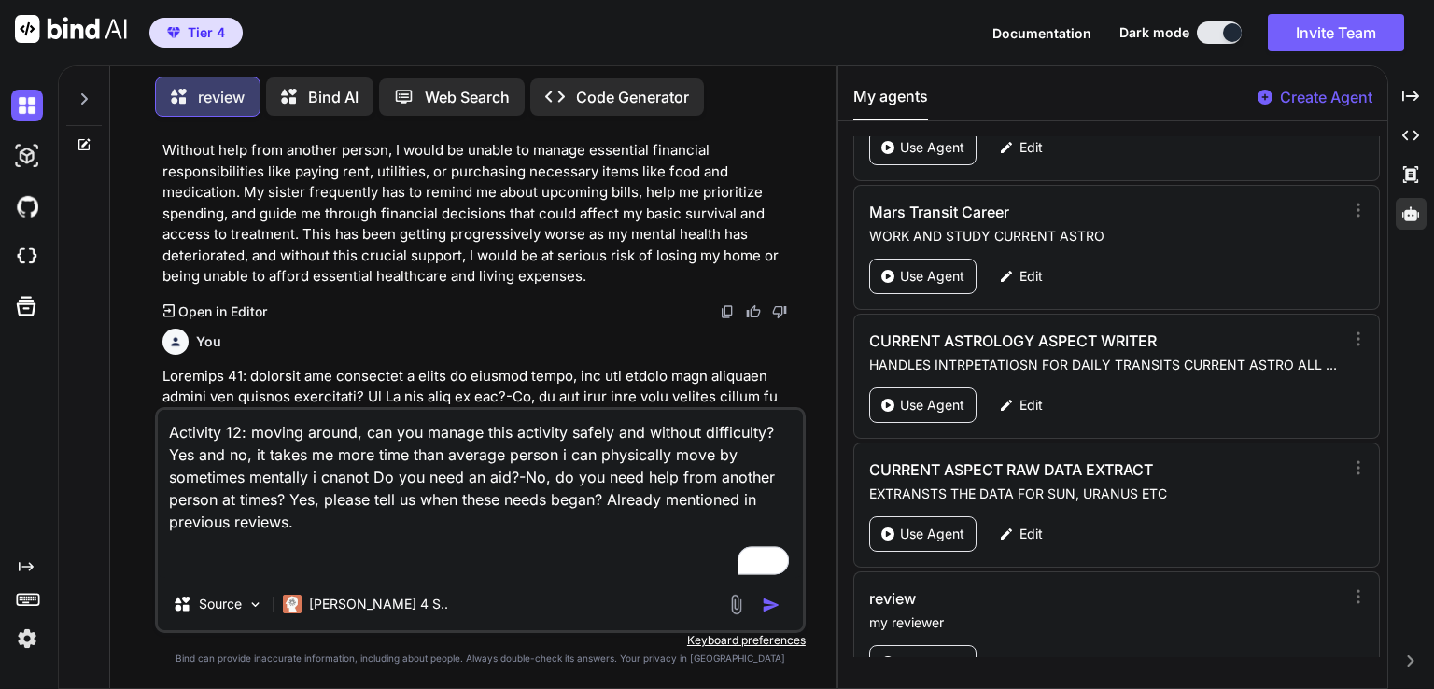
type textarea "Activity 12: moving around, can you manage this activity safely and without dif…"
click at [369, 366] on p at bounding box center [482, 566] width 640 height 400
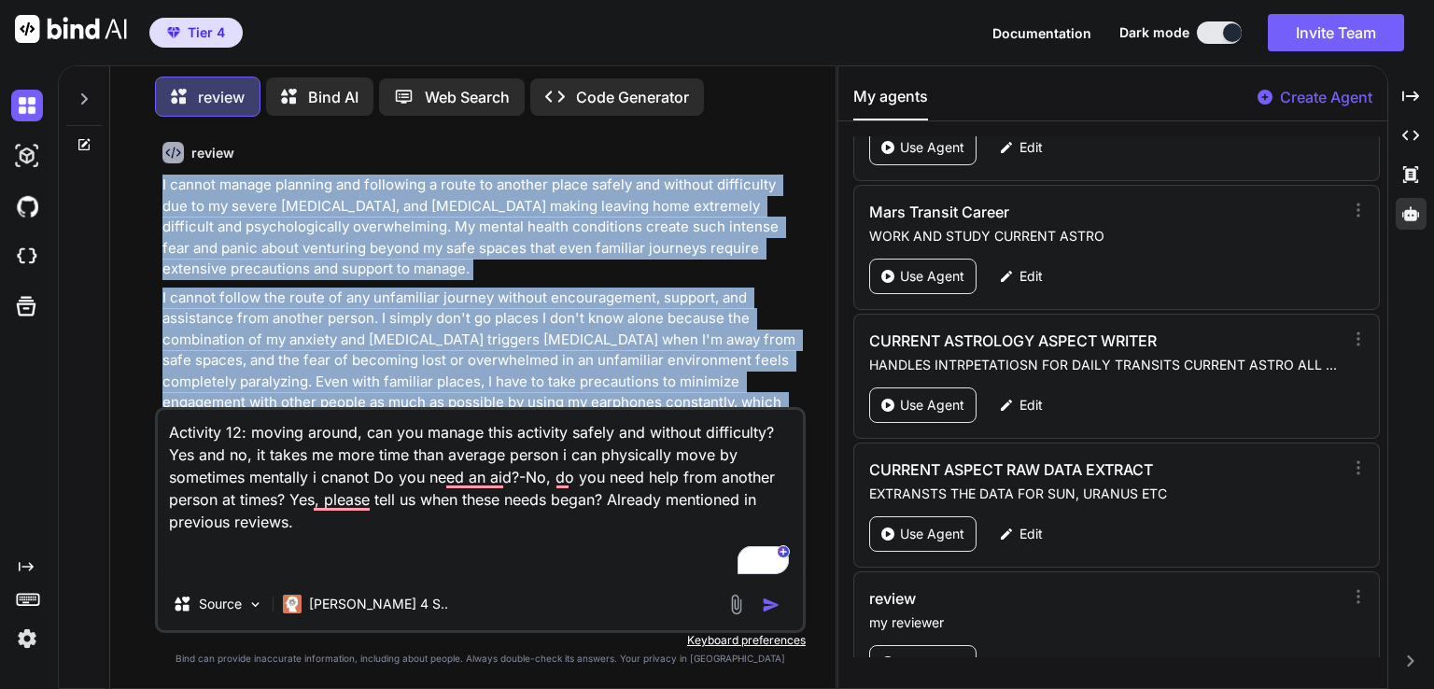
scroll to position [9050, 0]
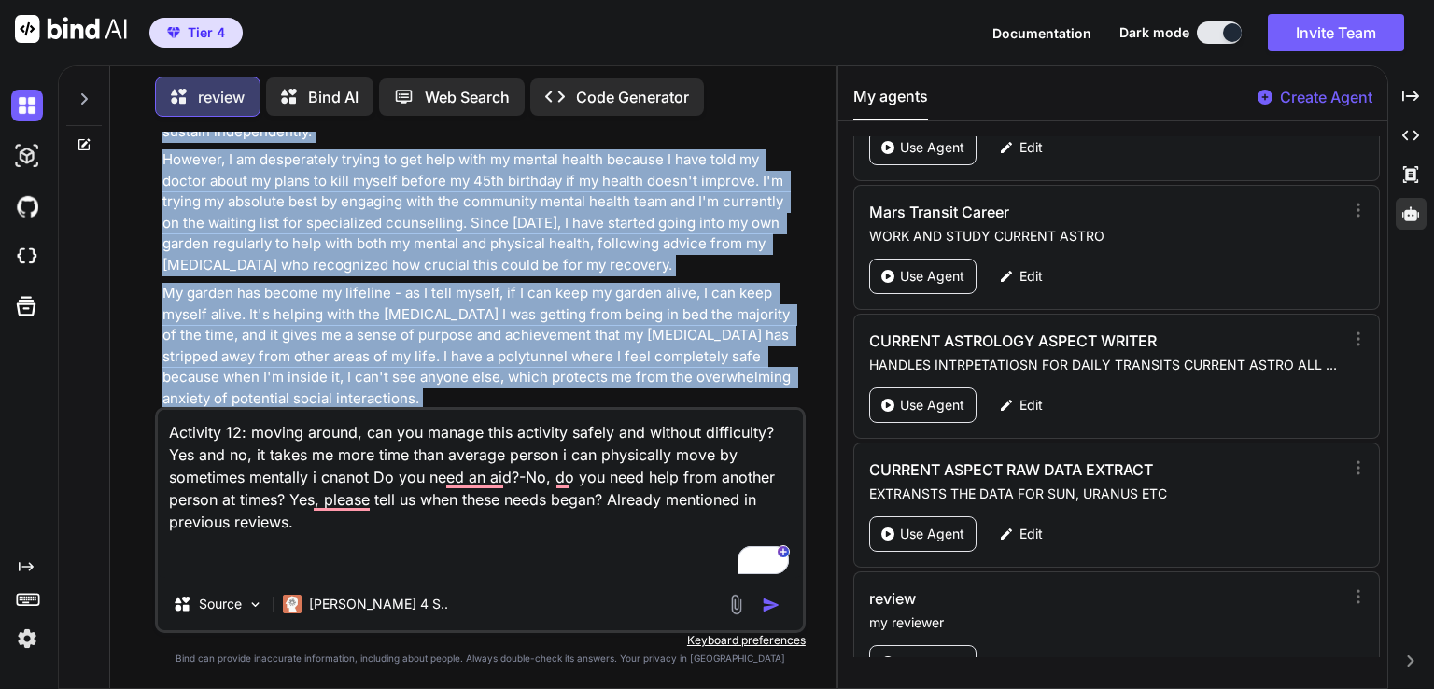
drag, startPoint x: 161, startPoint y: 330, endPoint x: 766, endPoint y: 366, distance: 606.1
click at [766, 366] on div "I cannot manage planning and following a route to another place safely and with…" at bounding box center [482, 156] width 640 height 815
copy div "I cannot manage planning and following a route to another place safely and with…"
click at [777, 607] on img "button" at bounding box center [771, 605] width 19 height 19
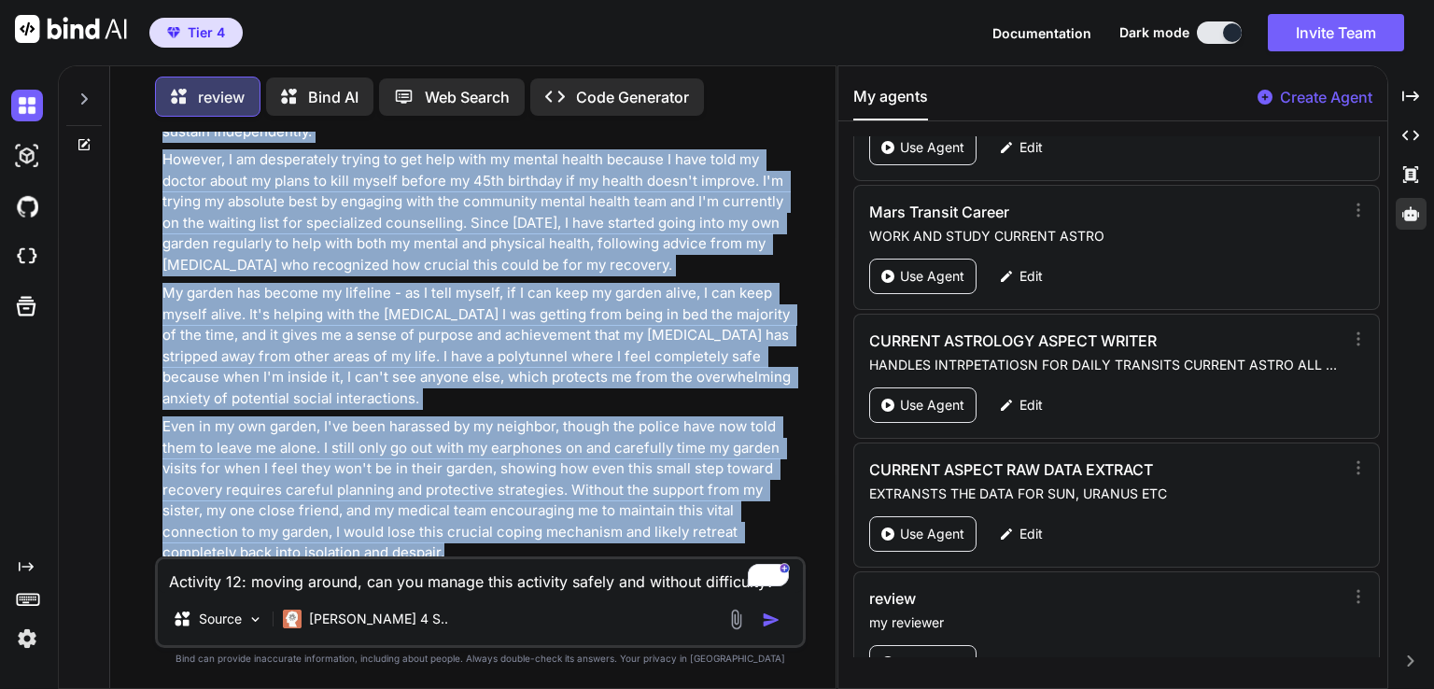
scroll to position [9161, 0]
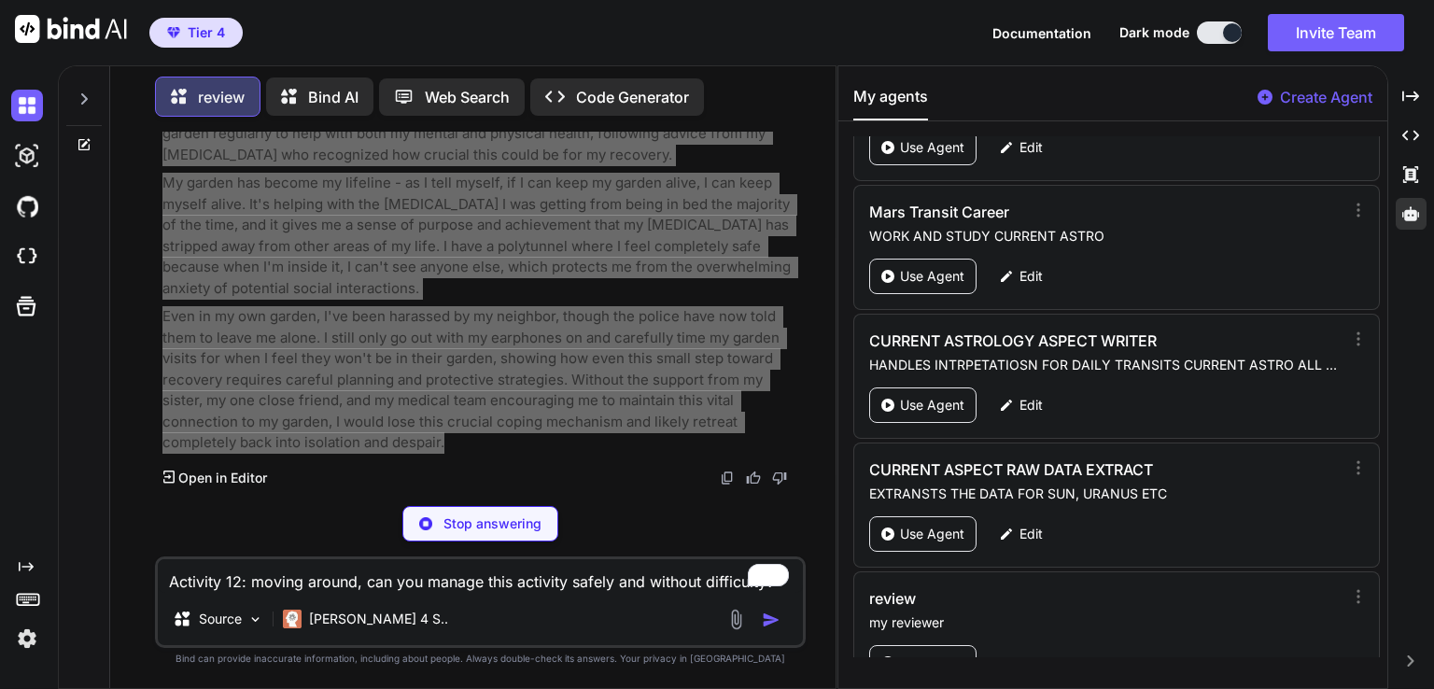
type textarea "x"
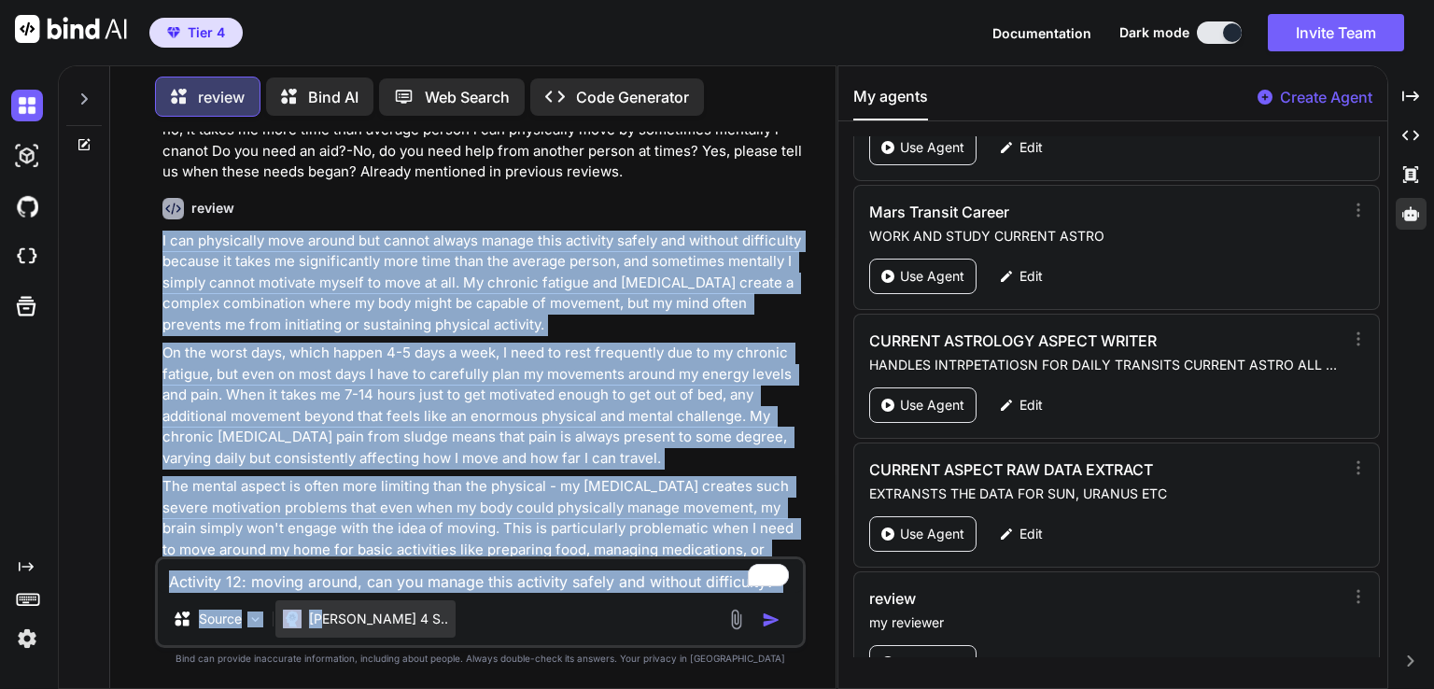
scroll to position [9883, 0]
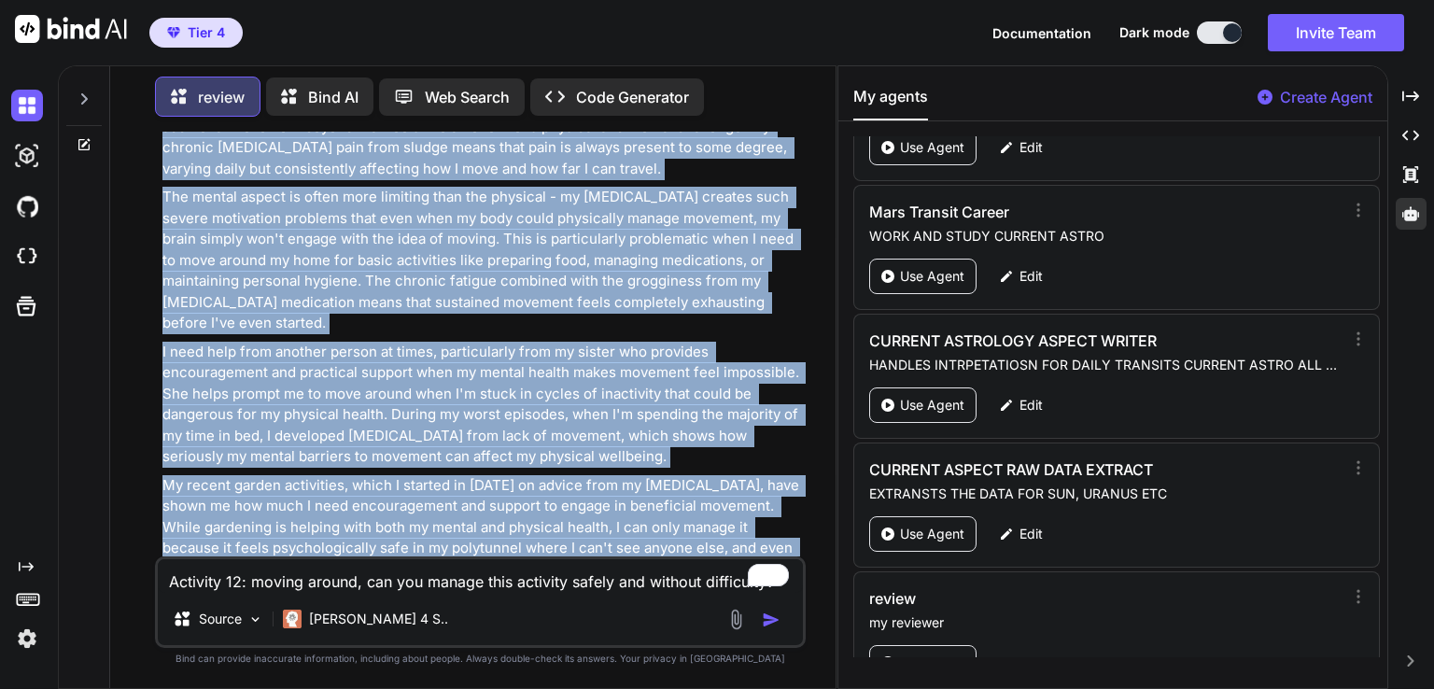
drag, startPoint x: 161, startPoint y: 478, endPoint x: 621, endPoint y: 525, distance: 462.6
click at [621, 525] on div "You Activity two- eating and drinking, can you manage this activity safely and …" at bounding box center [482, 344] width 647 height 425
